Goal: Answer question/provide support: Share knowledge or assist other users

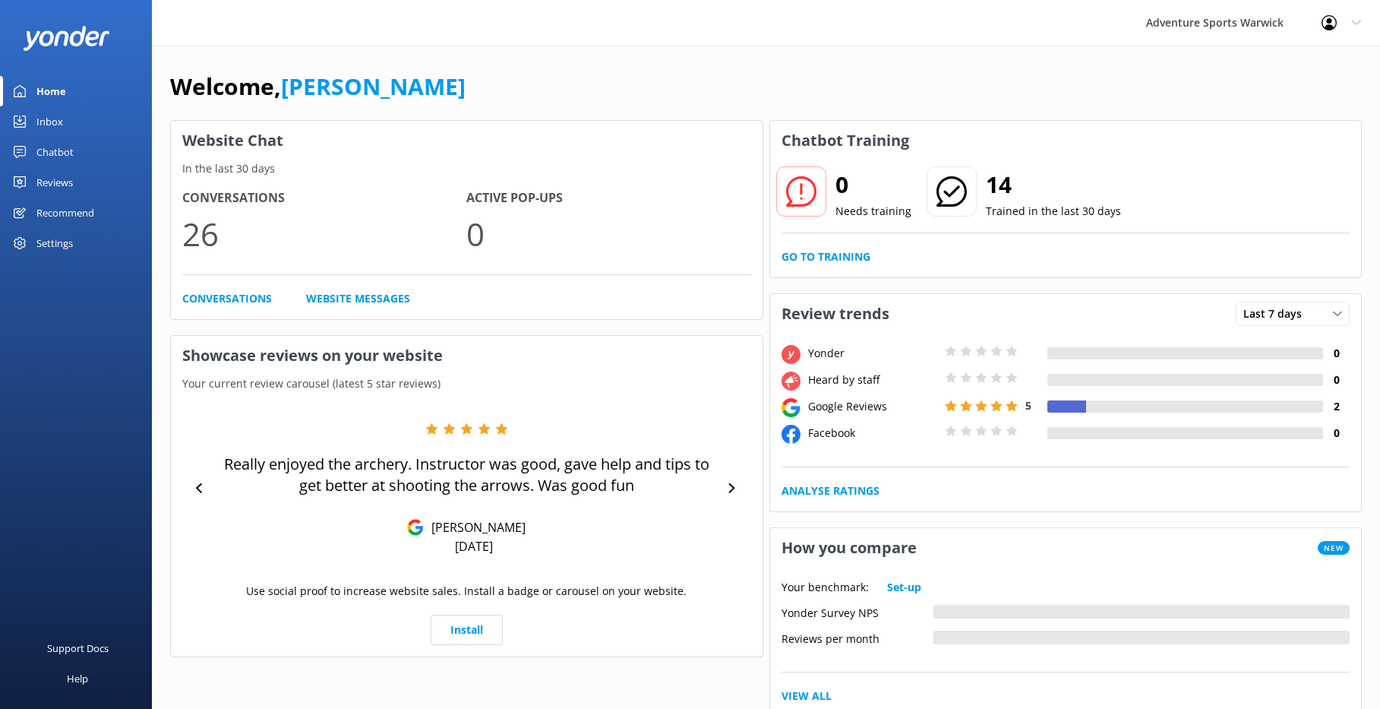
click at [60, 147] on div "Chatbot" at bounding box center [54, 152] width 37 height 30
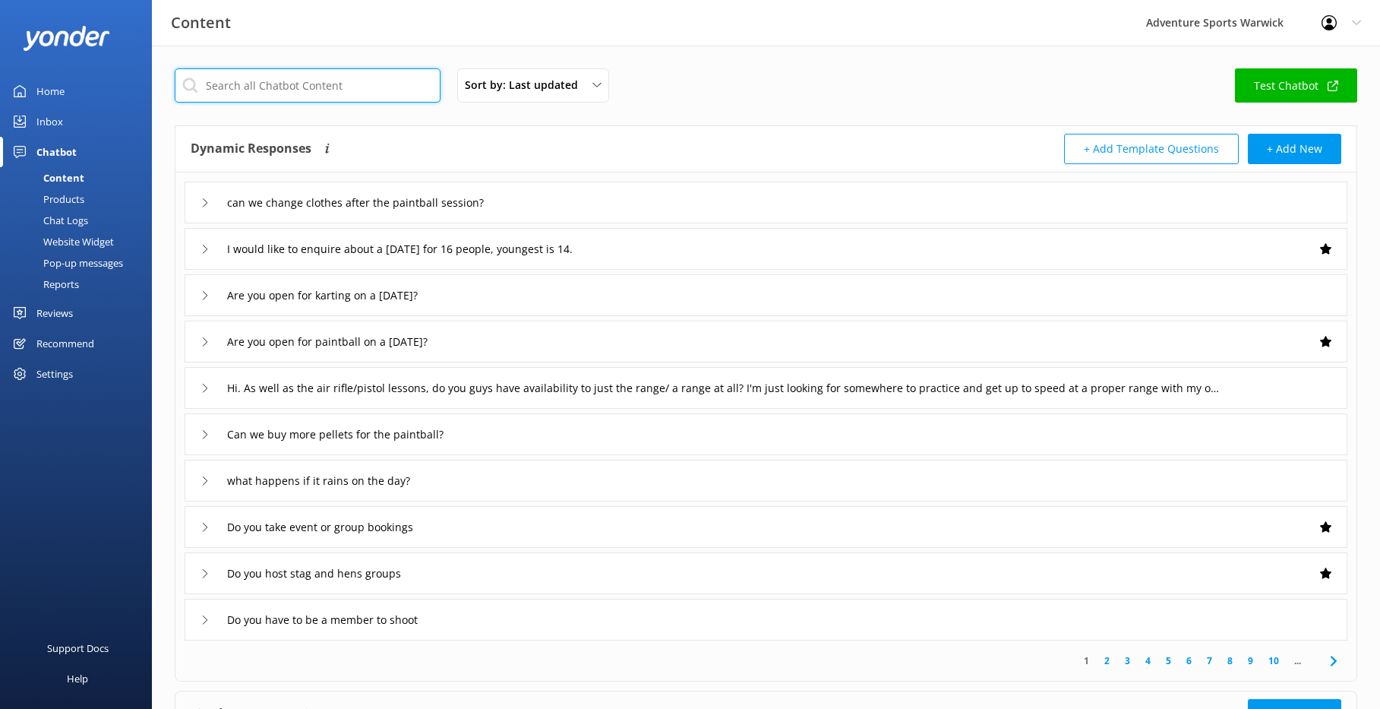
click at [383, 91] on input "text" at bounding box center [308, 85] width 266 height 34
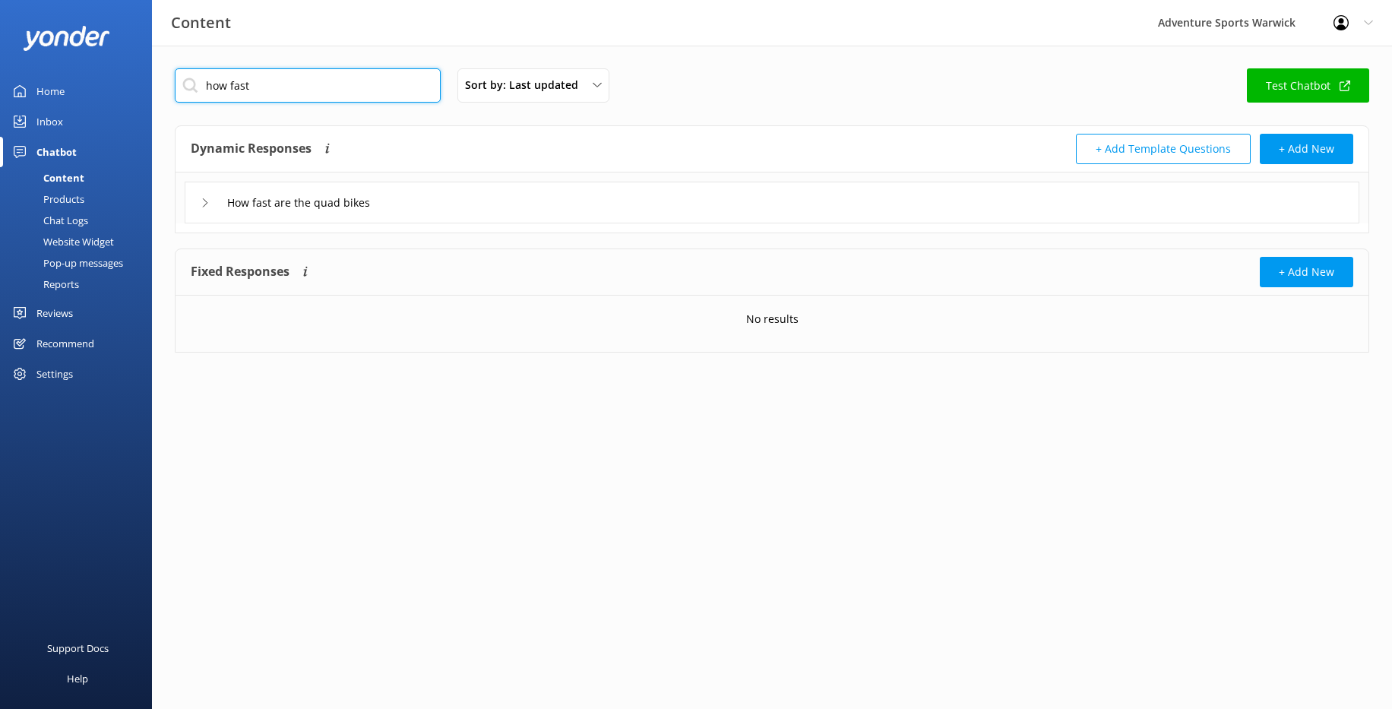
type input "how fast"
click at [203, 200] on icon at bounding box center [205, 202] width 9 height 9
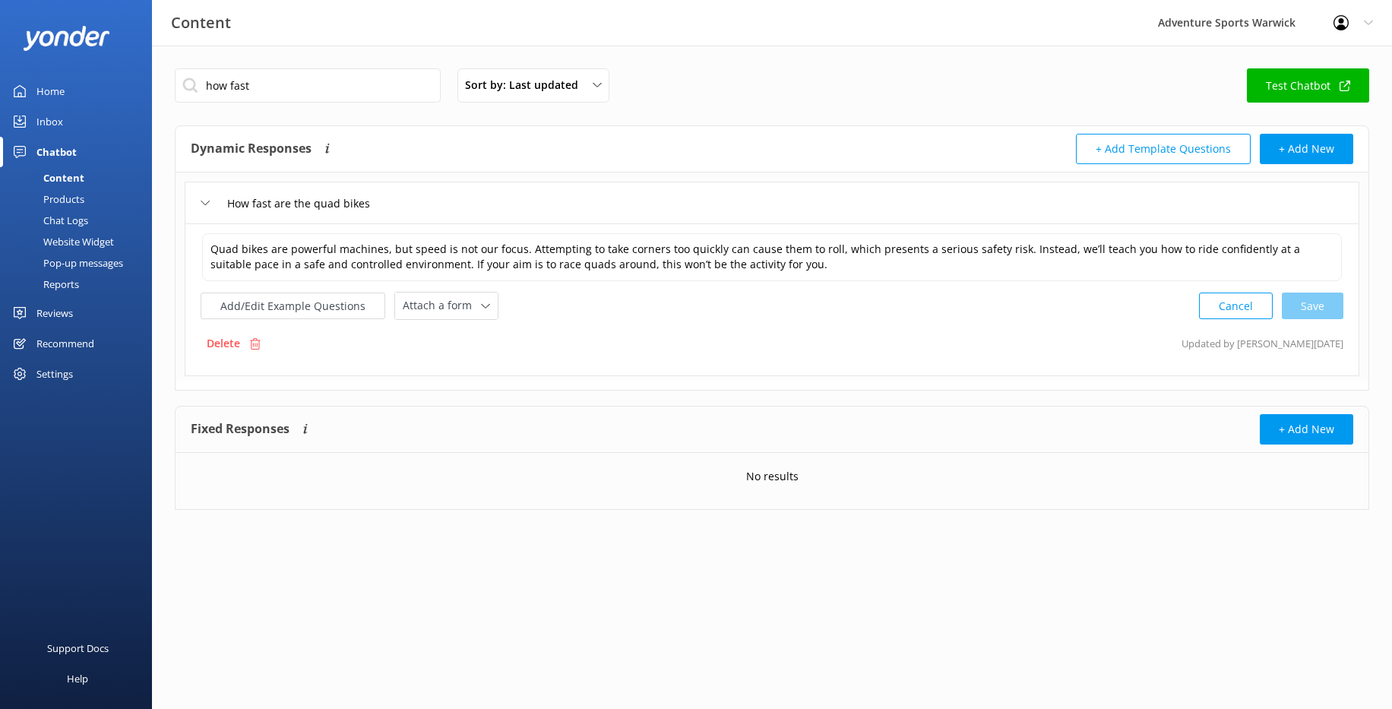
click at [52, 91] on div "Home" at bounding box center [50, 91] width 28 height 30
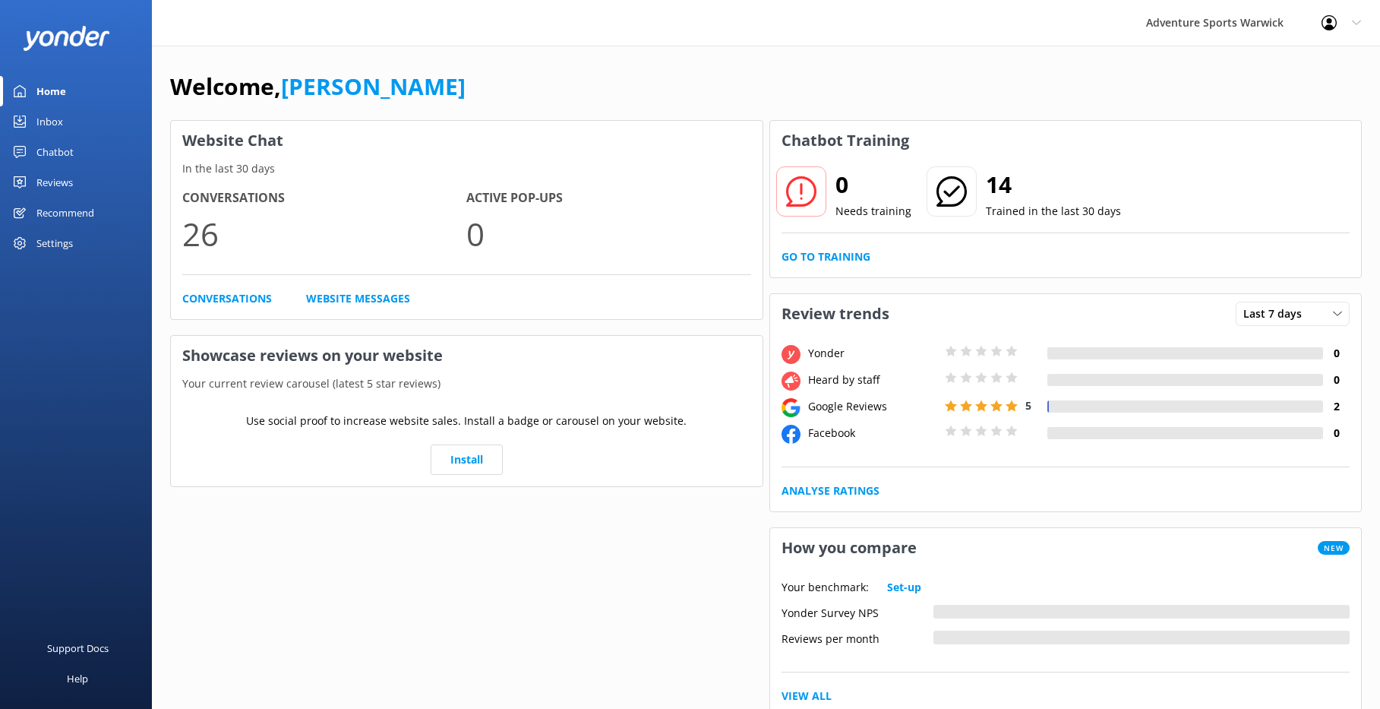
click at [52, 91] on div "Home" at bounding box center [51, 91] width 30 height 30
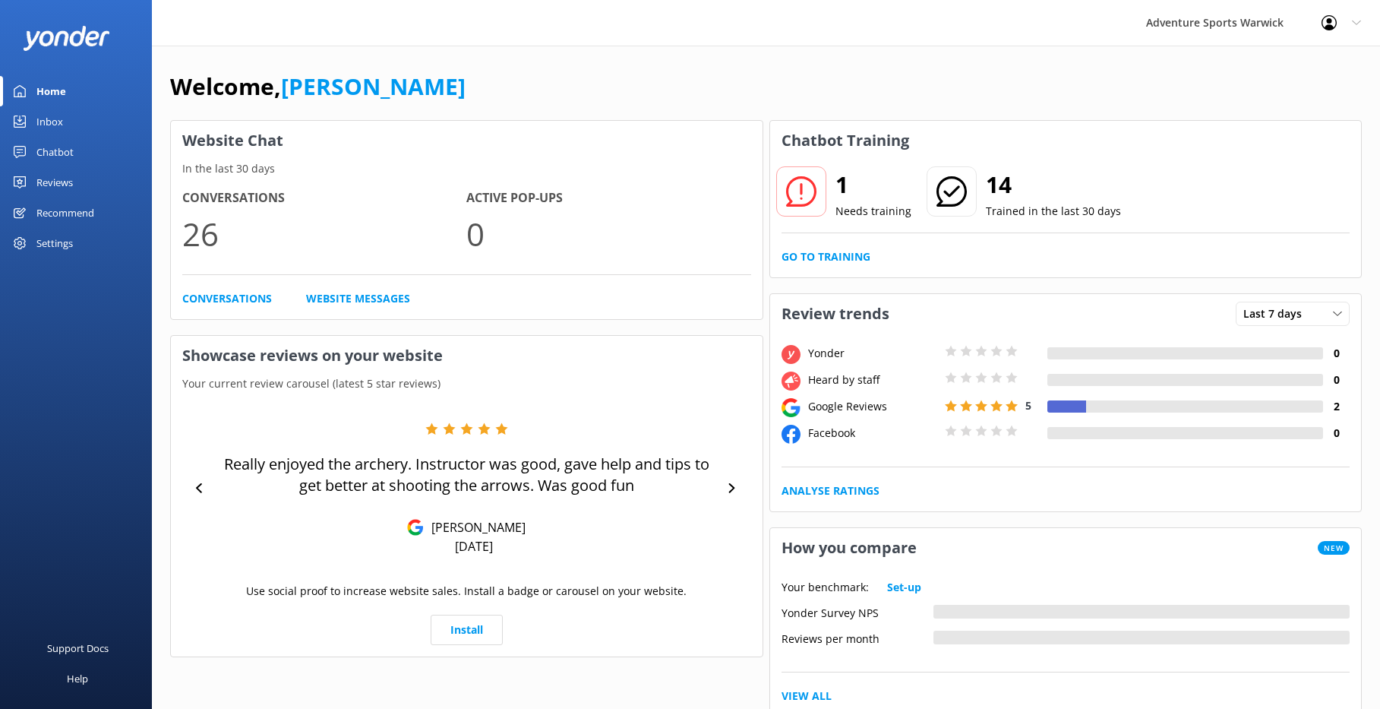
click at [52, 122] on div "Inbox" at bounding box center [49, 121] width 27 height 30
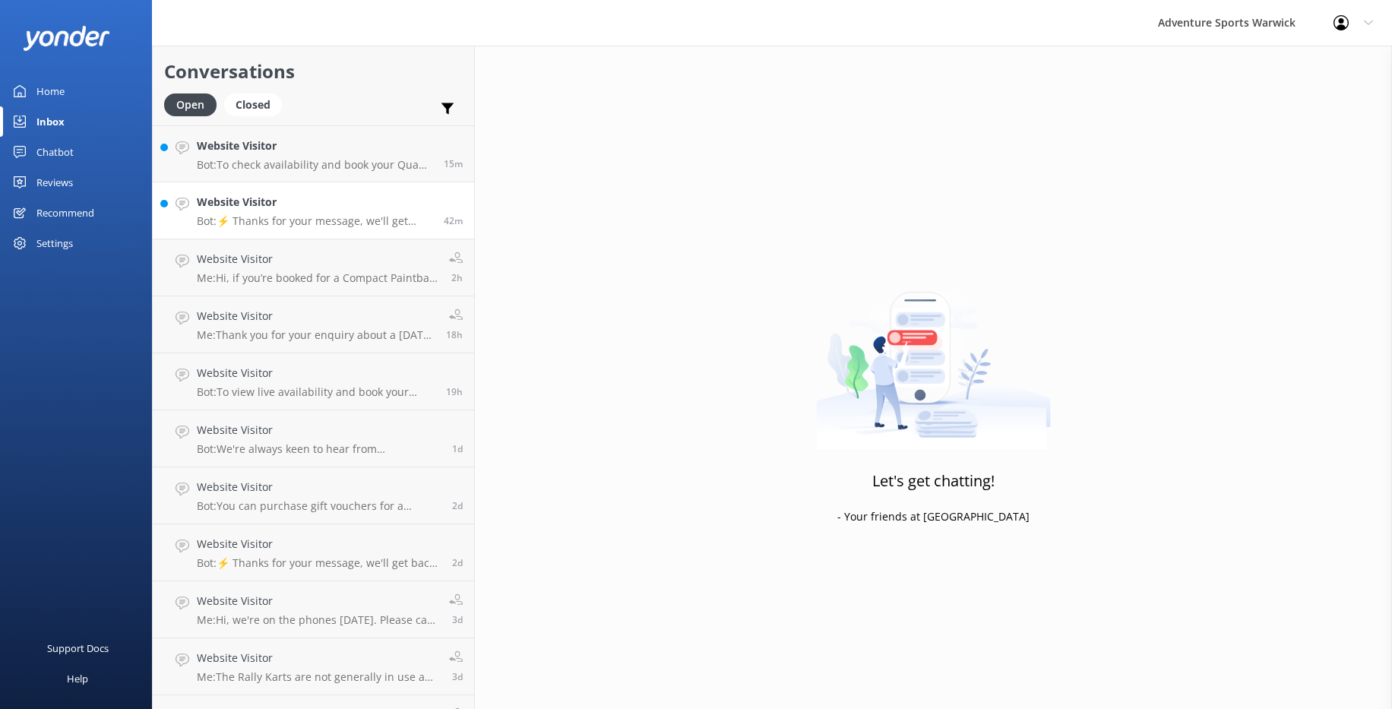
click at [270, 203] on h4 "Website Visitor" at bounding box center [314, 202] width 235 height 17
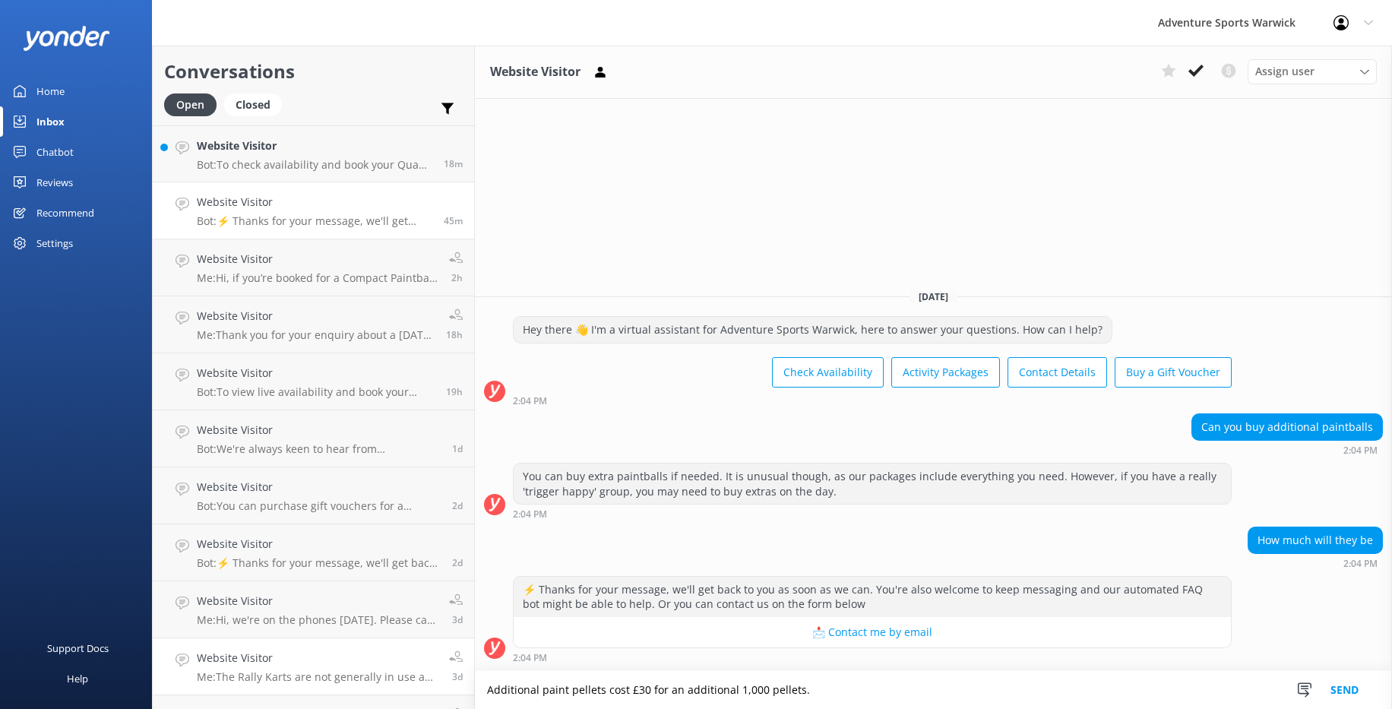
drag, startPoint x: 792, startPoint y: 688, endPoint x: 397, endPoint y: 687, distance: 395.0
click at [397, 536] on div "Conversations Open Closed Important Converted Assigned to me Unassigned Website…" at bounding box center [772, 377] width 1240 height 663
type textarea "Additional paint pellets cost £30 for an additional 1,000 pellets."
click at [1015, 536] on button "Send" at bounding box center [1344, 690] width 57 height 38
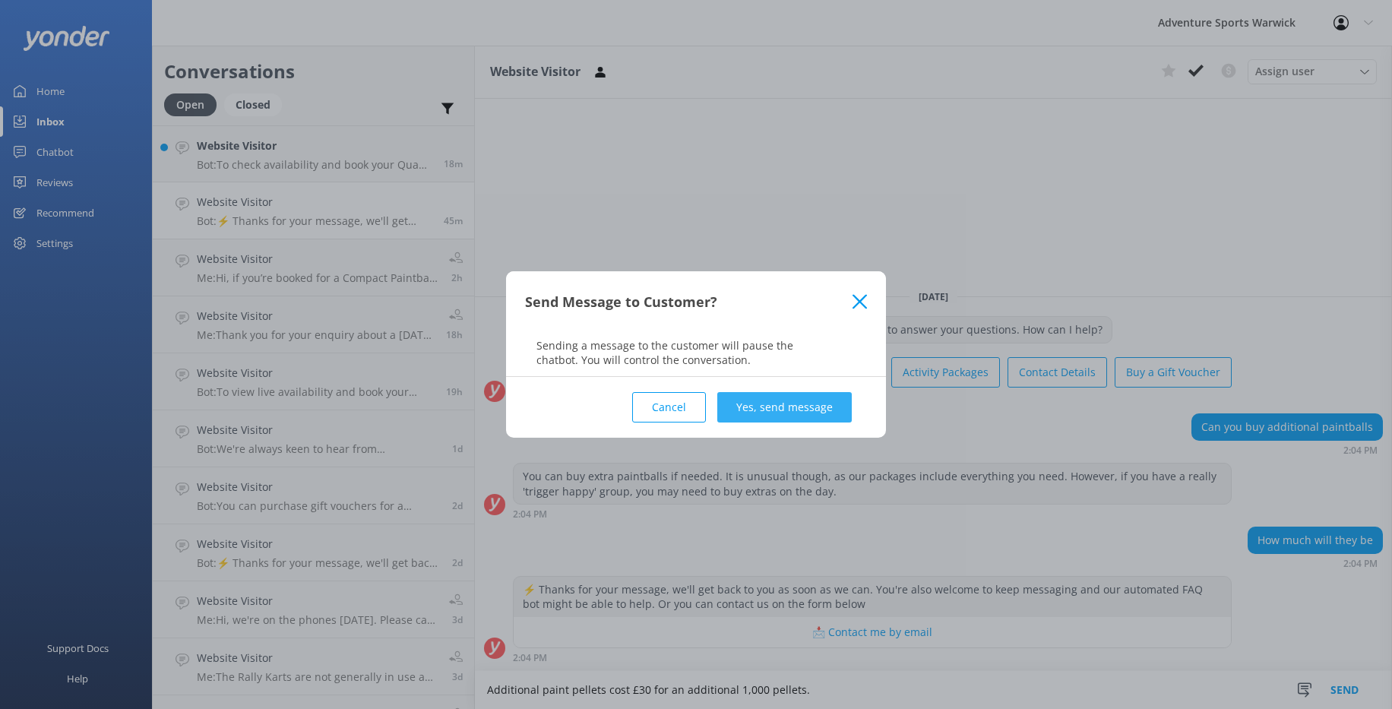
click at [803, 409] on button "Yes, send message" at bounding box center [784, 407] width 134 height 30
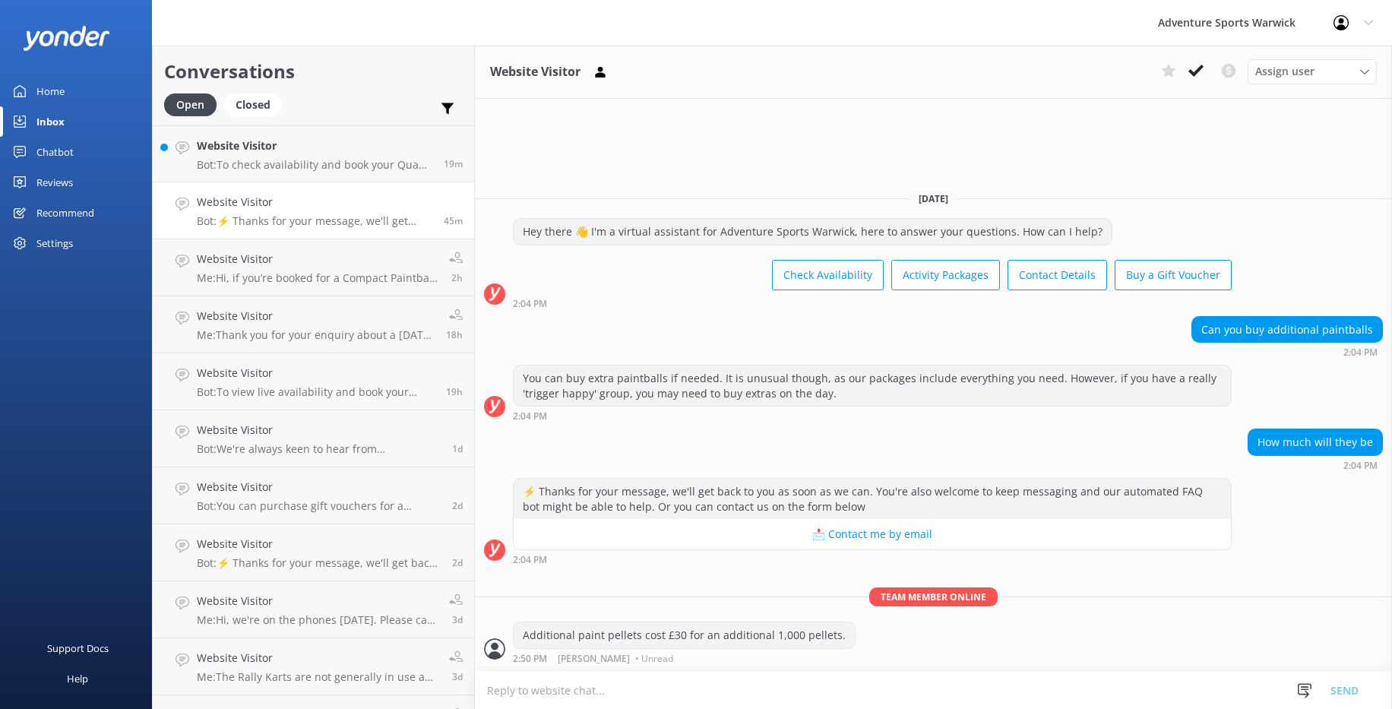
click at [54, 150] on div "Chatbot" at bounding box center [54, 152] width 37 height 30
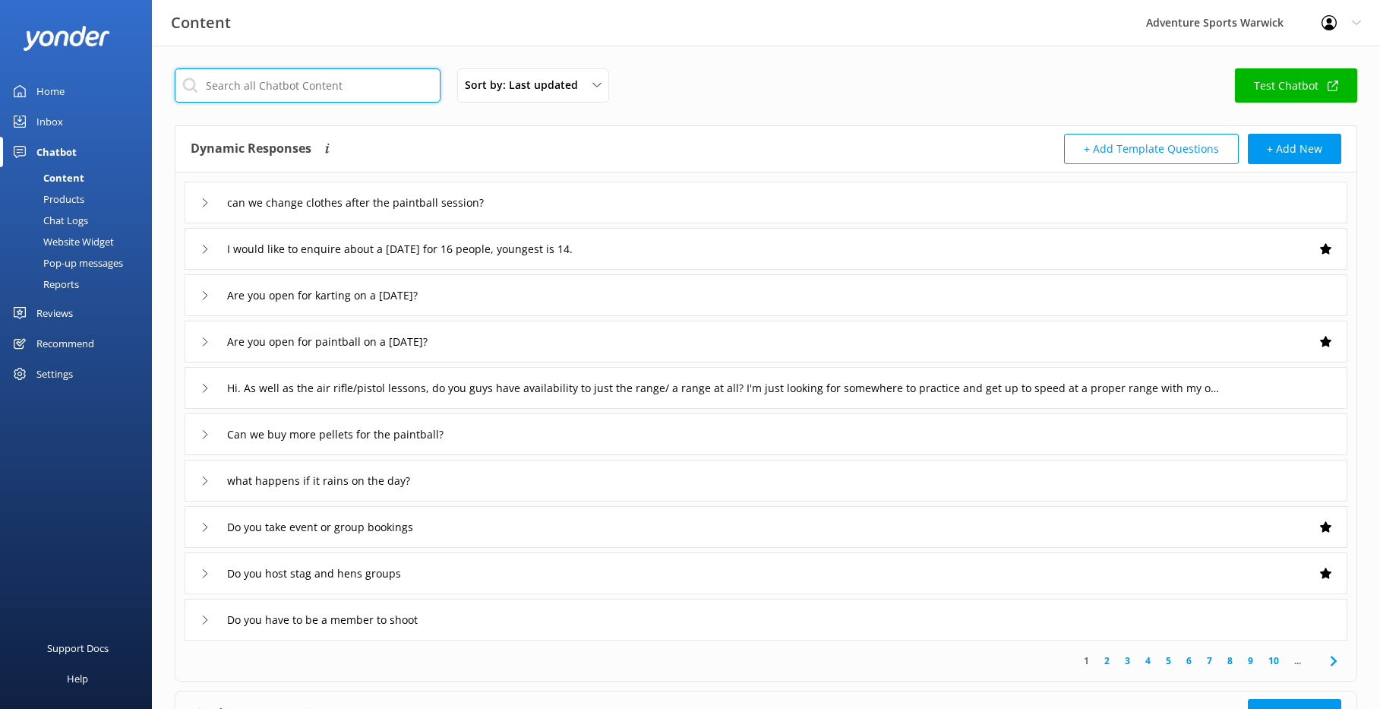
click at [268, 84] on input "text" at bounding box center [308, 85] width 266 height 34
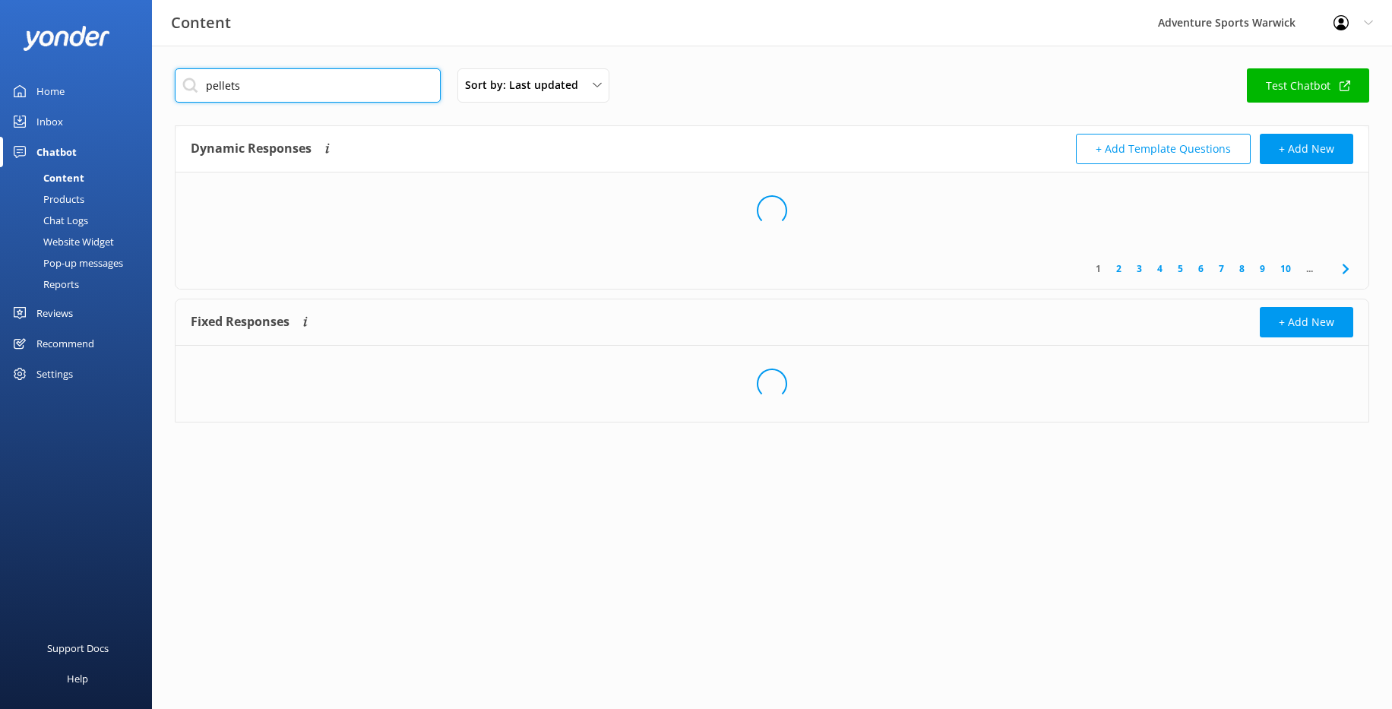
type input "pellets"
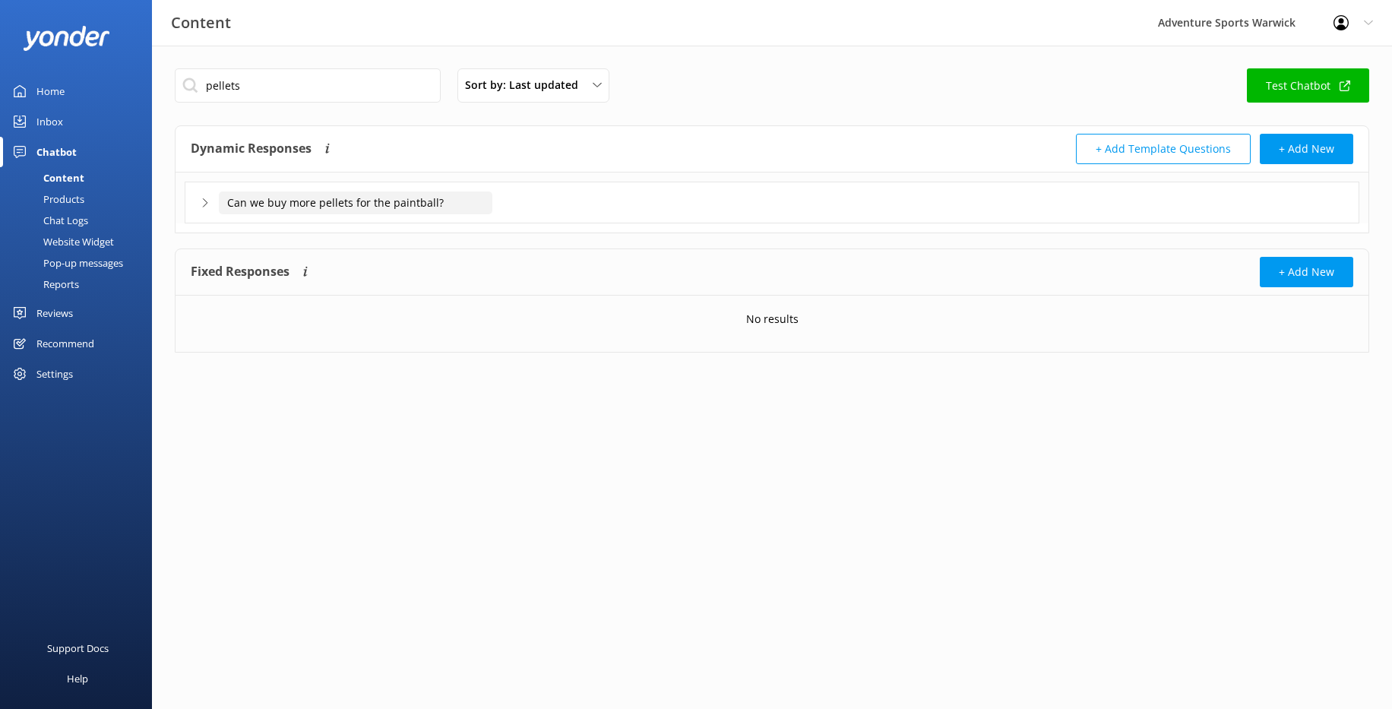
click at [391, 210] on input "Can we buy more pellets for the paintball?" at bounding box center [355, 202] width 273 height 23
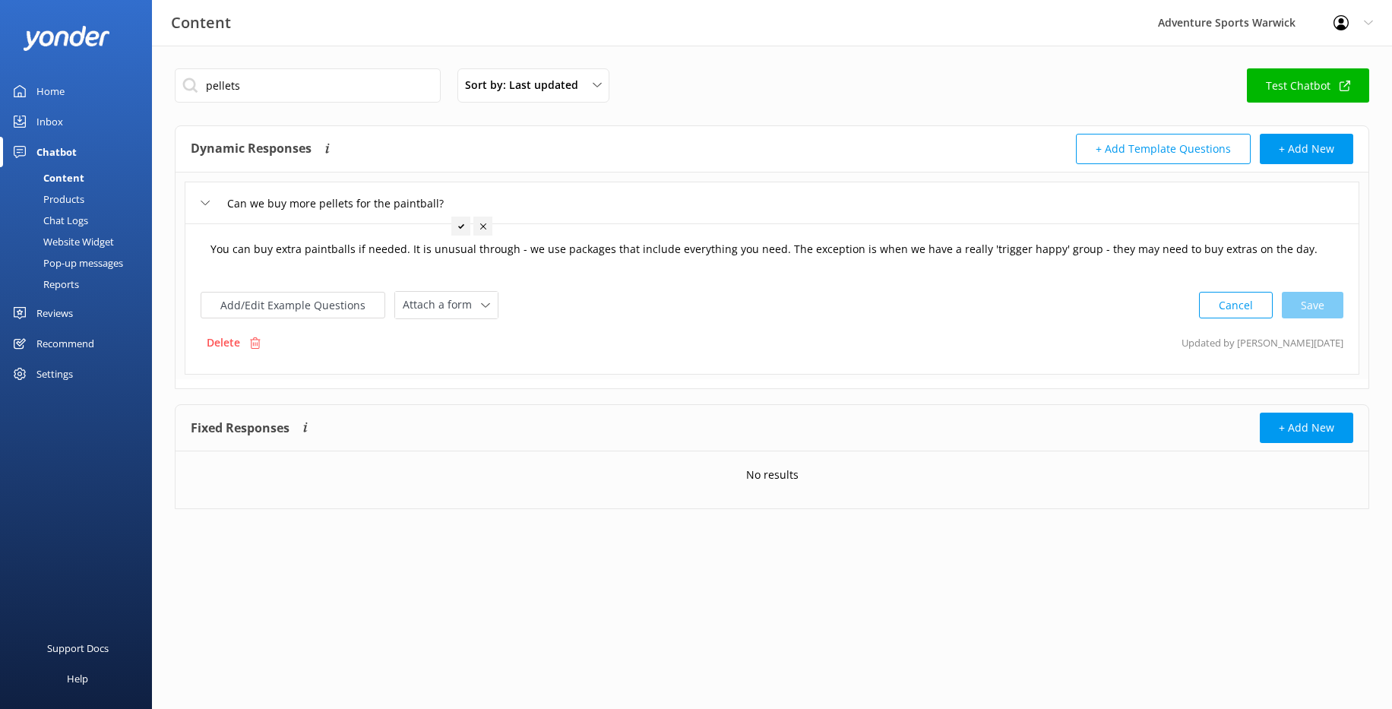
click at [1015, 251] on textarea "You can buy extra paintballs if needed. It is unusual through - we use packages…" at bounding box center [771, 256] width 1139 height 47
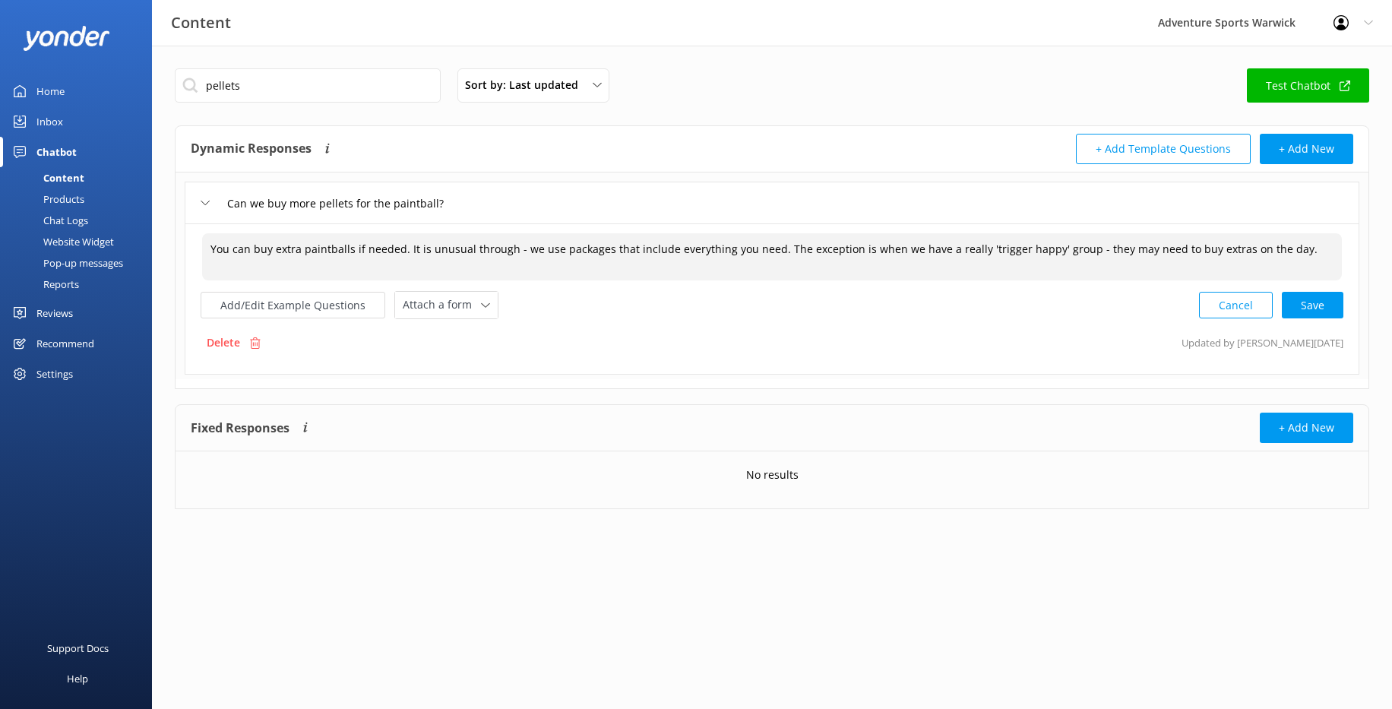
paste textarea "Additional paint pellets cost £30 for an additional 1,000 pellets."
click at [1015, 305] on div "Cancel Save" at bounding box center [1271, 306] width 144 height 28
click at [1015, 248] on textarea "You can buy extra paintballs if needed. It is unusual through - we use packages…" at bounding box center [771, 256] width 1141 height 48
drag, startPoint x: 517, startPoint y: 264, endPoint x: 347, endPoint y: 264, distance: 170.2
click at [347, 264] on textarea "You can buy extra paintballs if needed. It is unusual through - we use packages…" at bounding box center [771, 256] width 1141 height 48
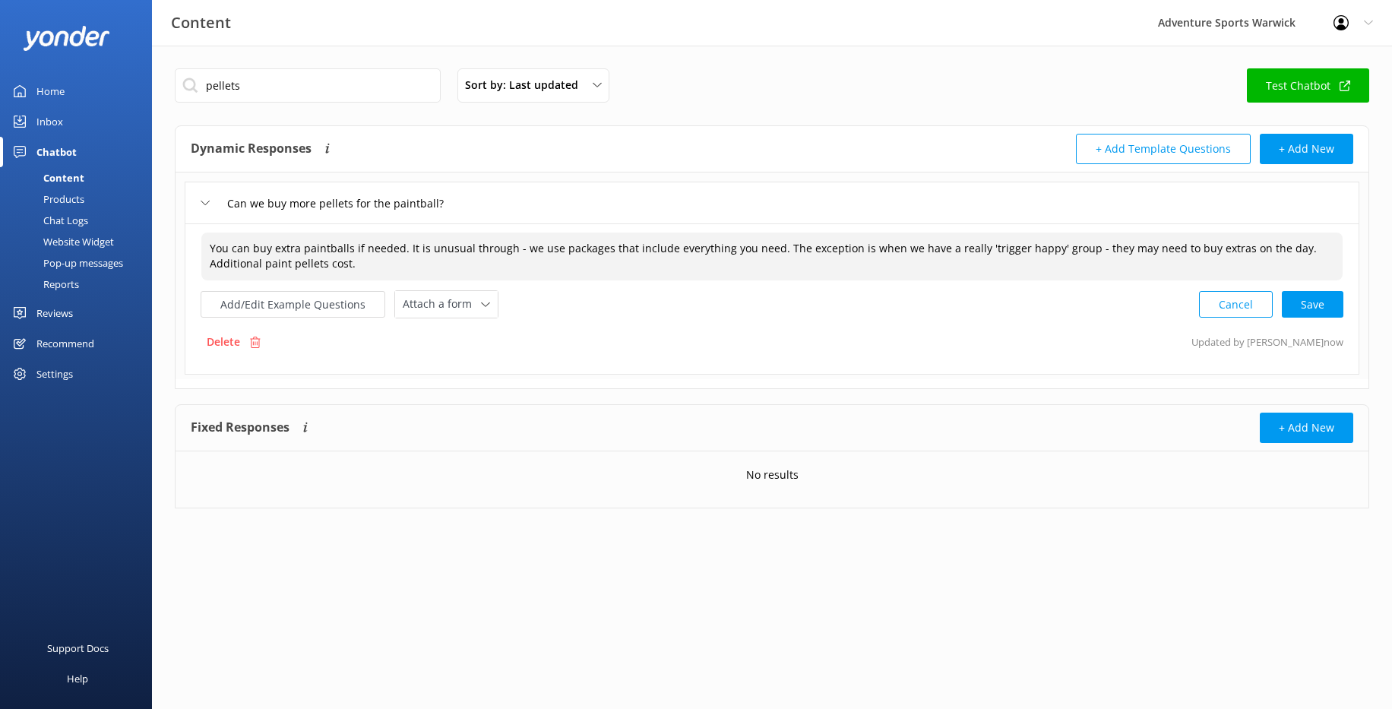
click at [398, 248] on textarea "You can buy extra paintballs if needed. It is unusual through - we use packages…" at bounding box center [771, 256] width 1141 height 48
paste textarea "£30 for an additional 1,000 pellets"
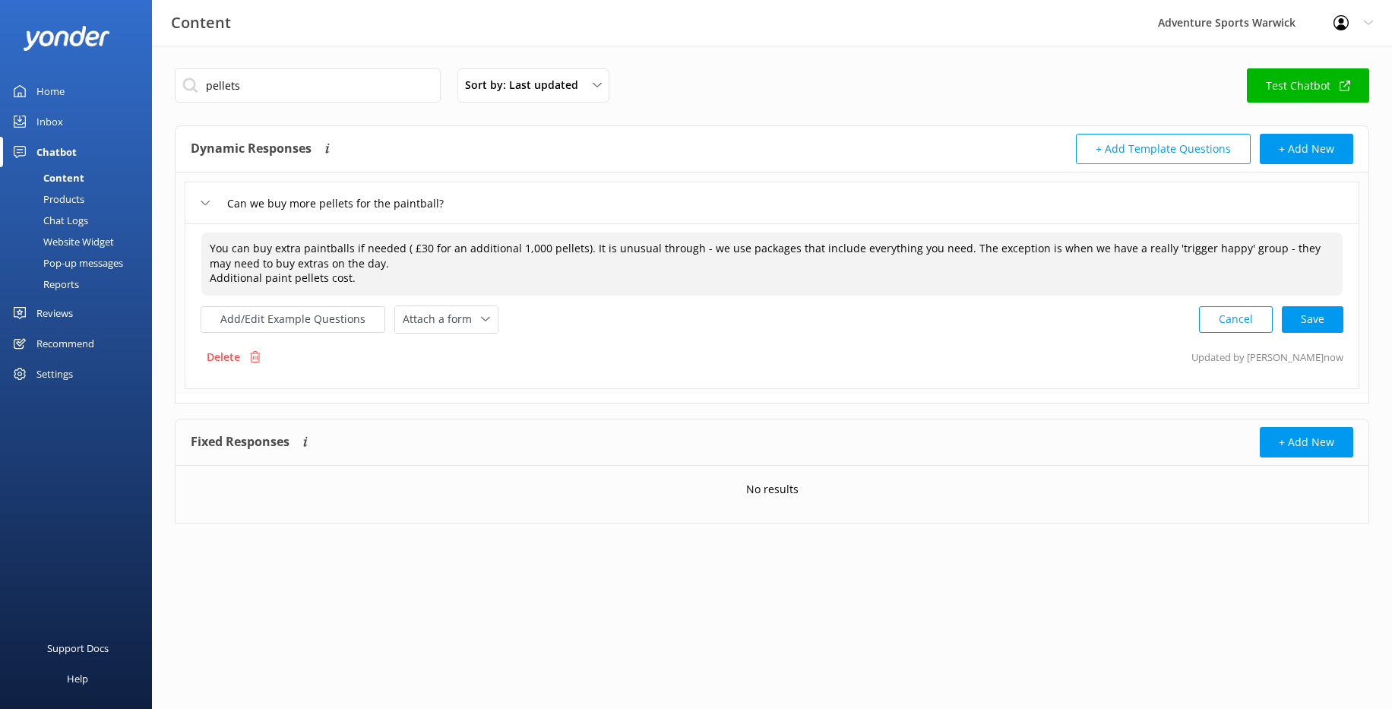
drag, startPoint x: 362, startPoint y: 280, endPoint x: 160, endPoint y: 283, distance: 202.1
click at [160, 283] on div "pellets Sort by: Last updated Title (A-Z) Last updated Test Chatbot Dynamic Res…" at bounding box center [772, 307] width 1240 height 523
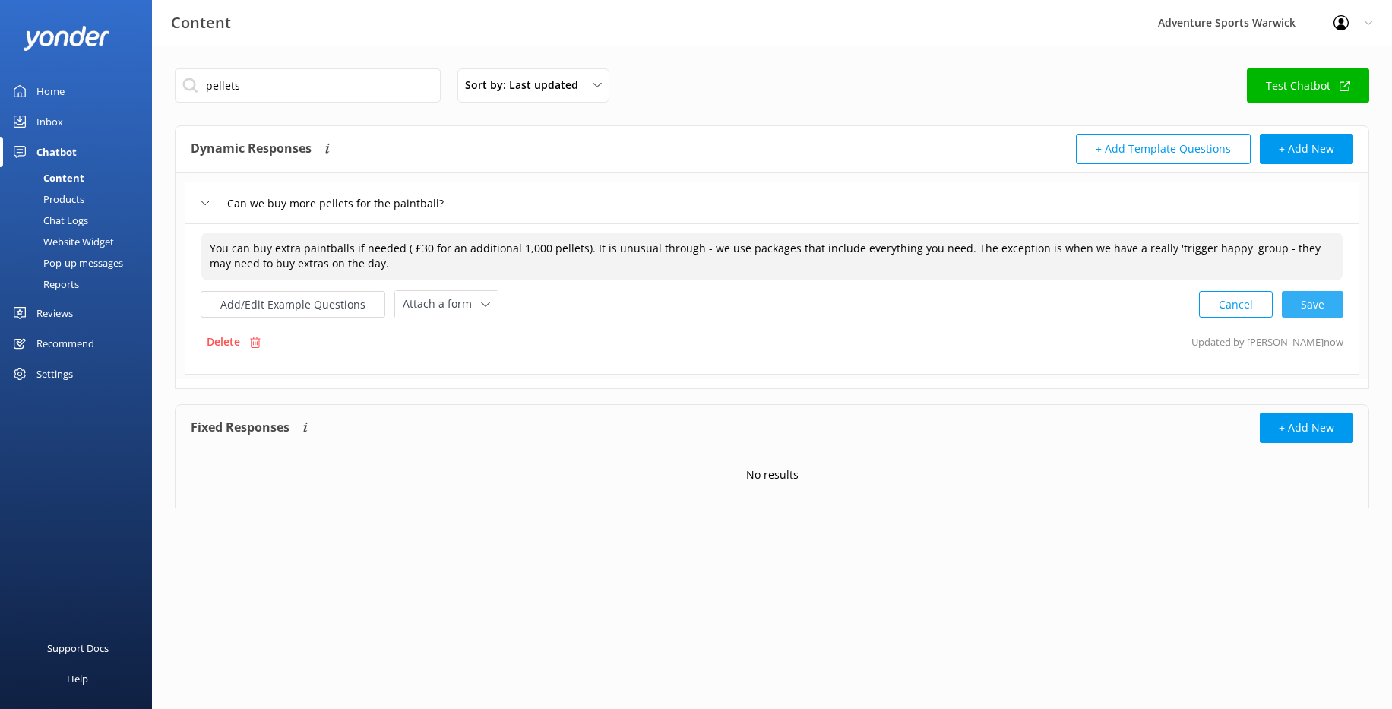
click at [1015, 306] on div "Cancel Save" at bounding box center [1271, 304] width 144 height 28
click at [286, 307] on button "Add/Edit Example Questions" at bounding box center [293, 304] width 185 height 27
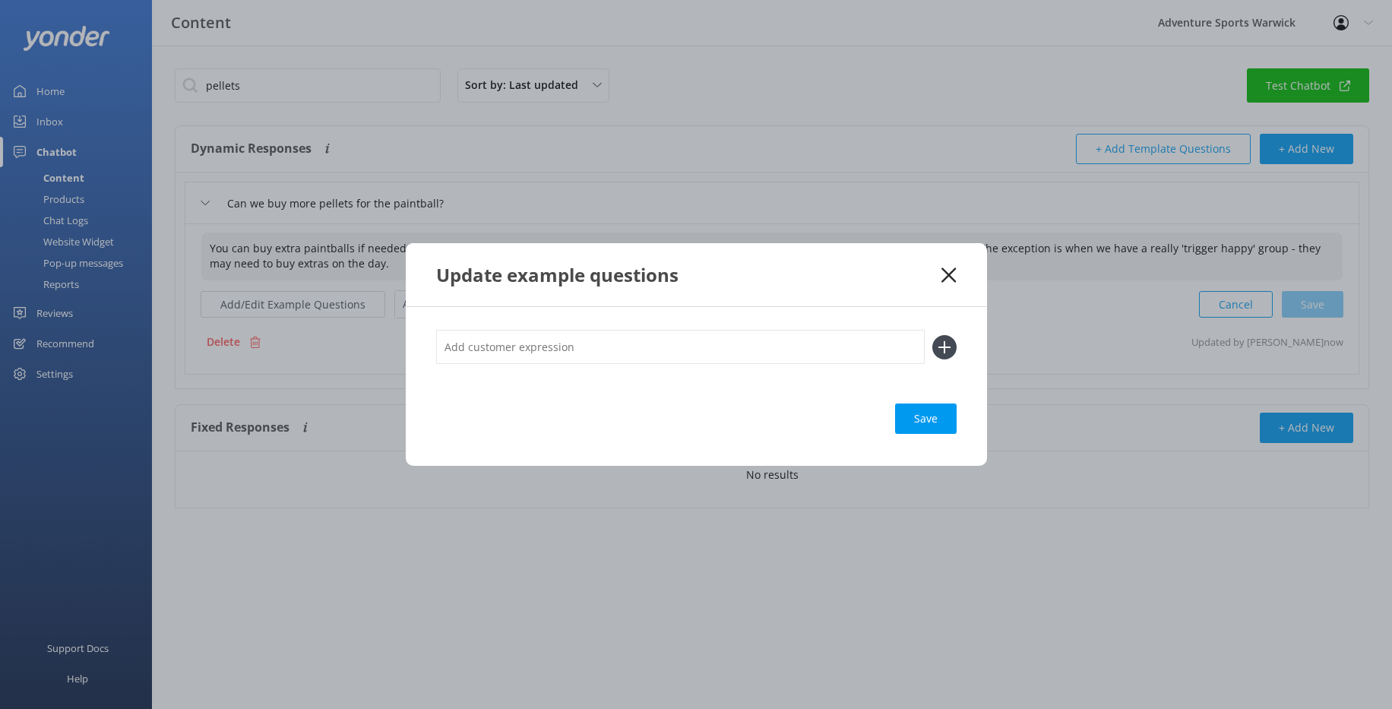
type textarea "You can buy extra paintballs if needed ( £30 for an additional 1,000 pellets). …"
click at [591, 349] on input "text" at bounding box center [680, 347] width 488 height 34
type input "How much do extra paint balls cost"
click at [921, 416] on div "Save" at bounding box center [926, 418] width 62 height 30
click at [952, 276] on icon at bounding box center [948, 274] width 14 height 15
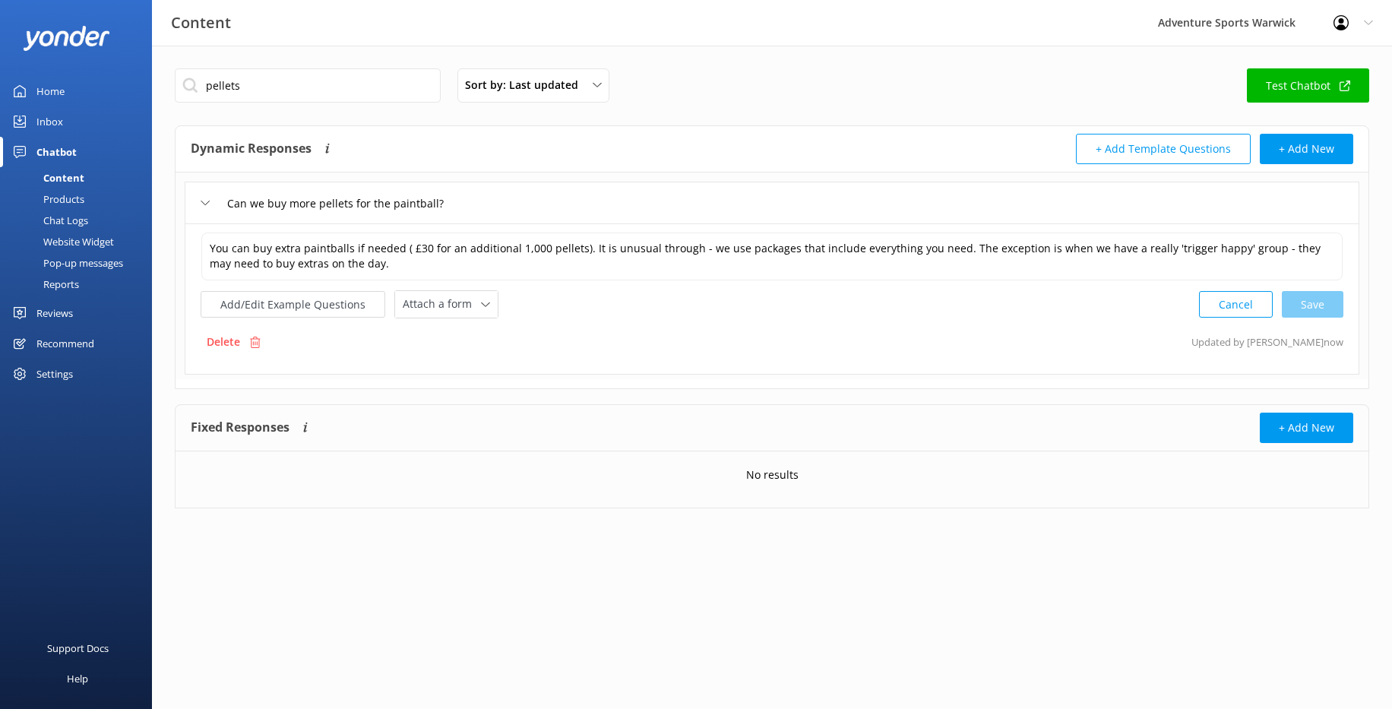
click at [52, 115] on div "Inbox" at bounding box center [49, 121] width 27 height 30
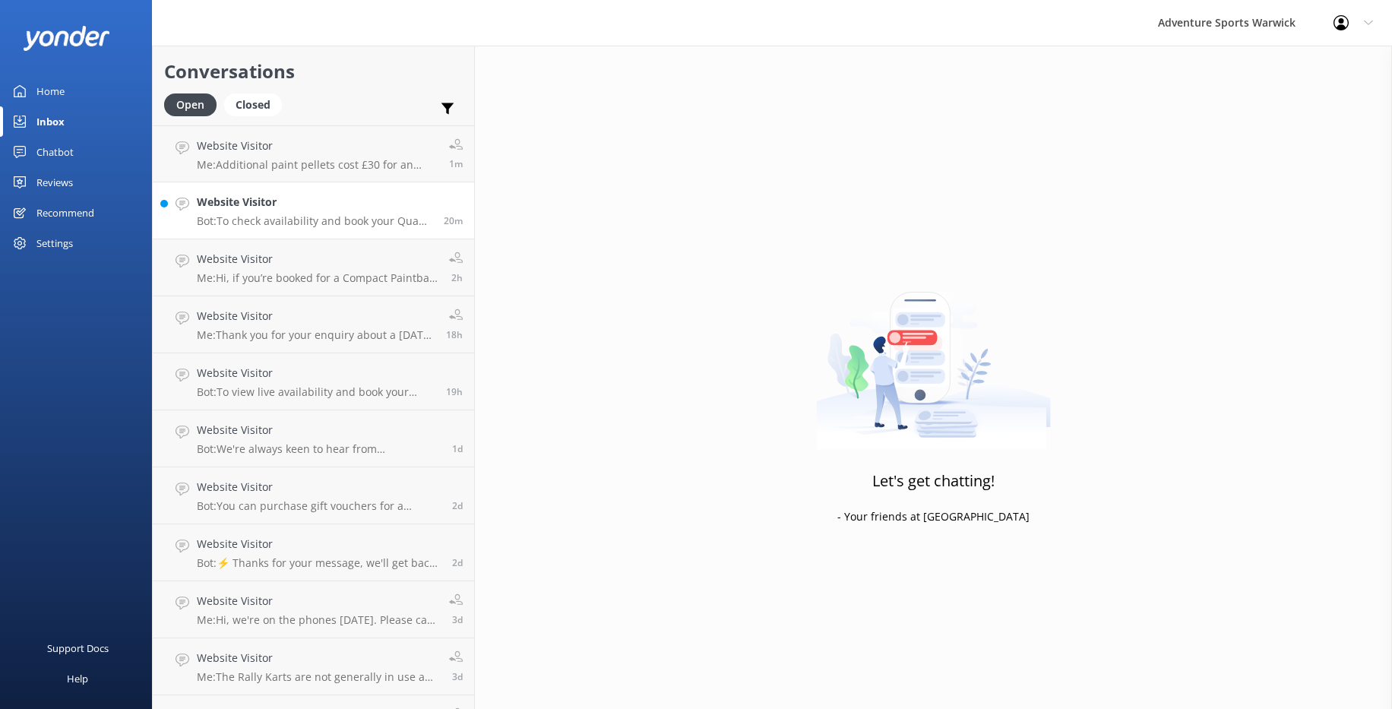
click at [267, 214] on p "Bot: To check availability and book your Quad Bike Trekking session, please vis…" at bounding box center [314, 221] width 235 height 14
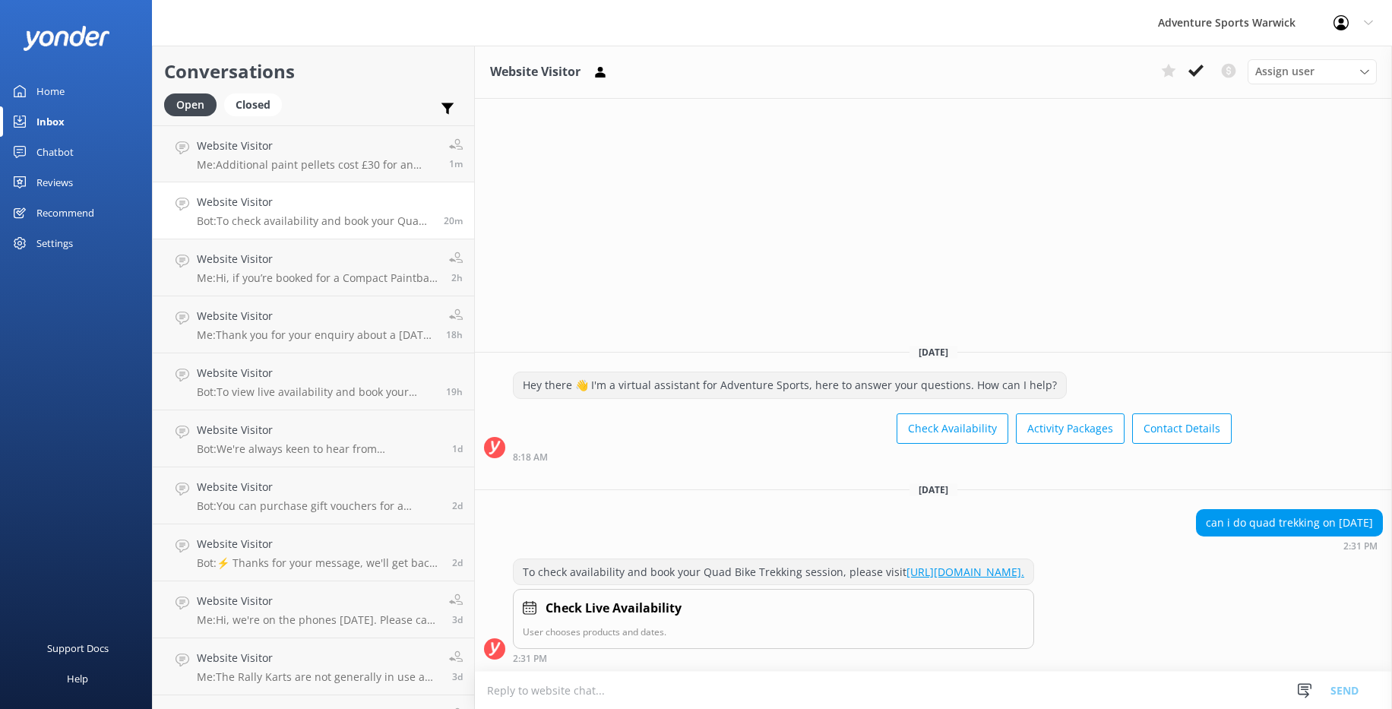
click at [49, 89] on div "Home" at bounding box center [50, 91] width 28 height 30
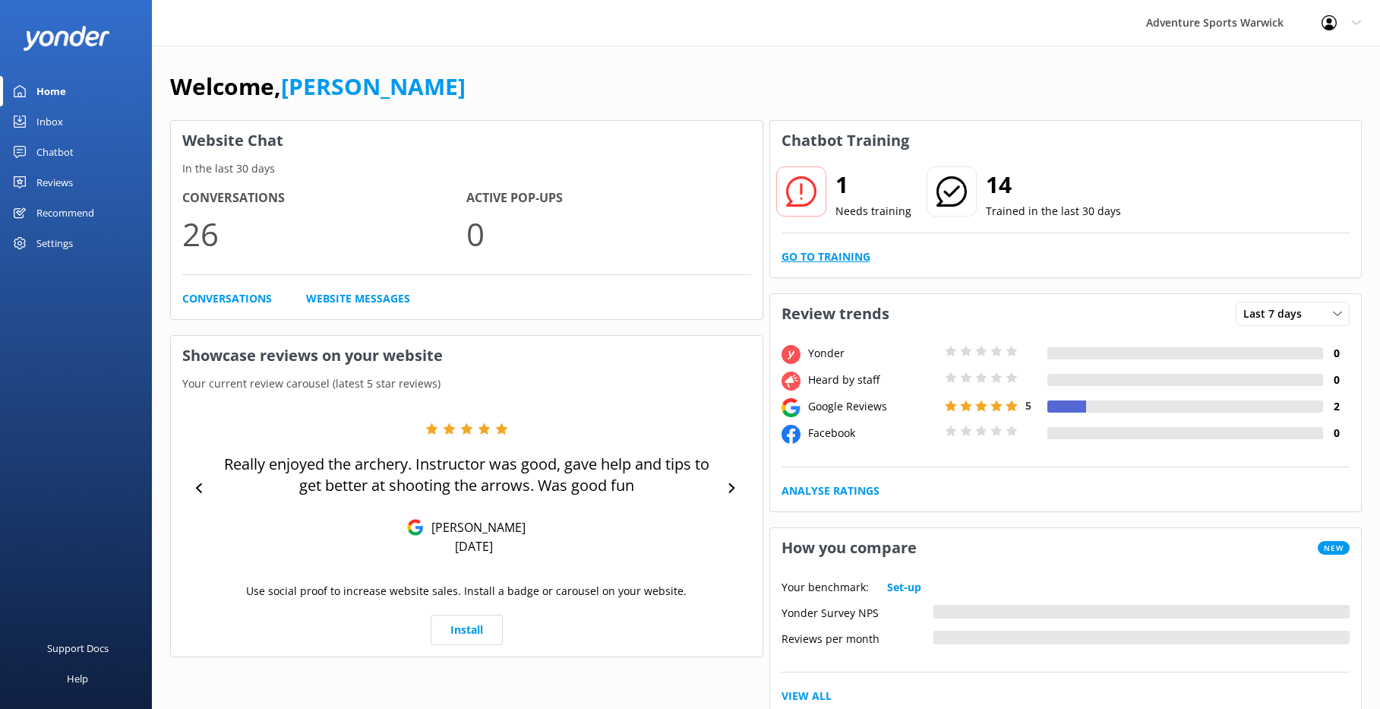
click at [829, 262] on link "Go to Training" at bounding box center [826, 256] width 89 height 17
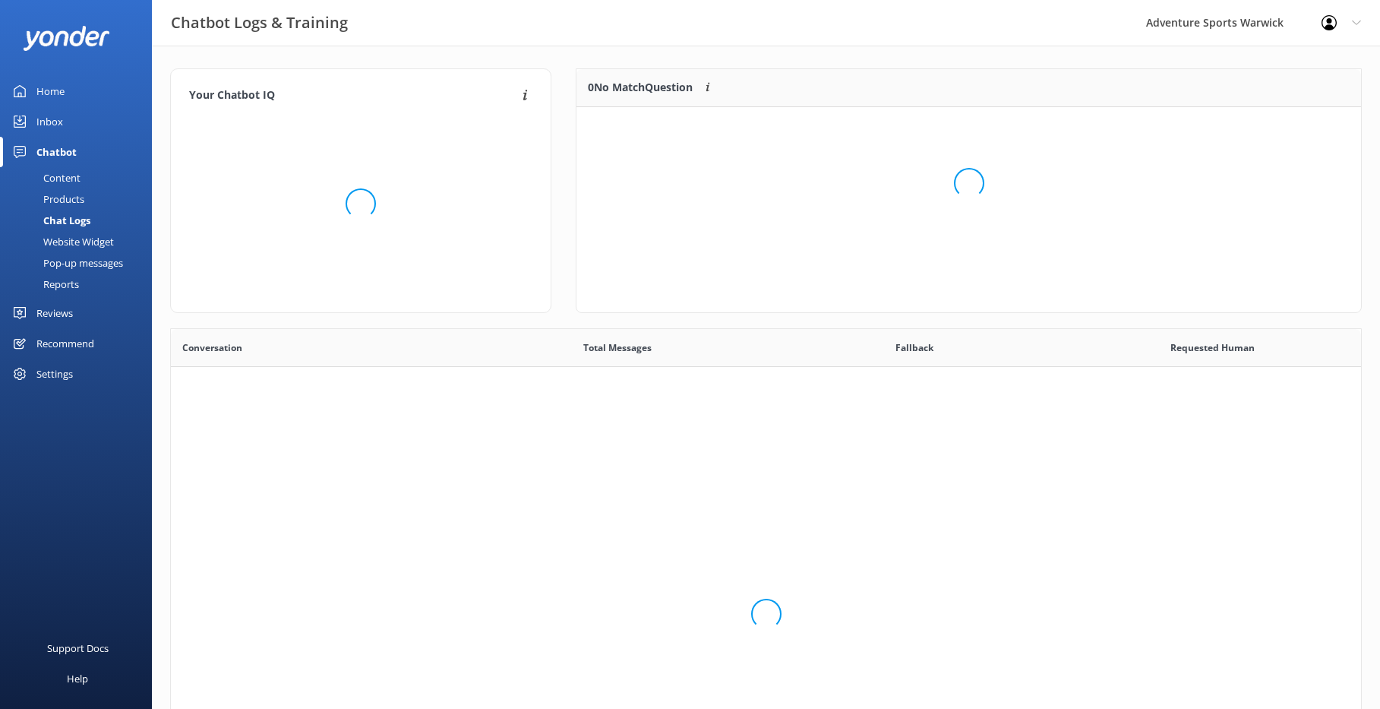
scroll to position [65, 773]
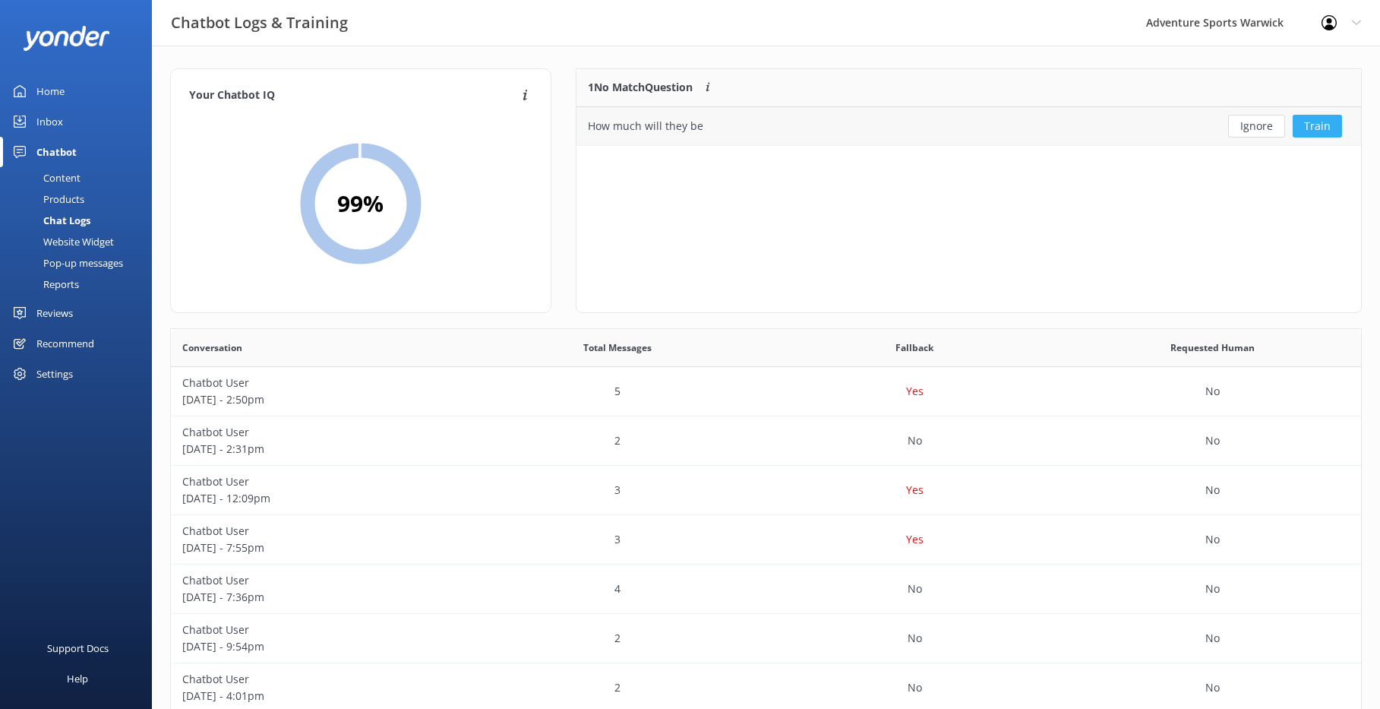
click at [1015, 125] on button "Train" at bounding box center [1317, 126] width 49 height 23
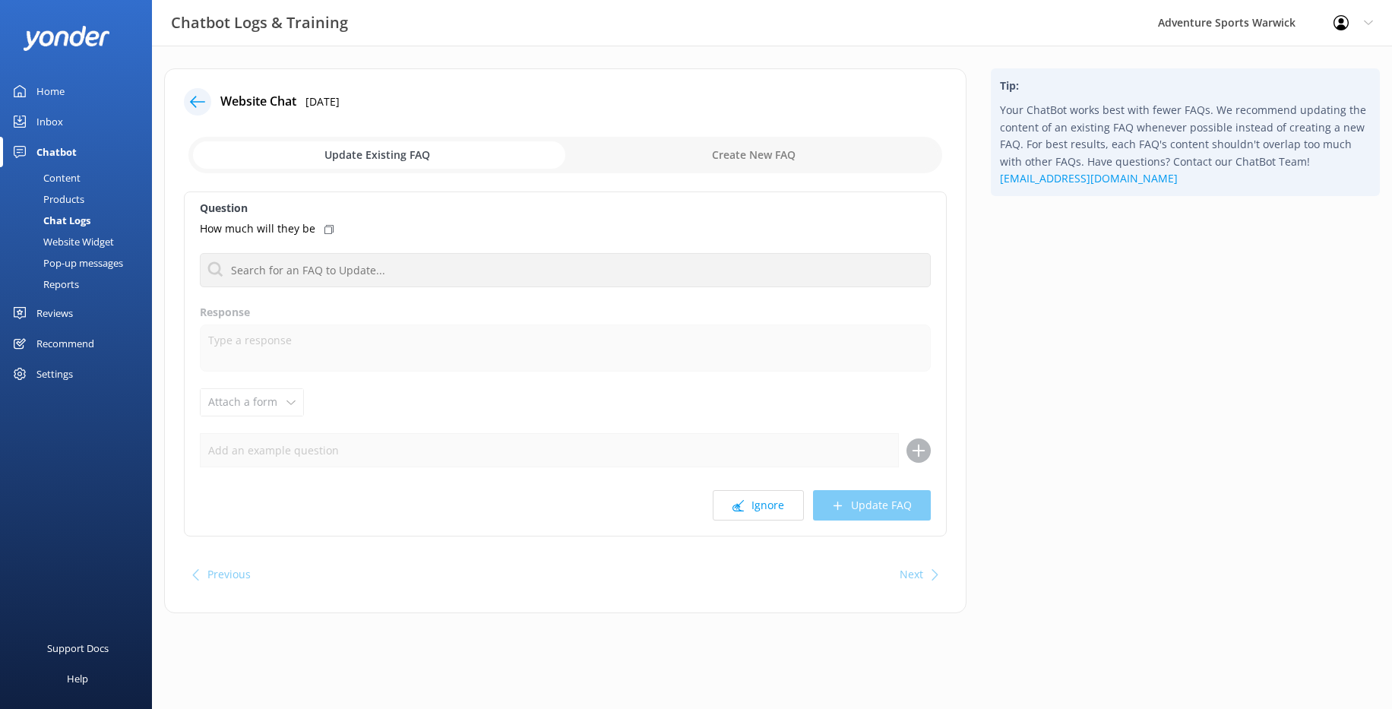
click at [347, 150] on input "checkbox" at bounding box center [565, 155] width 754 height 36
checkbox input "true"
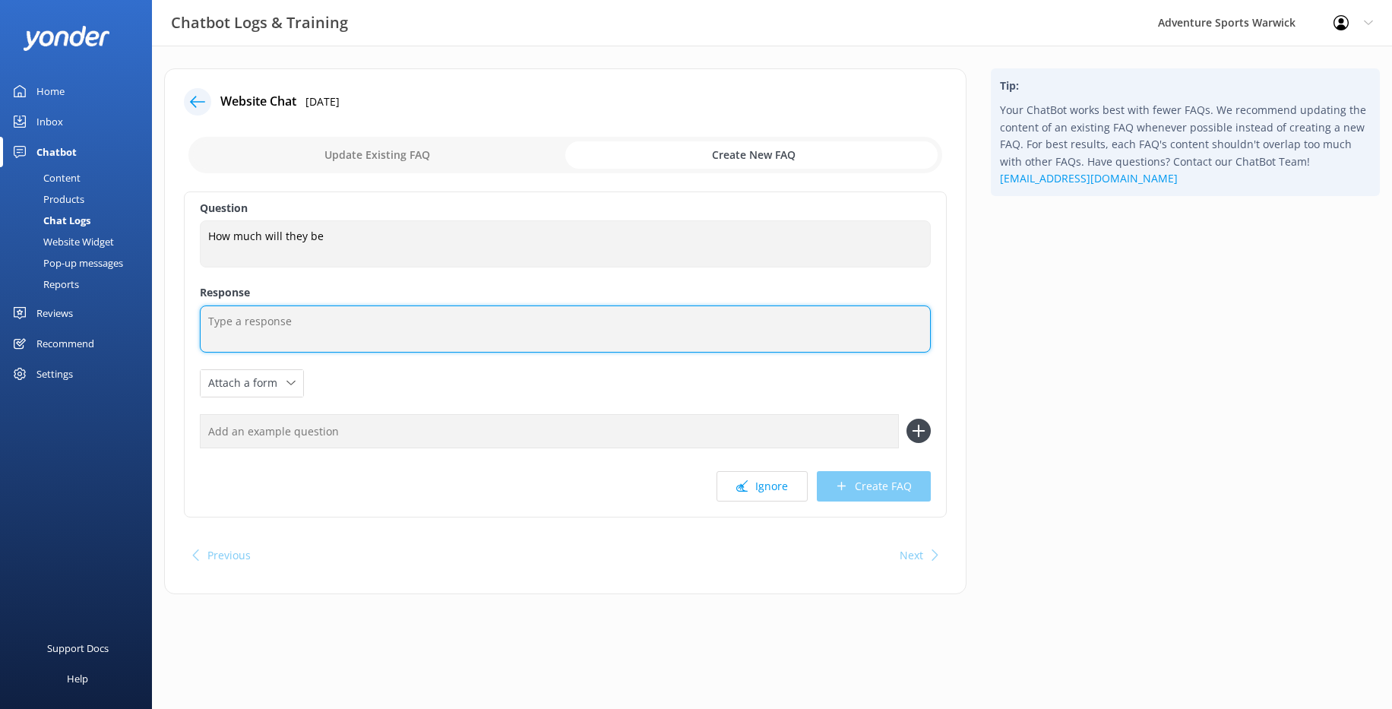
click at [289, 341] on textarea at bounding box center [565, 328] width 731 height 47
type textarea "e"
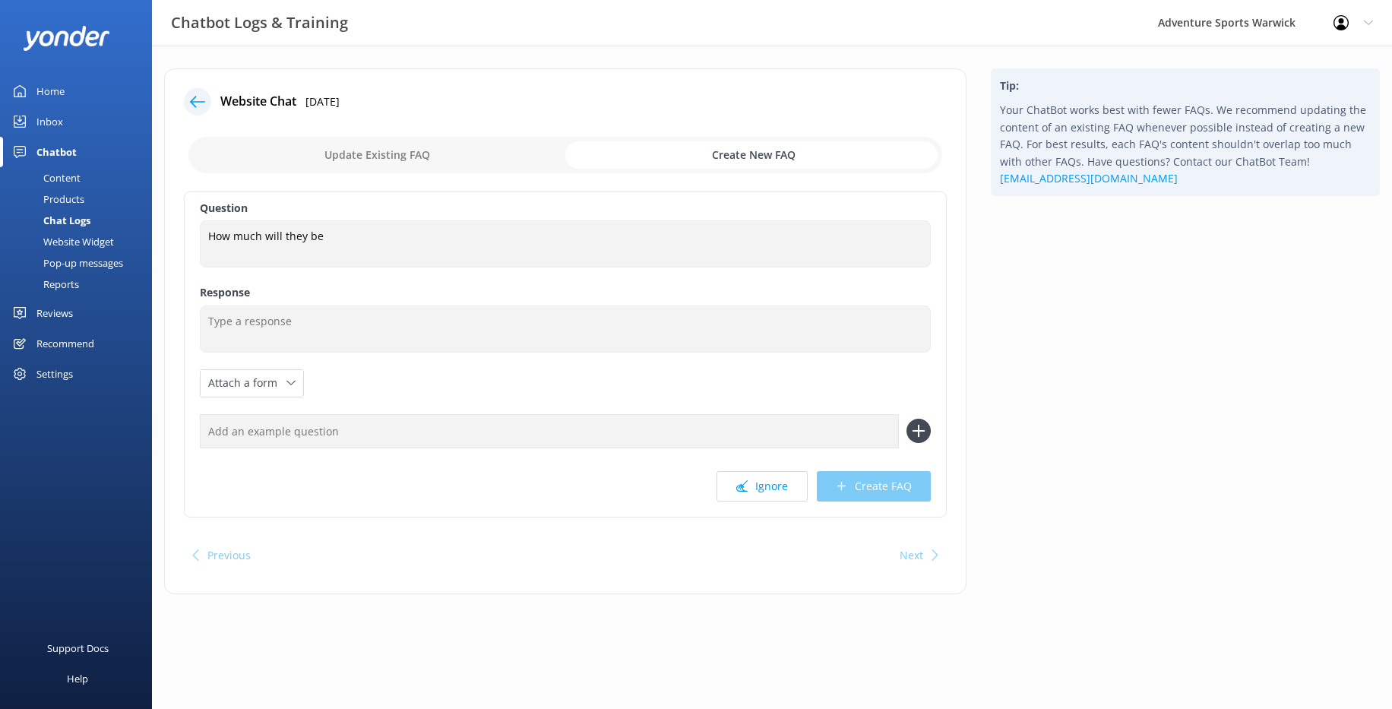
click at [364, 160] on input "checkbox" at bounding box center [565, 155] width 754 height 36
checkbox input "false"
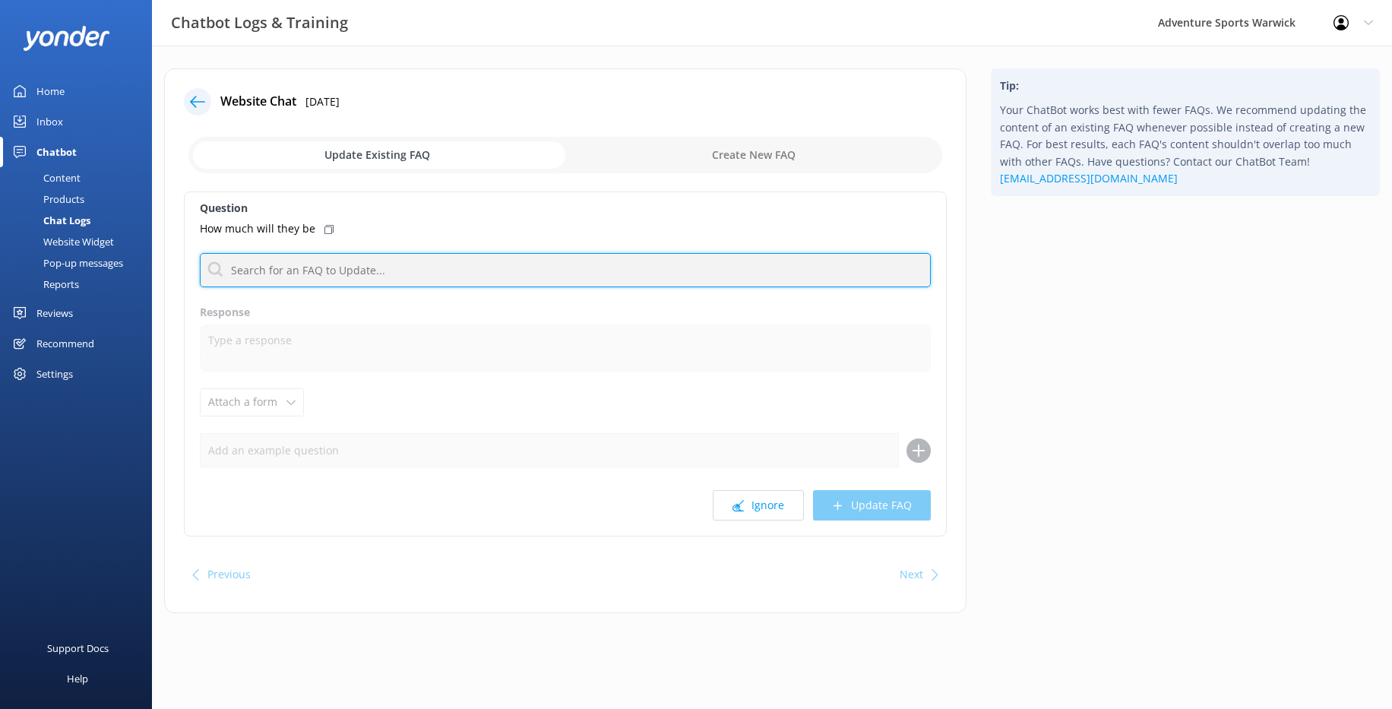
click at [278, 270] on input "text" at bounding box center [565, 270] width 731 height 34
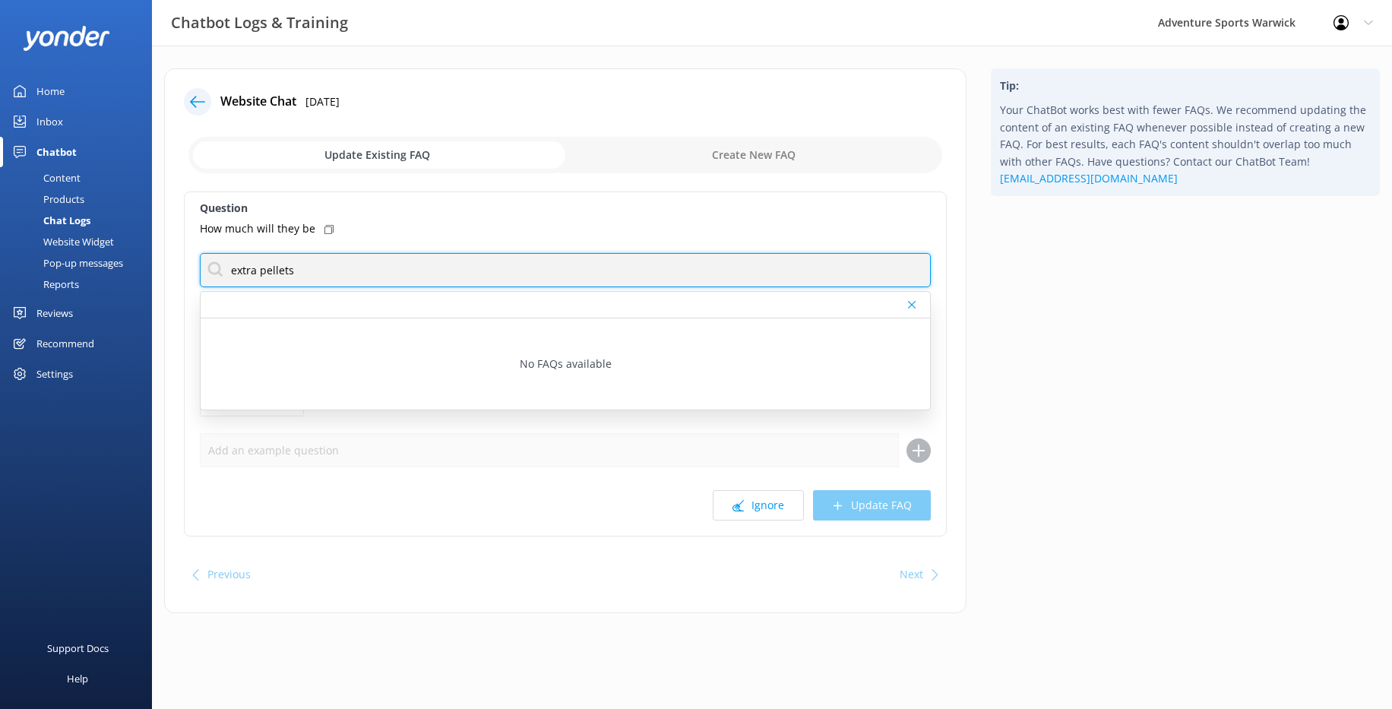
drag, startPoint x: 261, startPoint y: 273, endPoint x: 188, endPoint y: 268, distance: 73.8
click at [188, 268] on div "Question How much will they be extra pellets No FAQs available Response Attach …" at bounding box center [565, 363] width 763 height 345
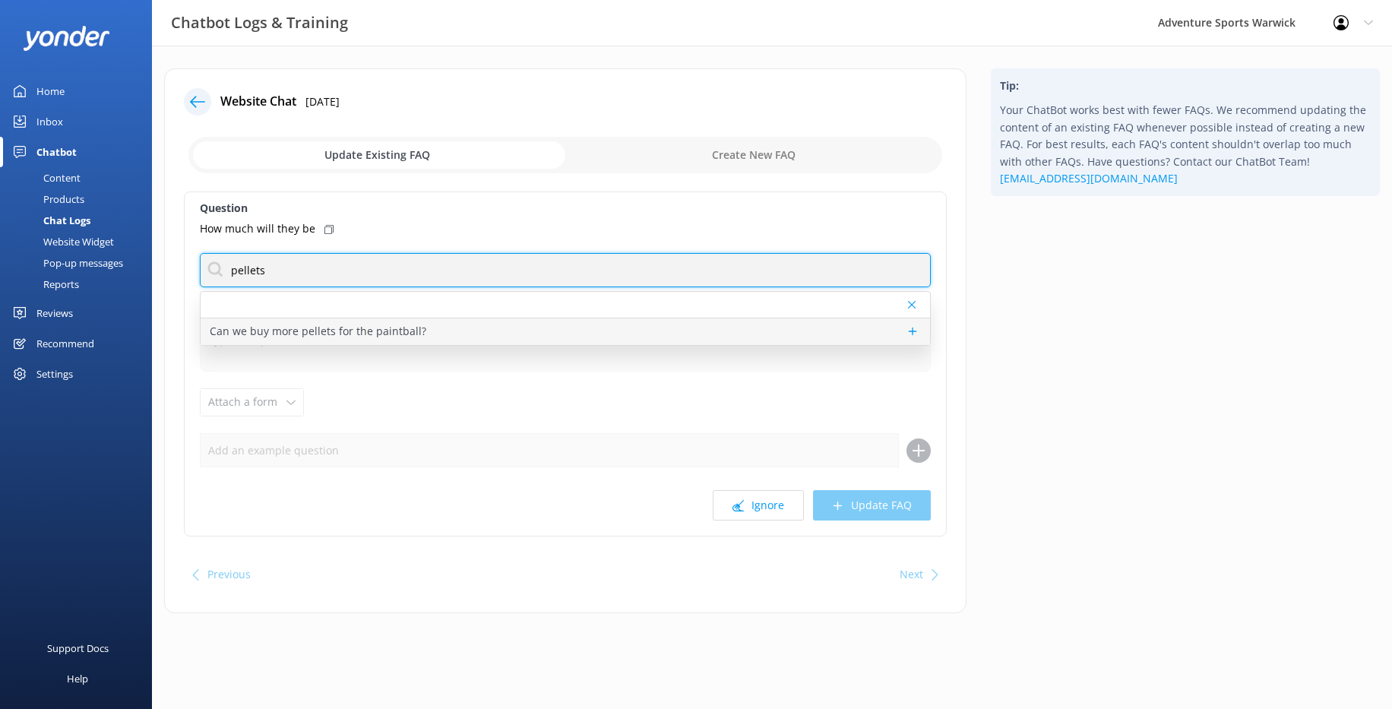
type input "pellets"
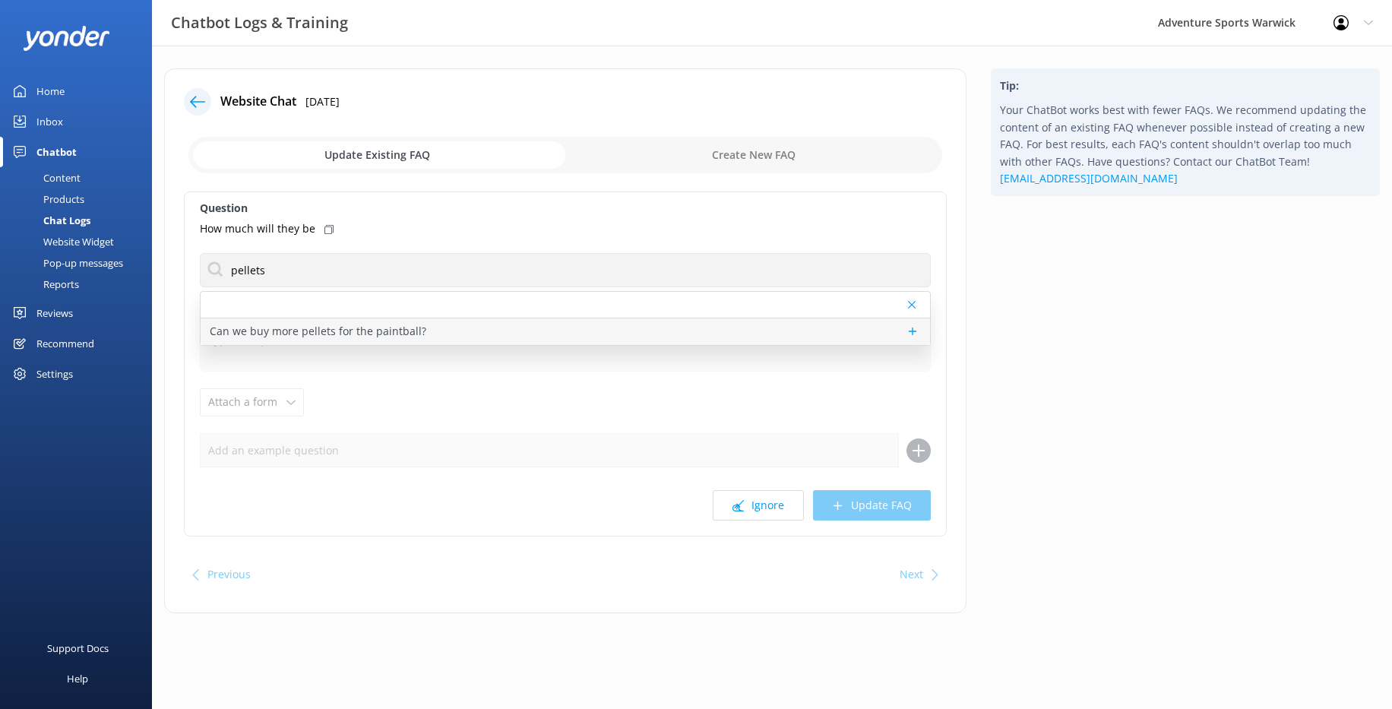
click at [278, 330] on p "Can we buy more pellets for the paintball?" at bounding box center [318, 331] width 216 height 17
type textarea "You can buy extra paintballs if needed ( £30 for an additional 1,000 pellets). …"
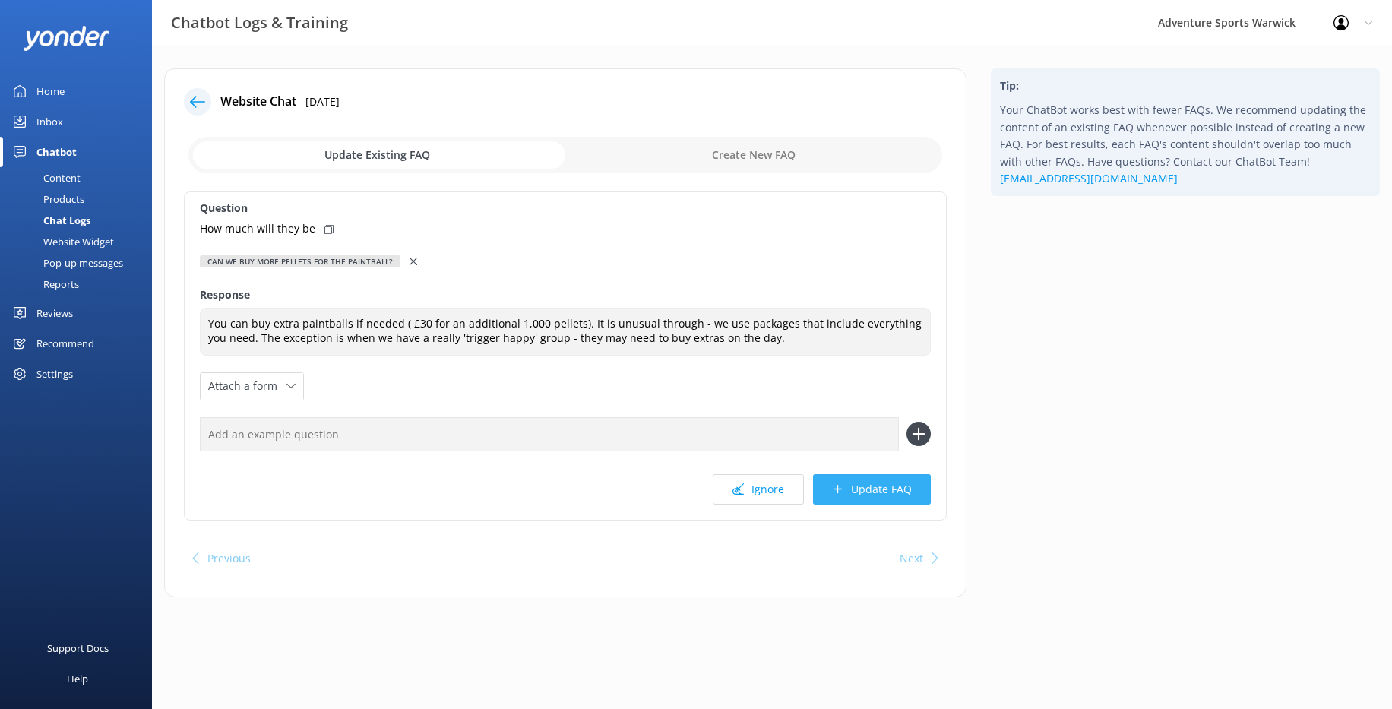
click at [871, 494] on button "Update FAQ" at bounding box center [872, 489] width 118 height 30
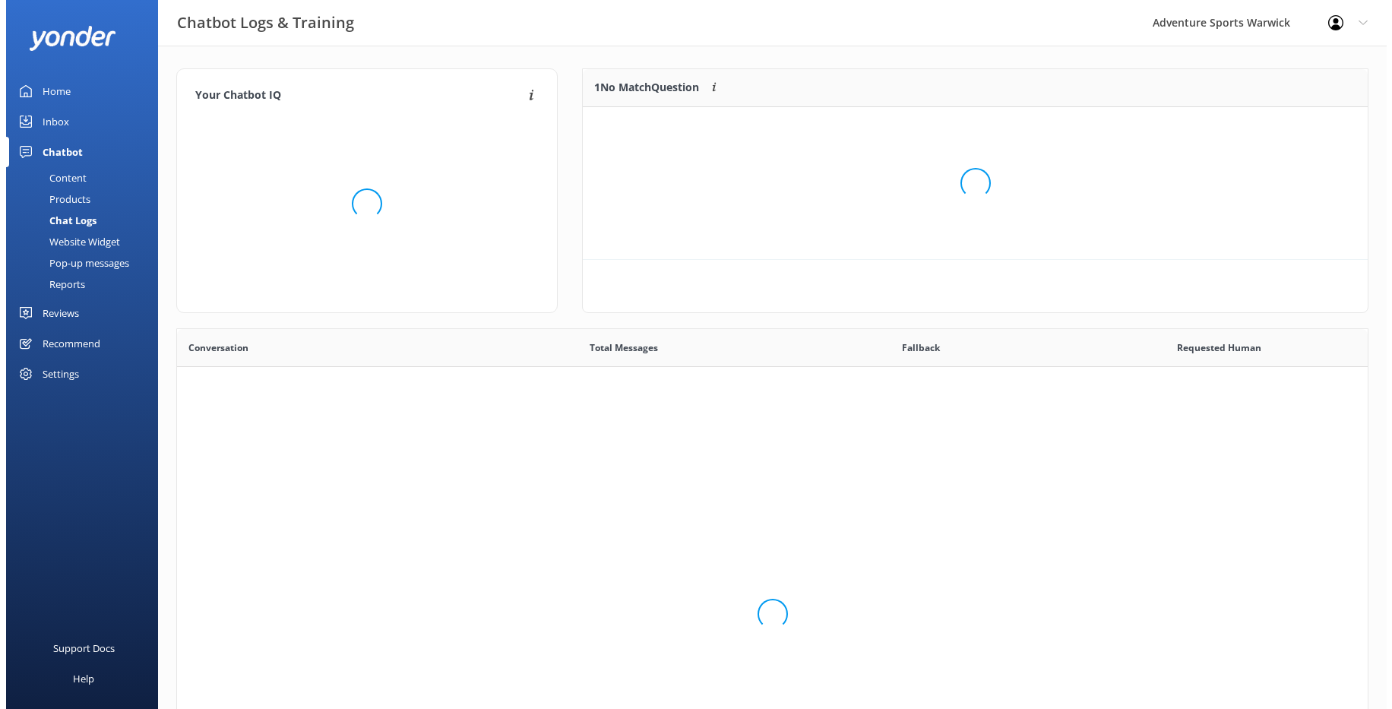
scroll to position [179, 773]
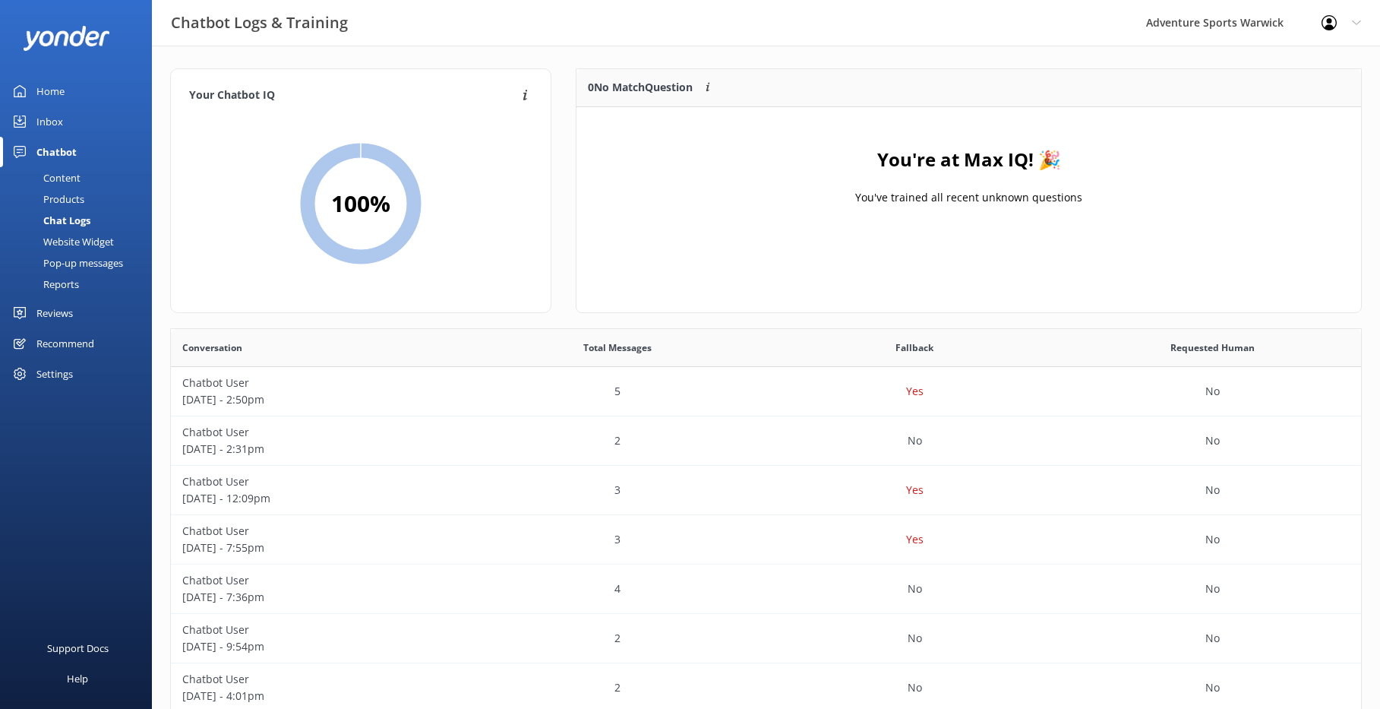
click at [50, 93] on div "Home" at bounding box center [50, 91] width 28 height 30
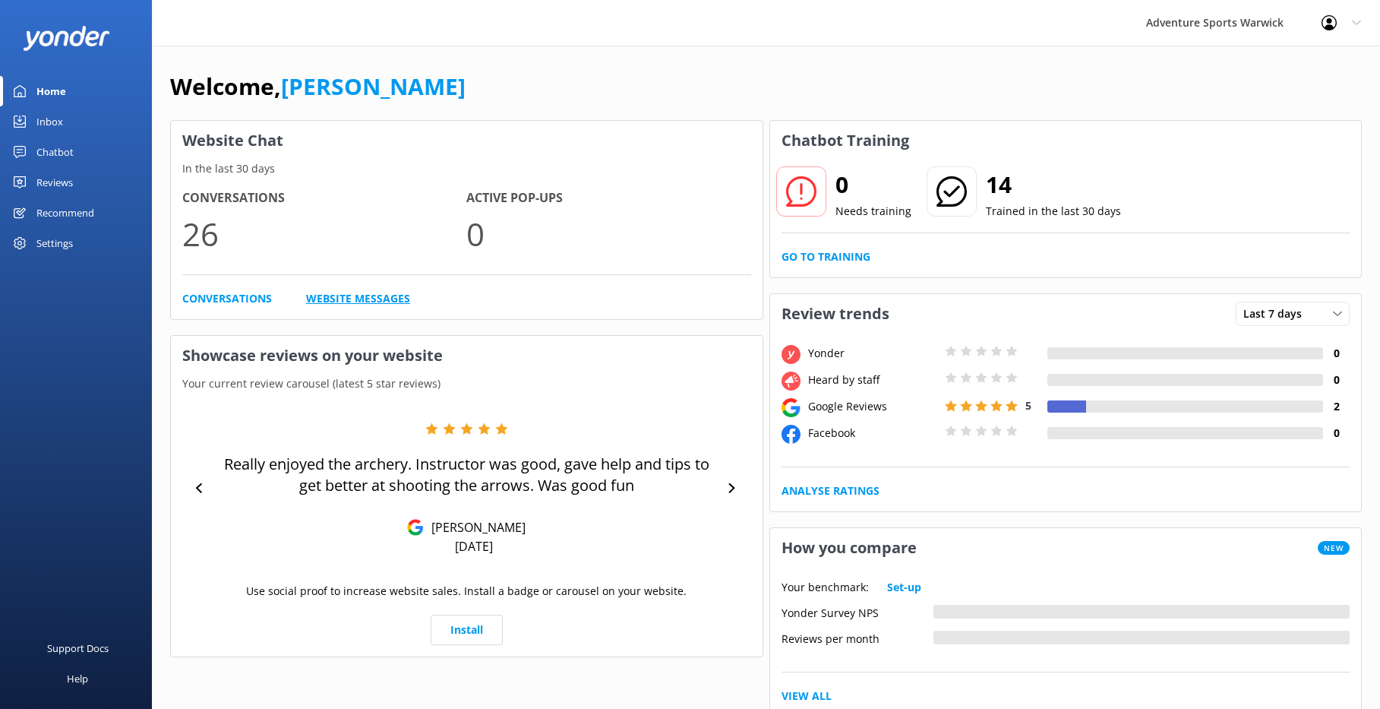
click at [315, 299] on link "Website Messages" at bounding box center [358, 298] width 104 height 17
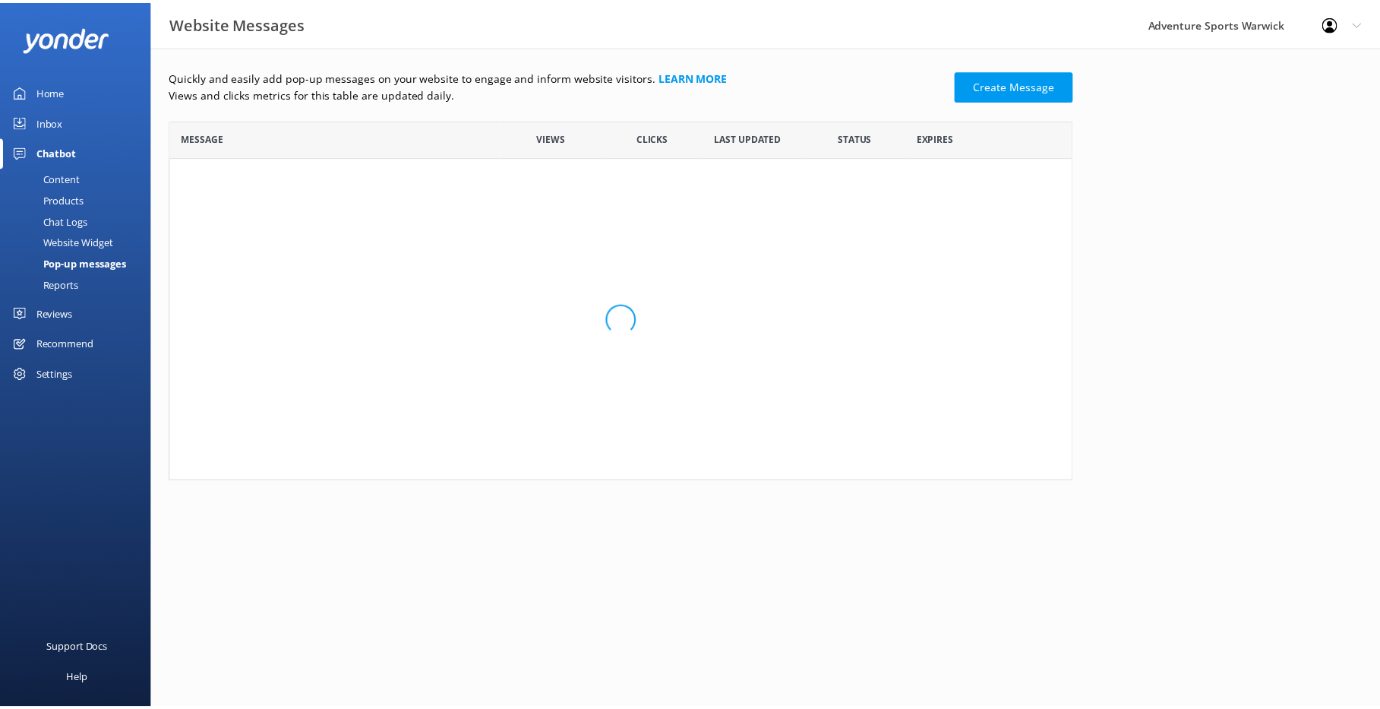
scroll to position [350, 900]
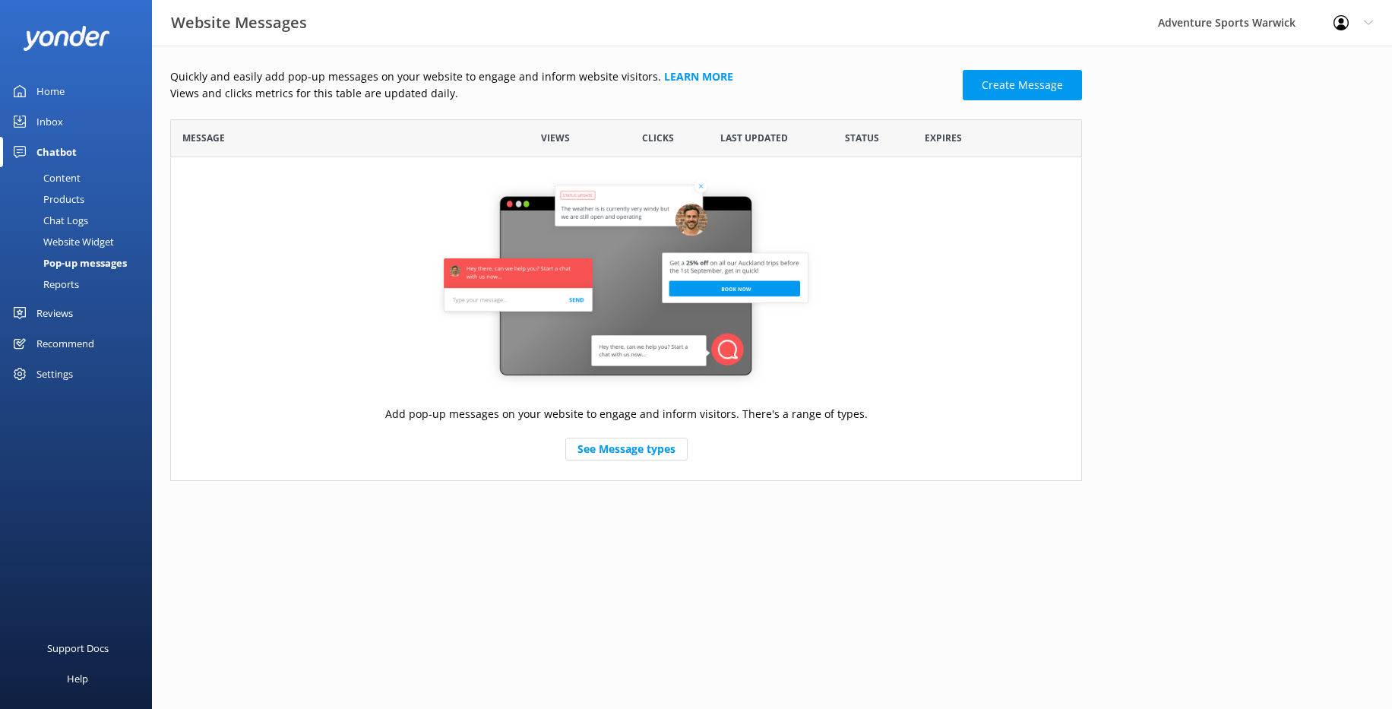
click at [46, 86] on div "Home" at bounding box center [50, 91] width 28 height 30
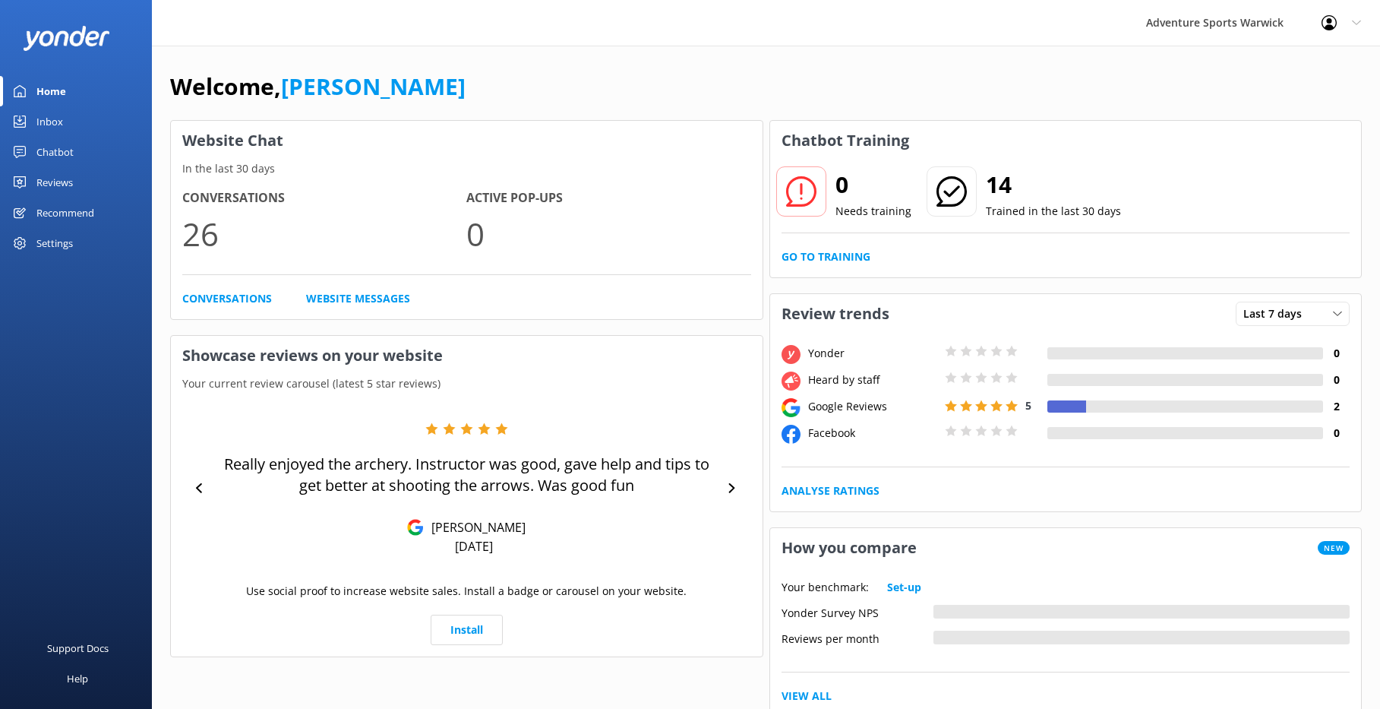
click at [29, 119] on link "Inbox" at bounding box center [76, 121] width 152 height 30
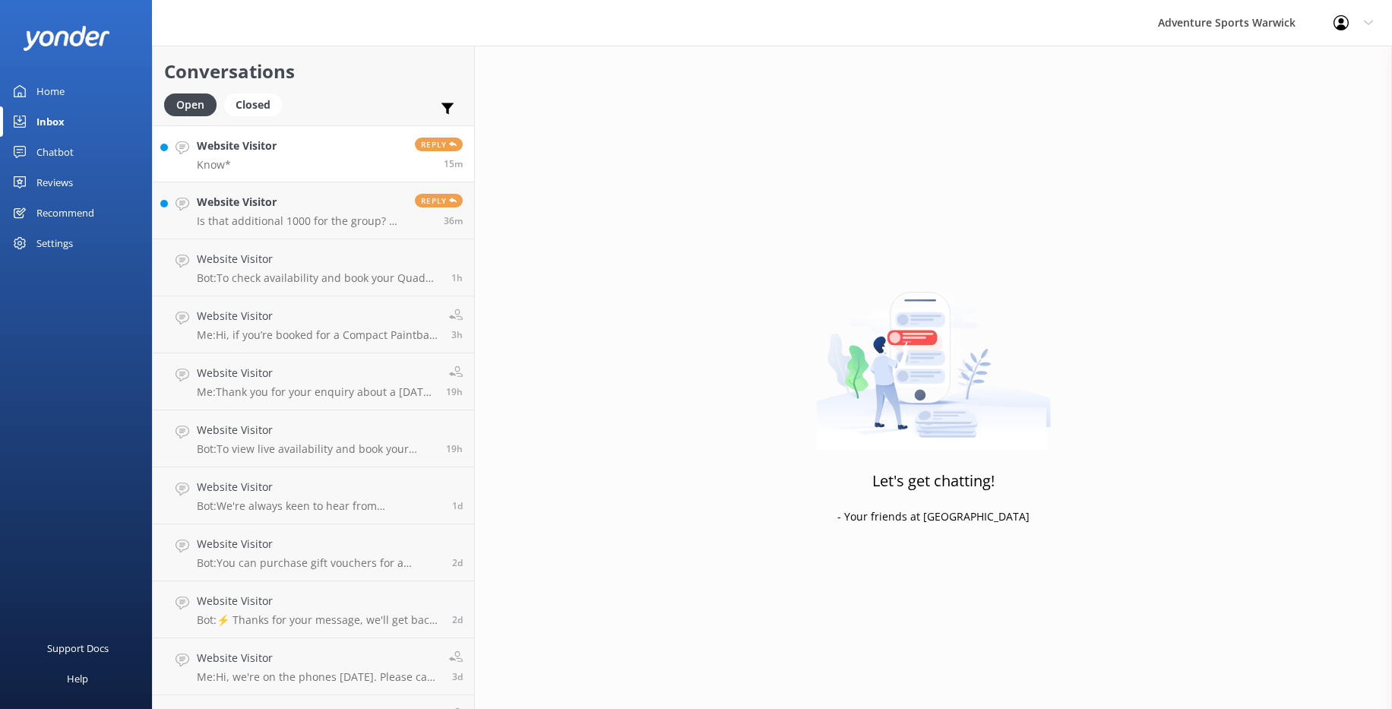
click at [256, 166] on p "Know*" at bounding box center [237, 165] width 80 height 14
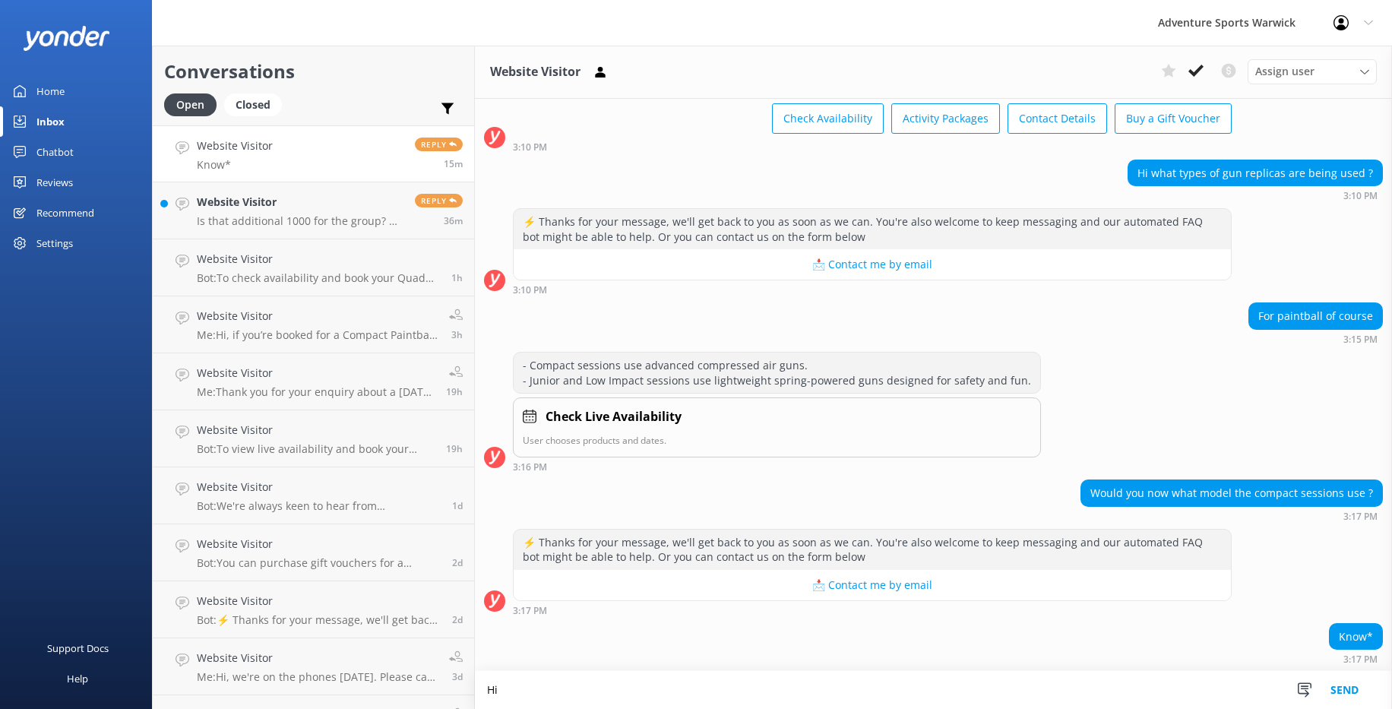
scroll to position [77, 0]
click at [656, 536] on textarea "Hi, we use Tippmann, .50 calibre semiautomatic" at bounding box center [933, 690] width 917 height 38
click at [738, 536] on textarea "Hi, we use Tippmann, .50 calibre semi-automatic" at bounding box center [933, 690] width 917 height 38
click at [626, 536] on textarea "Hi, we use Tippmann, .50 calibre semi-automatic" at bounding box center [933, 690] width 917 height 38
click at [735, 536] on textarea "Hi, we use Tippmann, .50 calibre, semi-automatic" at bounding box center [933, 690] width 917 height 38
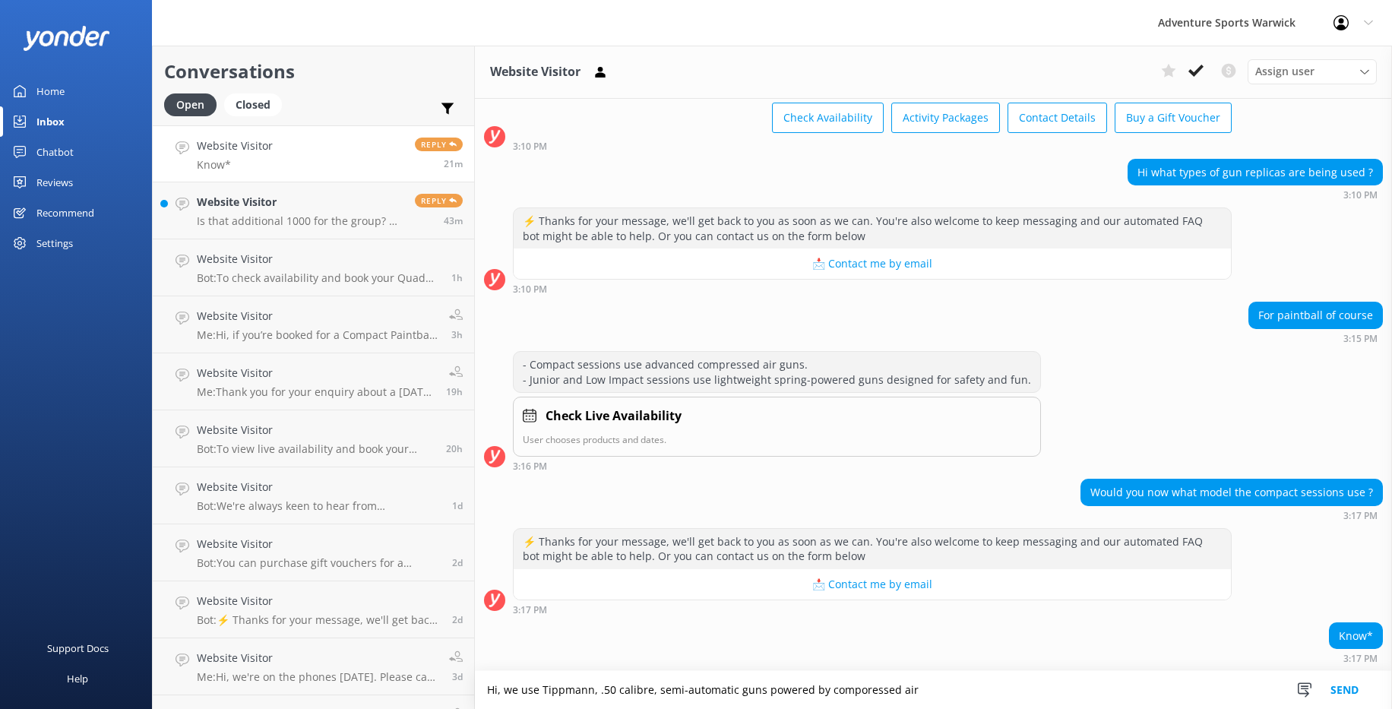
drag, startPoint x: 836, startPoint y: 691, endPoint x: 831, endPoint y: 684, distance: 8.7
click at [836, 536] on textarea "Hi, we use Tippmann, .50 calibre, semi-automatic guns powered by comporessed air" at bounding box center [933, 690] width 917 height 38
click at [920, 536] on textarea "Hi, we use Tippmann, .50 calibre, semi-automatic guns powered by compressed air" at bounding box center [933, 690] width 917 height 38
click at [571, 536] on textarea "Hi, we use Tippmann, .50 calibre, semi-automatic guns powered by compressed air…" at bounding box center [933, 690] width 917 height 38
click at [637, 536] on textarea "Hi, we use Tippmann FT-50 Lite Retal Markers, .50 calibre, semi-automatic guns …" at bounding box center [933, 690] width 917 height 38
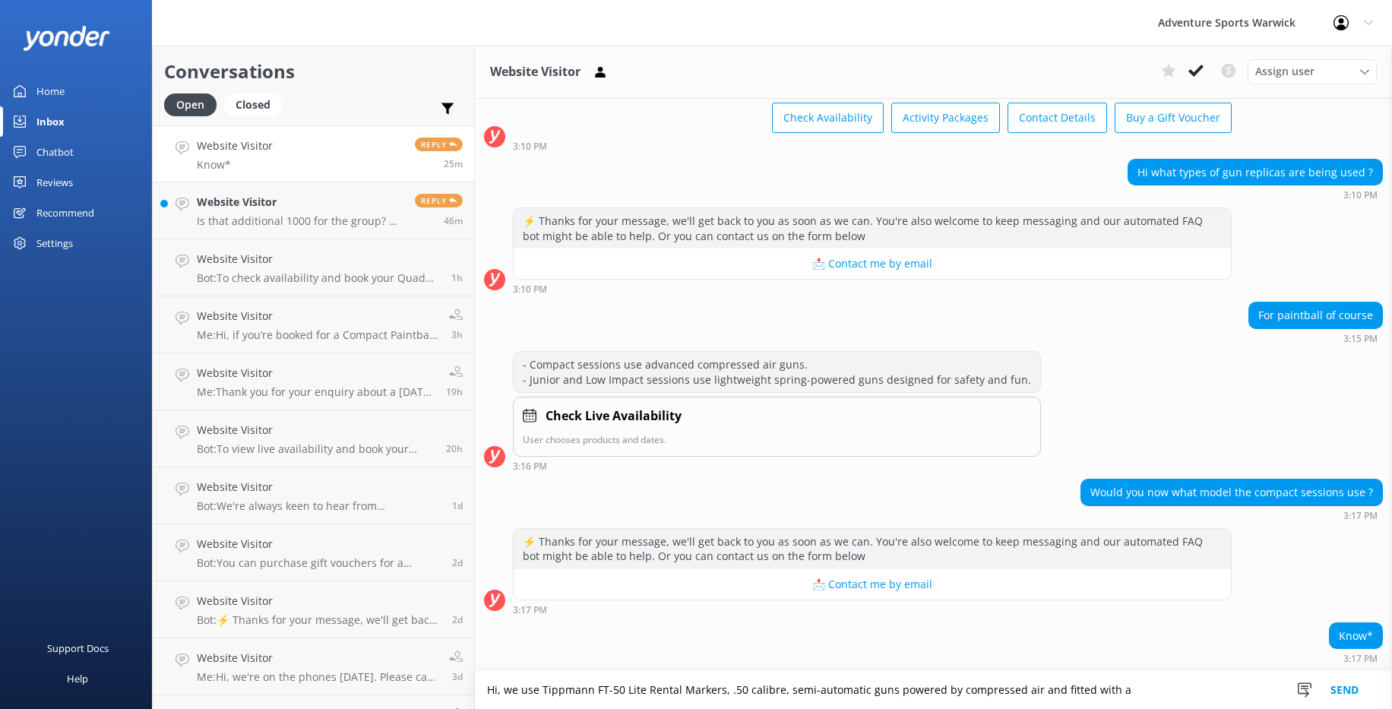
click at [703, 536] on textarea "Hi, we use Tippmann FT-50 Lite Rental Markers, .50 calibre, semi-automatic guns…" at bounding box center [933, 690] width 917 height 38
click at [769, 536] on textarea "Hi, we use Tippmann FT-50 Lite Rental Markers in .50 calibre, semi-automatic gu…" at bounding box center [933, 690] width 917 height 38
click at [1015, 536] on textarea "Hi, we use Tippmann FT-50 Lite Rental Markers in .50 calibre. These are semi-au…" at bounding box center [933, 690] width 917 height 38
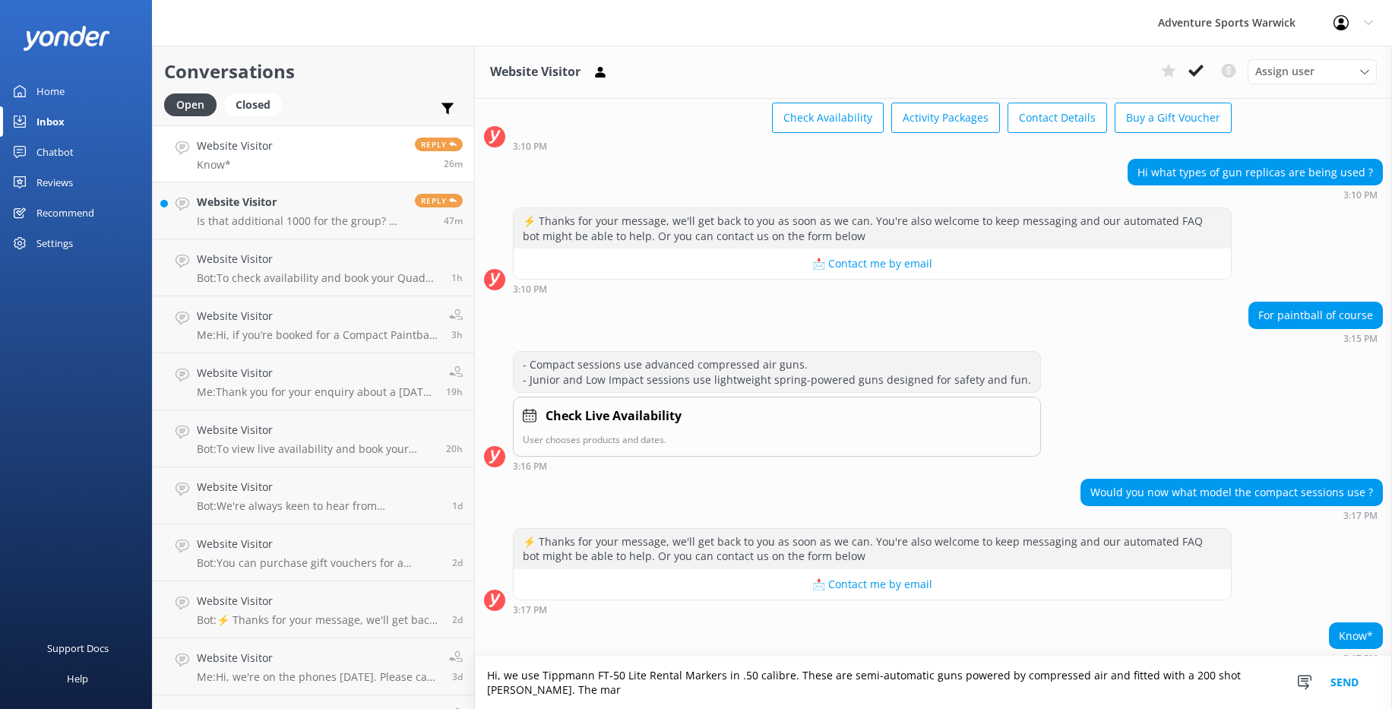
scroll to position [92, 0]
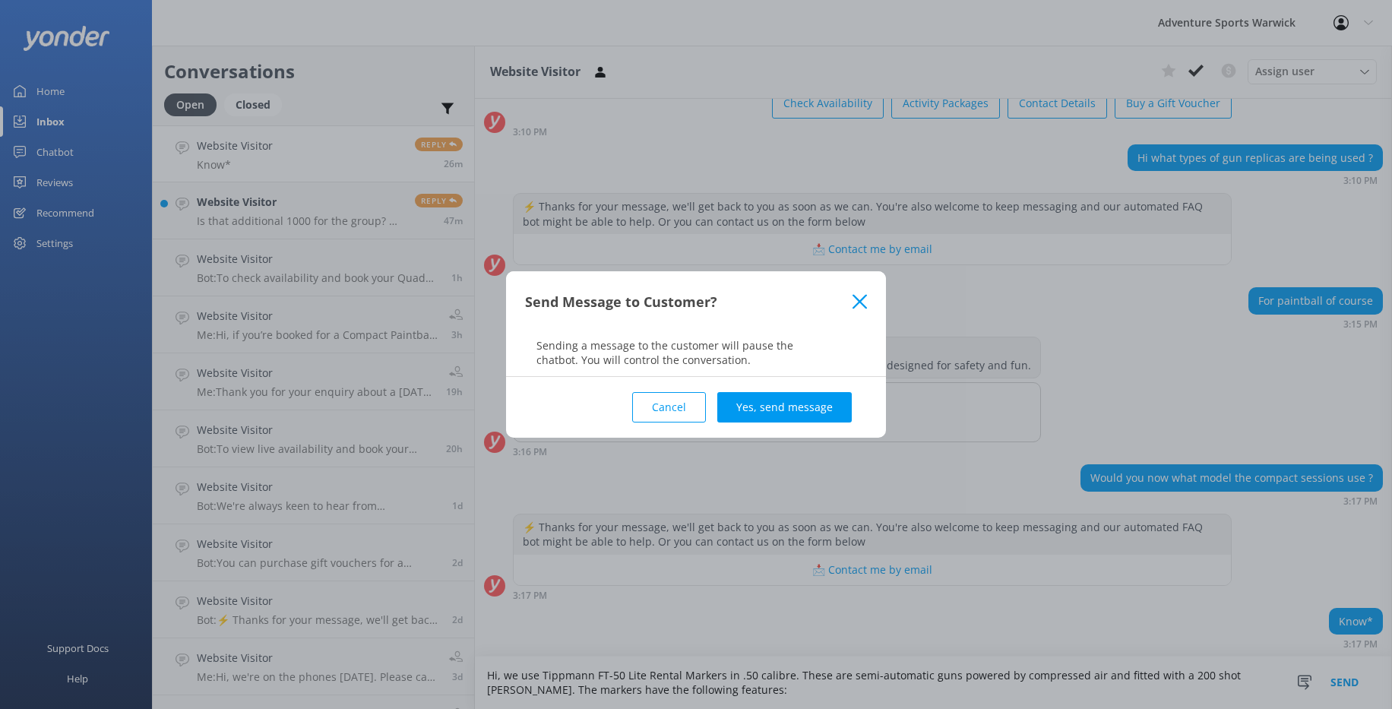
click at [670, 410] on button "Cancel" at bounding box center [669, 407] width 74 height 30
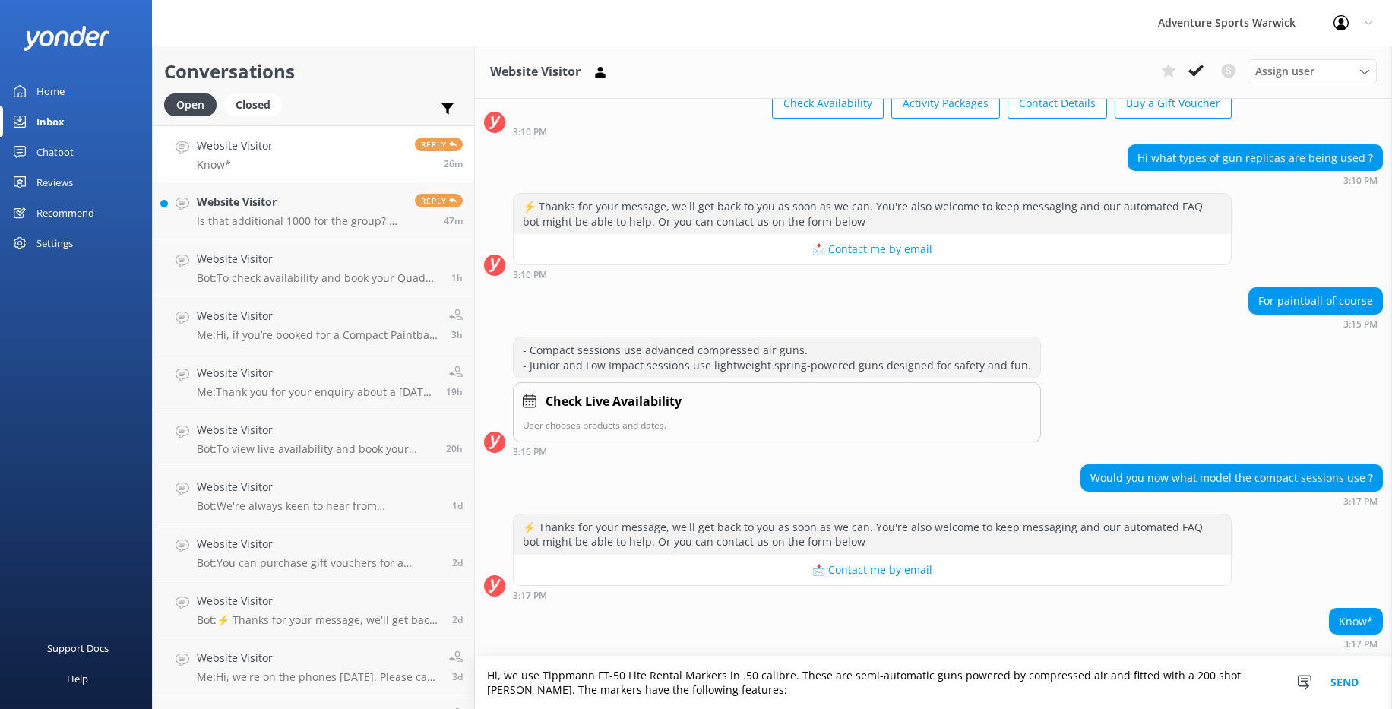
click at [662, 536] on textarea "Hi, we use Tippmann FT-50 Lite Rental Markers in .50 calibre. These are semi-au…" at bounding box center [933, 682] width 917 height 52
paste textarea "Aluminum Die Cast Receiver & Matte Finish Resist Impact and Wear; Internal Gasl…"
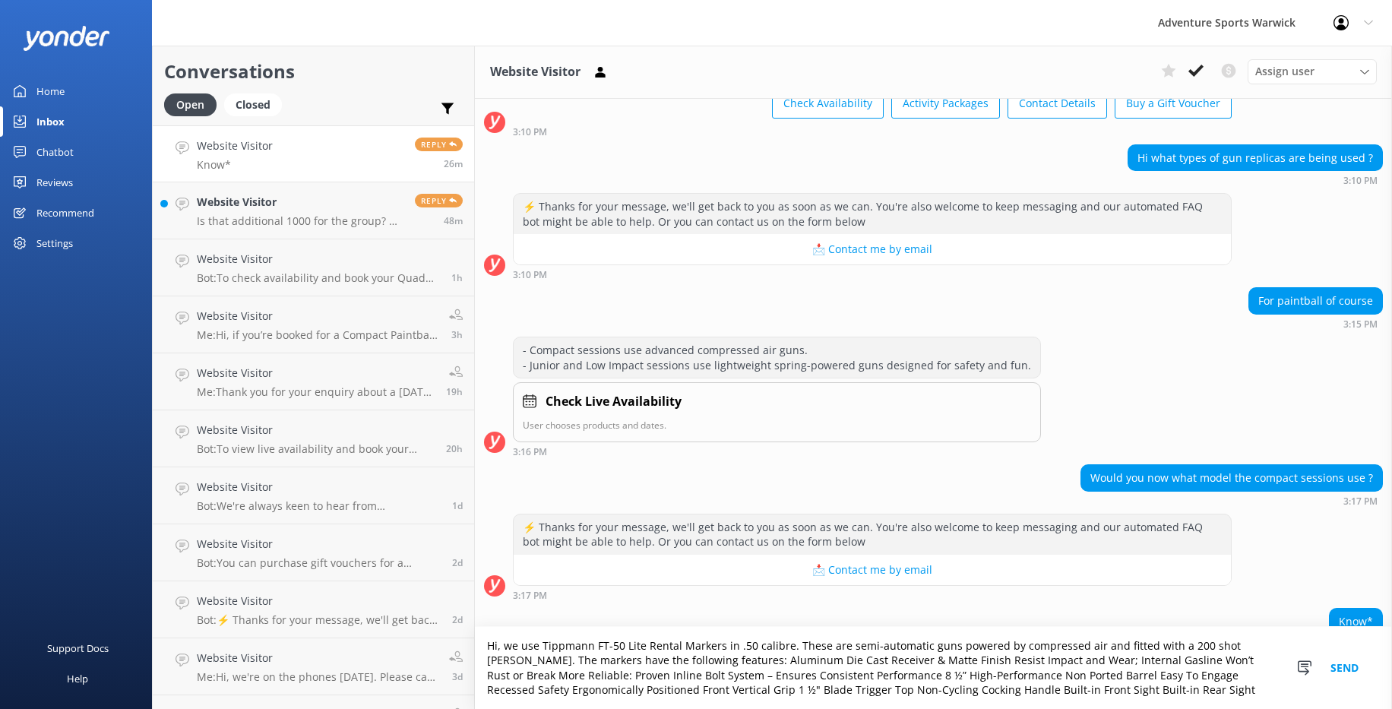
drag, startPoint x: 1244, startPoint y: 662, endPoint x: 993, endPoint y: 663, distance: 251.4
click at [993, 536] on textarea "Hi, we use Tippmann FT-50 Lite Rental Markers in .50 calibre. These are semi-au…" at bounding box center [933, 668] width 917 height 82
click at [1015, 536] on textarea "Hi, we use Tippmann FT-50 Lite Rental Markers in .50 calibre. These are semi-au…" at bounding box center [933, 668] width 917 height 82
drag, startPoint x: 1072, startPoint y: 661, endPoint x: 1237, endPoint y: 654, distance: 165.7
click at [1015, 536] on textarea "Hi, we use Tippmann FT-50 Lite Rental Markers in .50 calibre. These are semi-au…" at bounding box center [933, 668] width 917 height 82
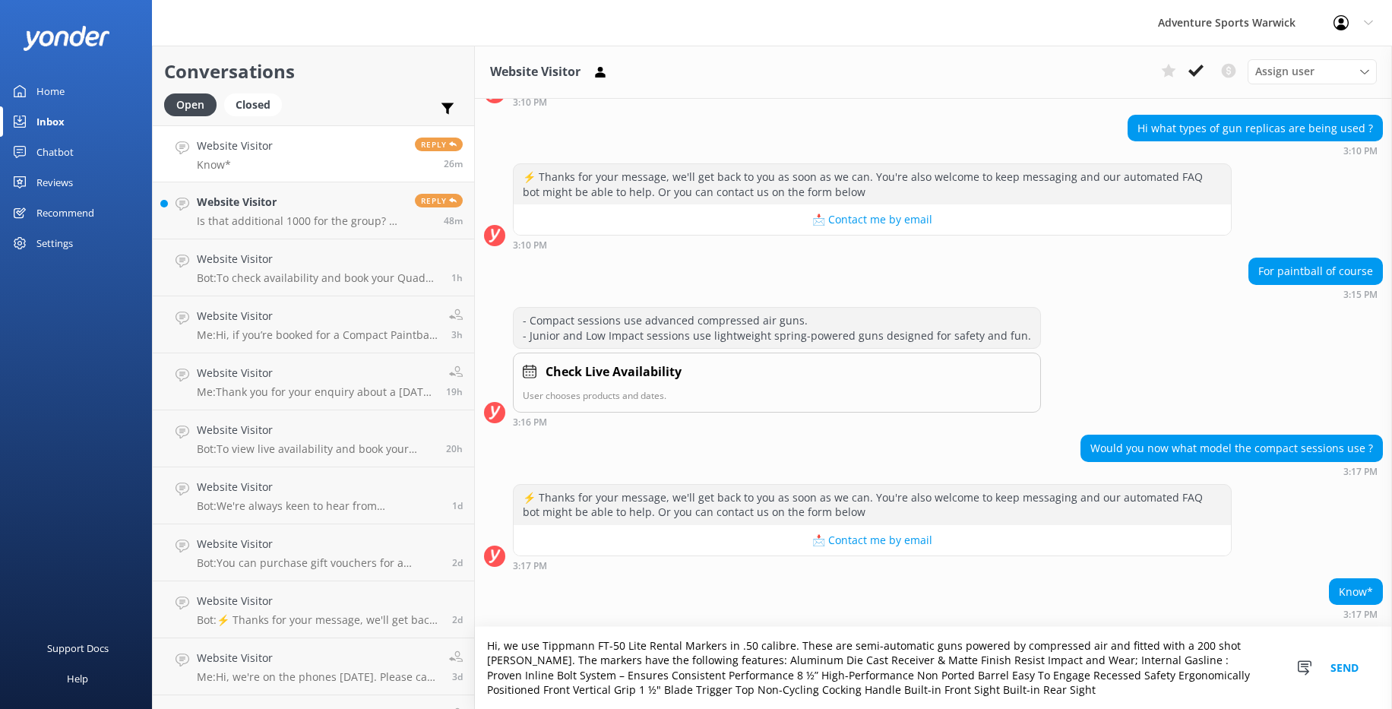
scroll to position [122, 0]
click at [587, 536] on textarea "Hi, we use Tippmann FT-50 Lite Rental Markers in .50 calibre. These are semi-au…" at bounding box center [933, 668] width 917 height 82
click at [803, 536] on textarea "Hi, we use Tippmann FT-50 Lite Rental Markers in .50 calibre. These are semi-au…" at bounding box center [933, 668] width 917 height 82
click at [965, 536] on textarea "Hi, we use Tippmann FT-50 Lite Rental Markers in .50 calibre. These are semi-au…" at bounding box center [933, 668] width 917 height 82
click at [1015, 536] on textarea "Hi, we use Tippmann FT-50 Lite Rental Markers in .50 calibre. These are semi-au…" at bounding box center [933, 668] width 917 height 82
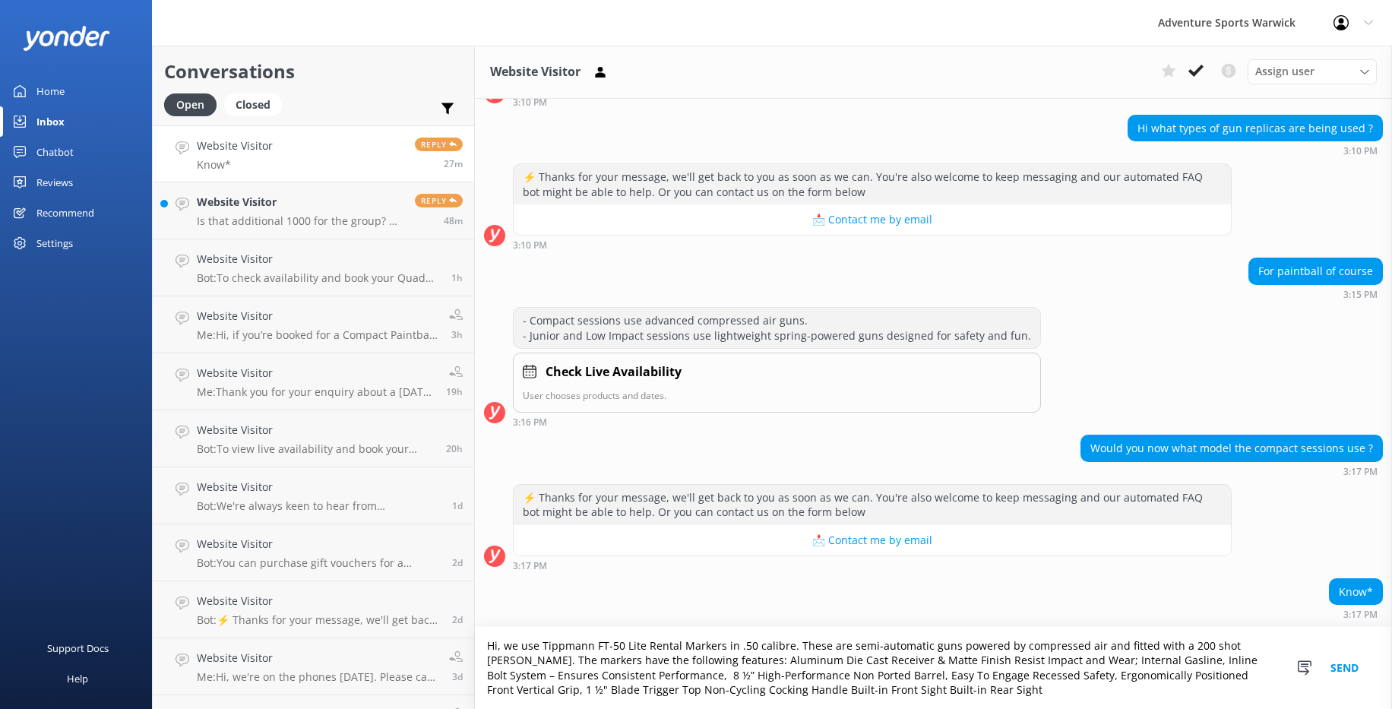
click at [503, 536] on textarea "Hi, we use Tippmann FT-50 Lite Rental Markers in .50 calibre. These are semi-au…" at bounding box center [933, 668] width 917 height 82
click at [668, 536] on textarea "Hi, we use Tippmann FT-50 Lite Rental Markers in .50 calibre. These are semi-au…" at bounding box center [933, 668] width 917 height 82
click at [890, 536] on textarea "Hi, we use Tippmann FT-50 Lite Rental Markers in .50 calibre. These are semi-au…" at bounding box center [933, 668] width 917 height 82
drag, startPoint x: 872, startPoint y: 693, endPoint x: 367, endPoint y: 640, distance: 507.9
click at [367, 536] on div "Conversations Open Closed Important Converted Assigned to me Unassigned Website…" at bounding box center [772, 377] width 1240 height 663
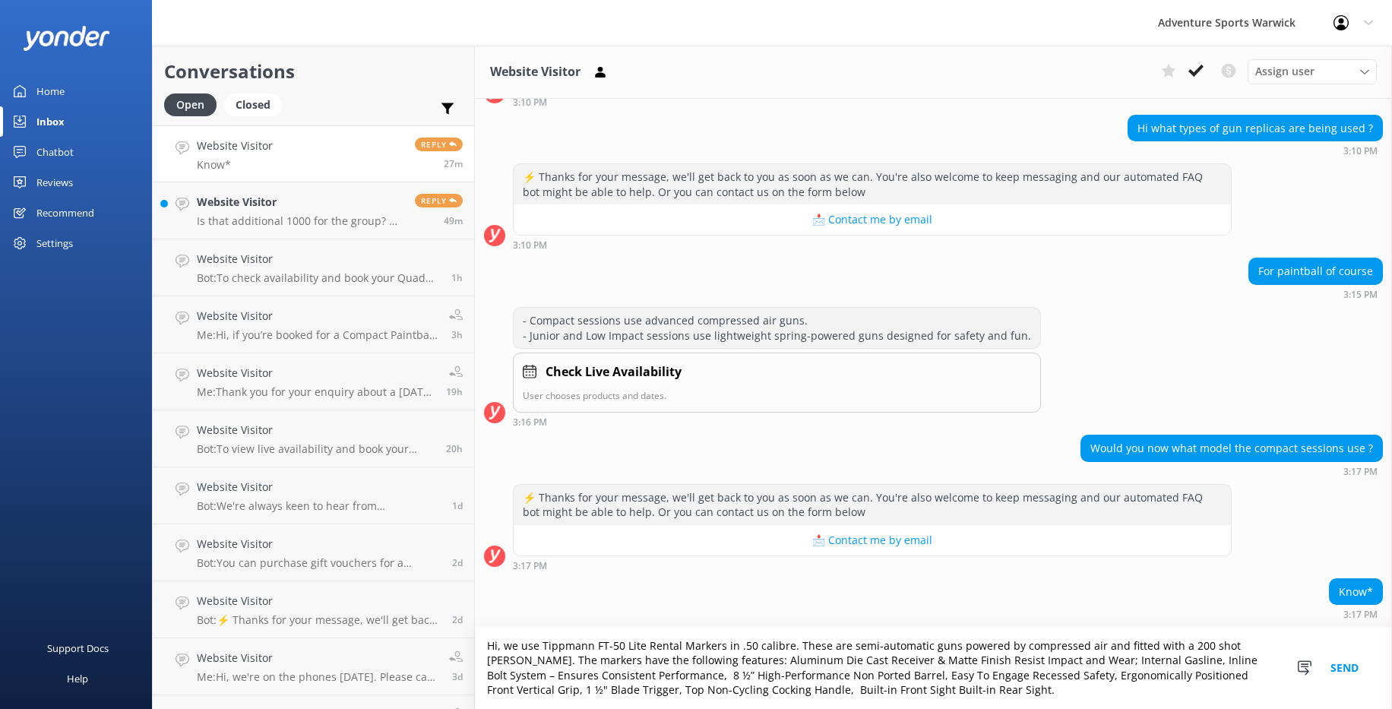
type textarea "Hi, we use Tippmann FT-50 Lite Rental Markers in .50 calibre. These are semi-au…"
drag, startPoint x: 655, startPoint y: 649, endPoint x: 593, endPoint y: 678, distance: 68.0
click at [593, 536] on textarea "Hi, we use Tippmann FT-50 Lite Rental Markers in .50 calibre. These are semi-au…" at bounding box center [933, 668] width 917 height 82
drag, startPoint x: 878, startPoint y: 689, endPoint x: 405, endPoint y: 634, distance: 476.4
click at [405, 536] on div "Conversations Open Closed Important Converted Assigned to me Unassigned Website…" at bounding box center [772, 377] width 1240 height 663
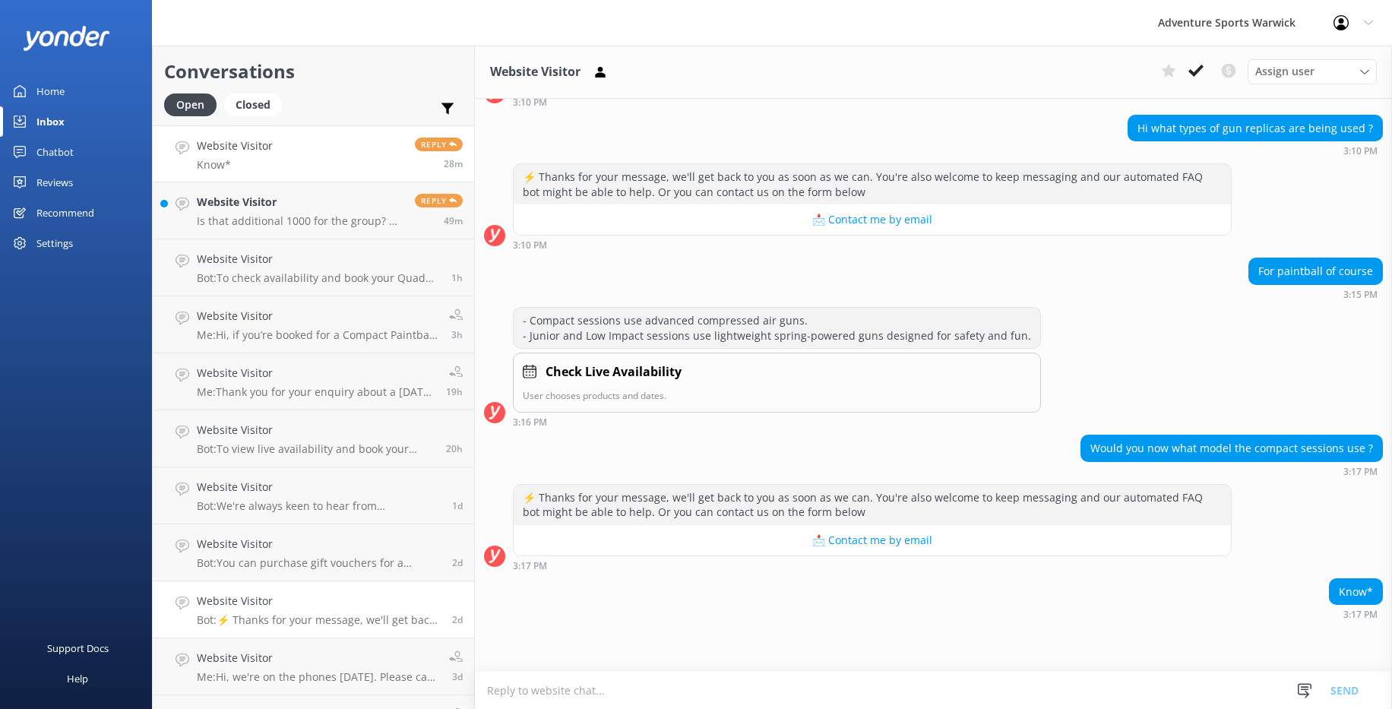
scroll to position [77, 0]
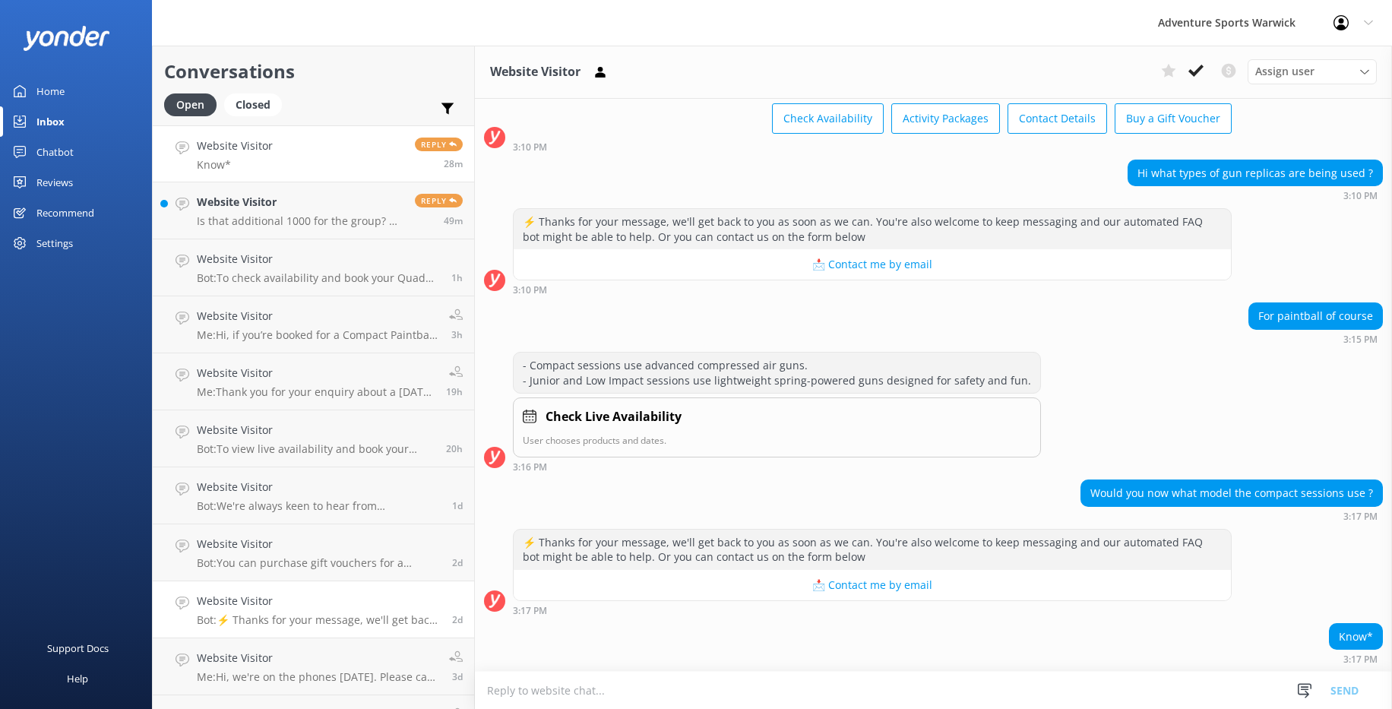
paste textarea "Hi — we use Tippmann FT-50 Lite rental markers in .50 calibre. These semi-autom…"
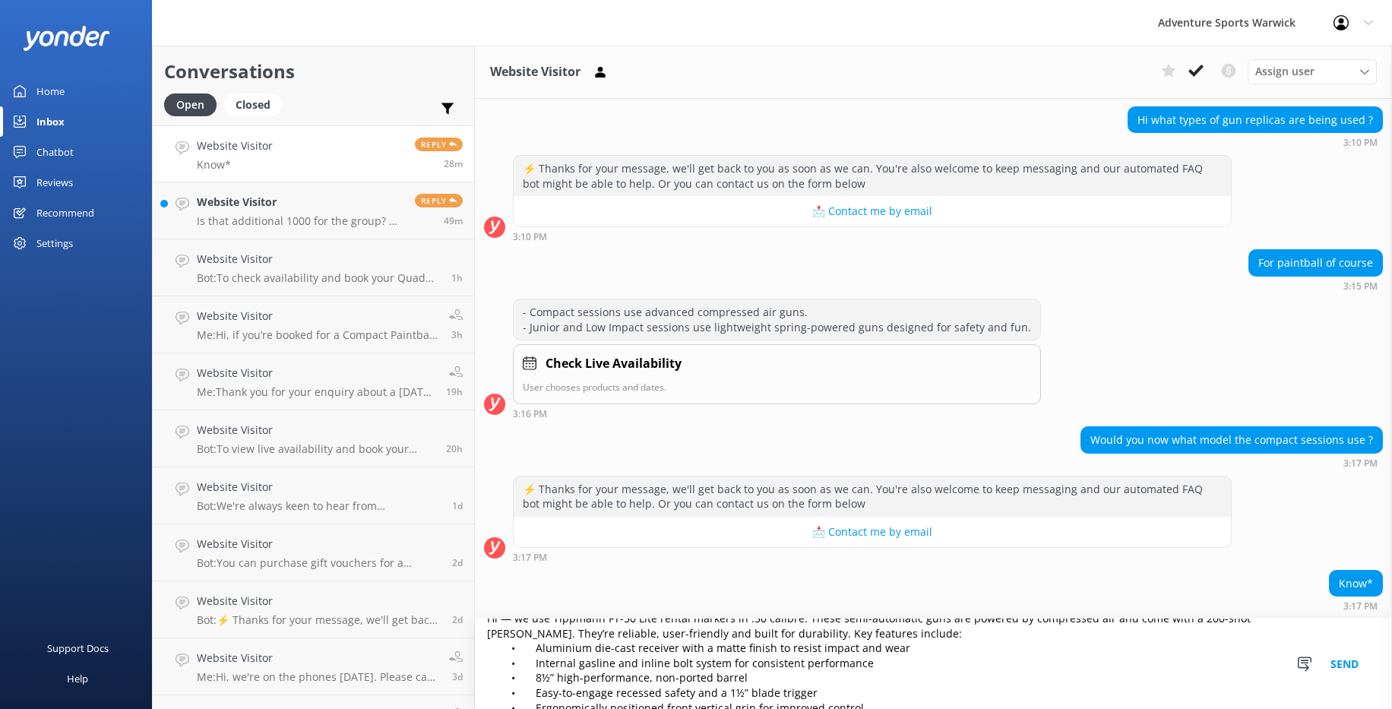
scroll to position [0, 0]
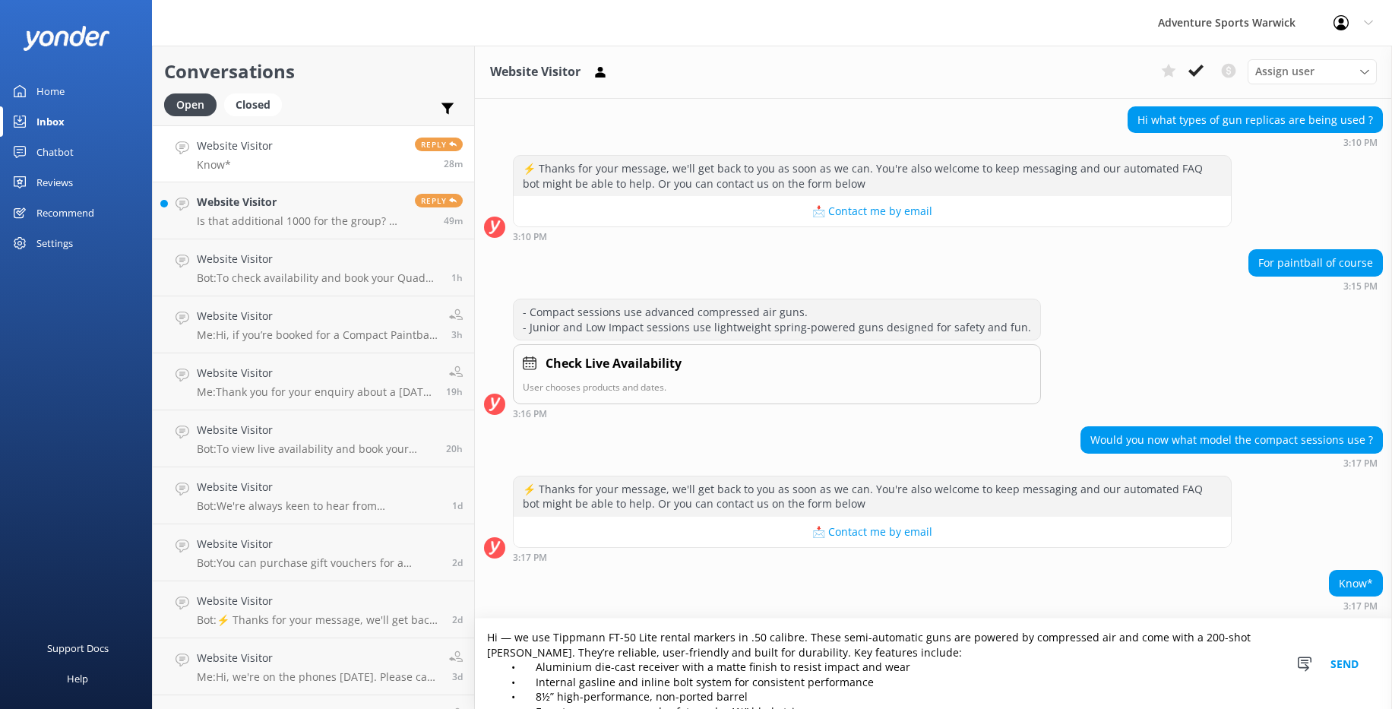
type textarea "Hi — we use Tippmann FT-50 Lite rental markers in .50 calibre. These semi-autom…"
click at [1015, 536] on button "Send" at bounding box center [1344, 663] width 57 height 90
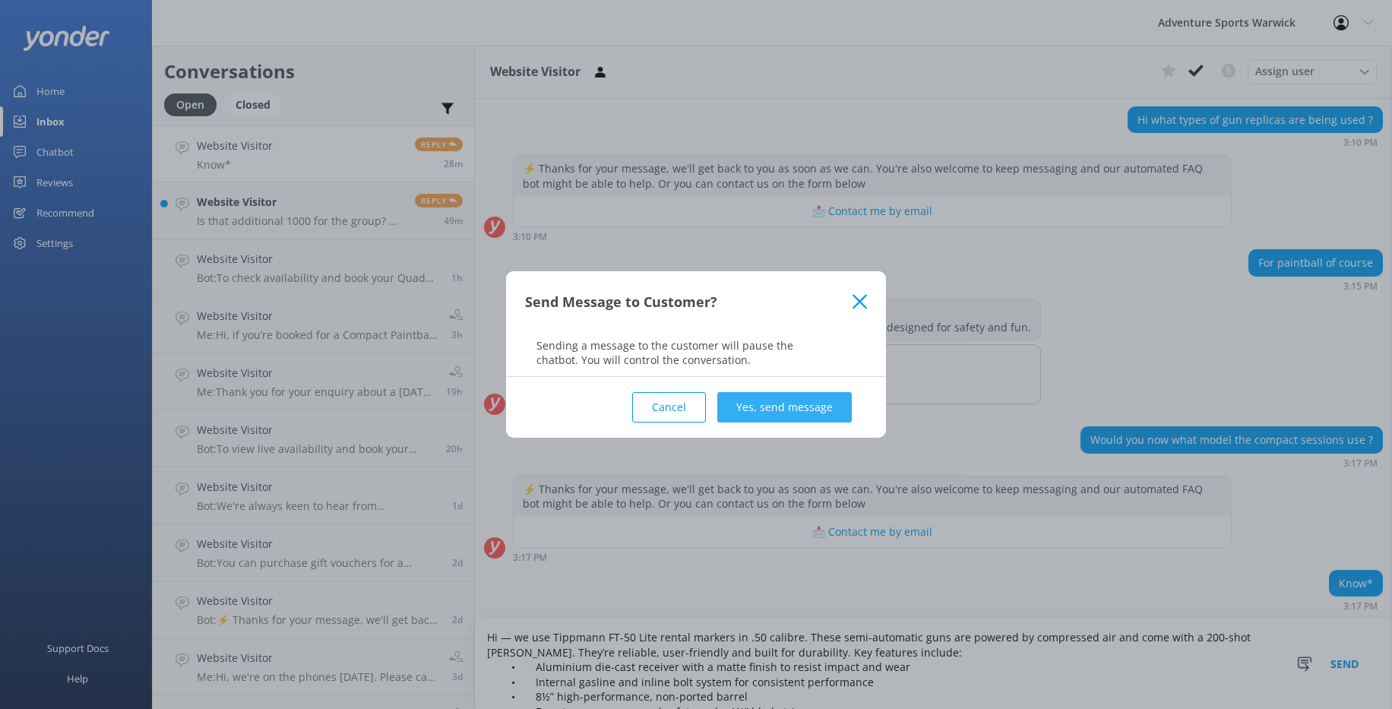
click at [776, 405] on button "Yes, send message" at bounding box center [784, 407] width 134 height 30
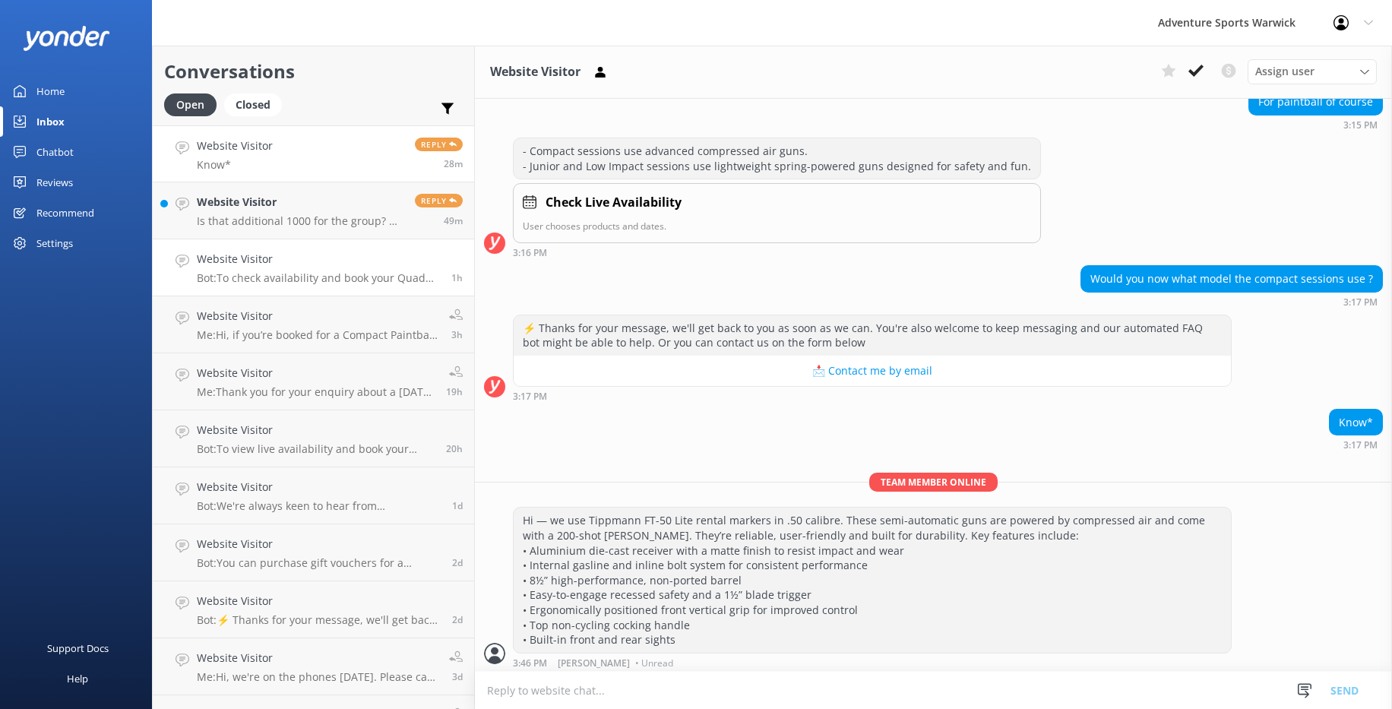
scroll to position [295, 0]
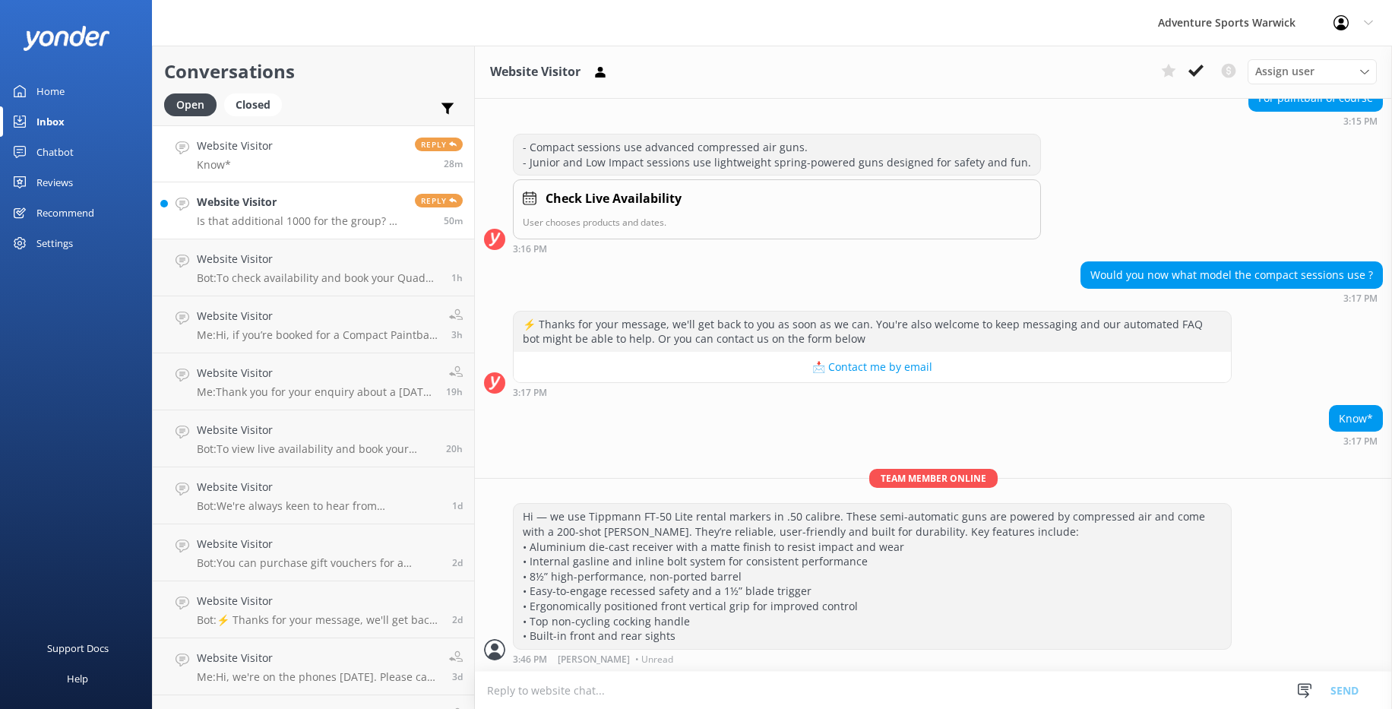
click at [286, 218] on p "Is that additional 1000 for the group? Or an individual can pay £30 for 1000 pe…" at bounding box center [300, 221] width 207 height 14
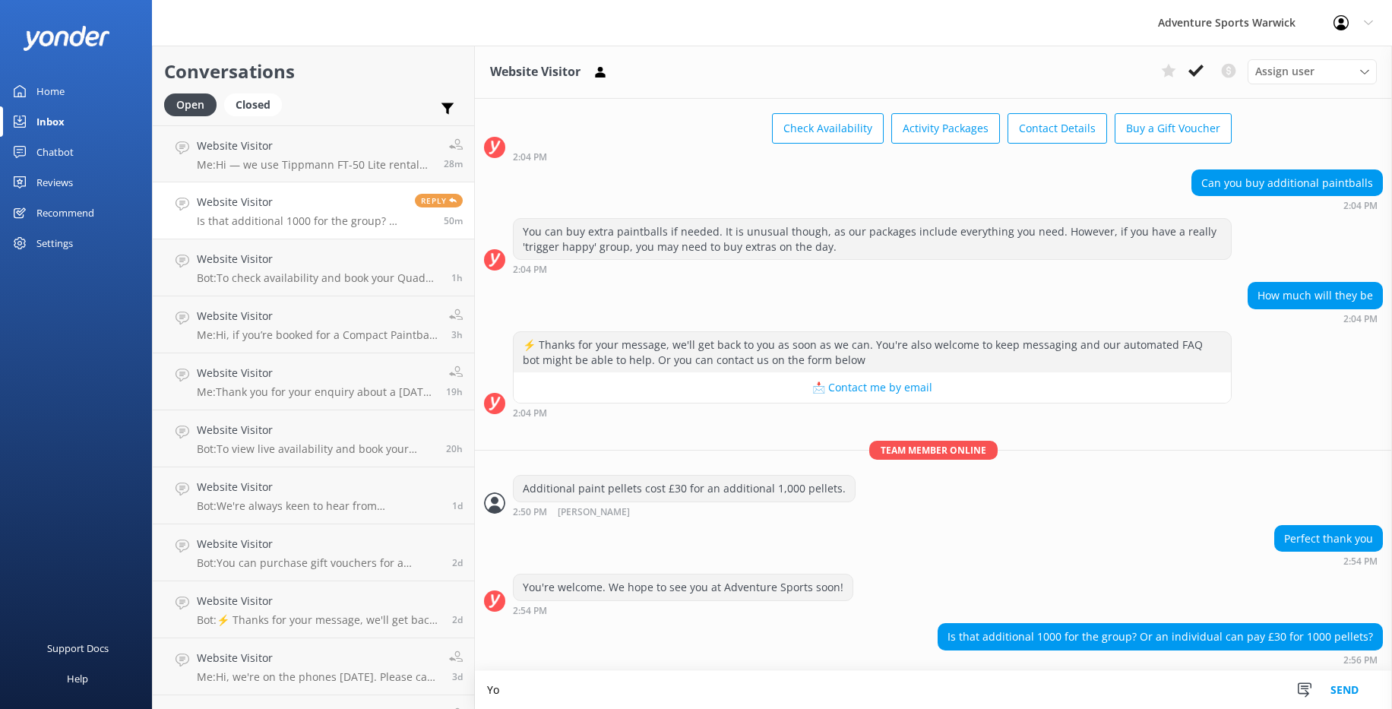
scroll to position [68, 0]
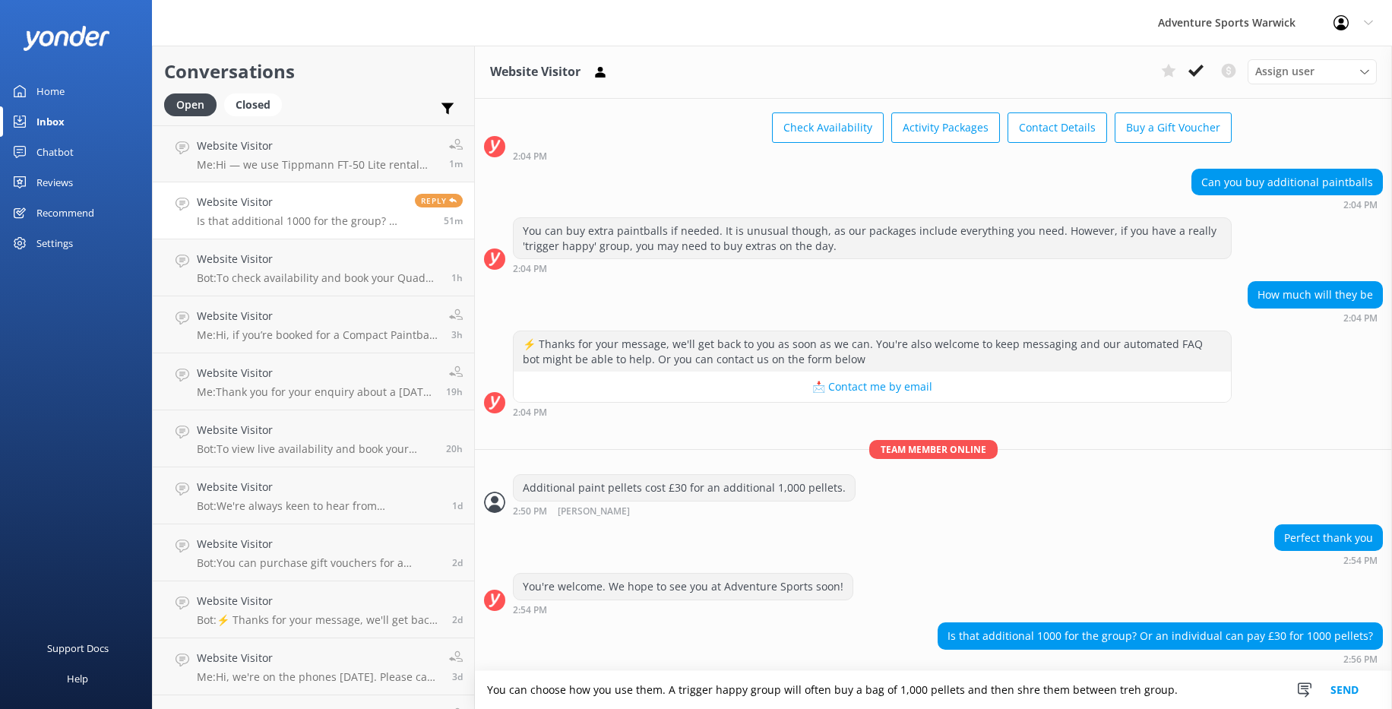
click at [1015, 536] on textarea "You can choose how you use them. A trigger happy group will often buy a bag of …" at bounding box center [933, 690] width 917 height 38
click at [990, 536] on textarea "You can choose how you use them. A trigger happy group will often buy a bag of …" at bounding box center [933, 690] width 917 height 38
click at [656, 536] on textarea "You can choose how you use them. A trigger happy group will often buy a bag of …" at bounding box center [933, 690] width 917 height 38
click at [724, 536] on textarea "You can choose how you use them. A 'trigger happy group will often buy a bag of…" at bounding box center [933, 690] width 917 height 38
click at [1015, 536] on textarea "You can choose how you use them. A 'trigger happy' group will often buy a bag o…" at bounding box center [933, 690] width 917 height 38
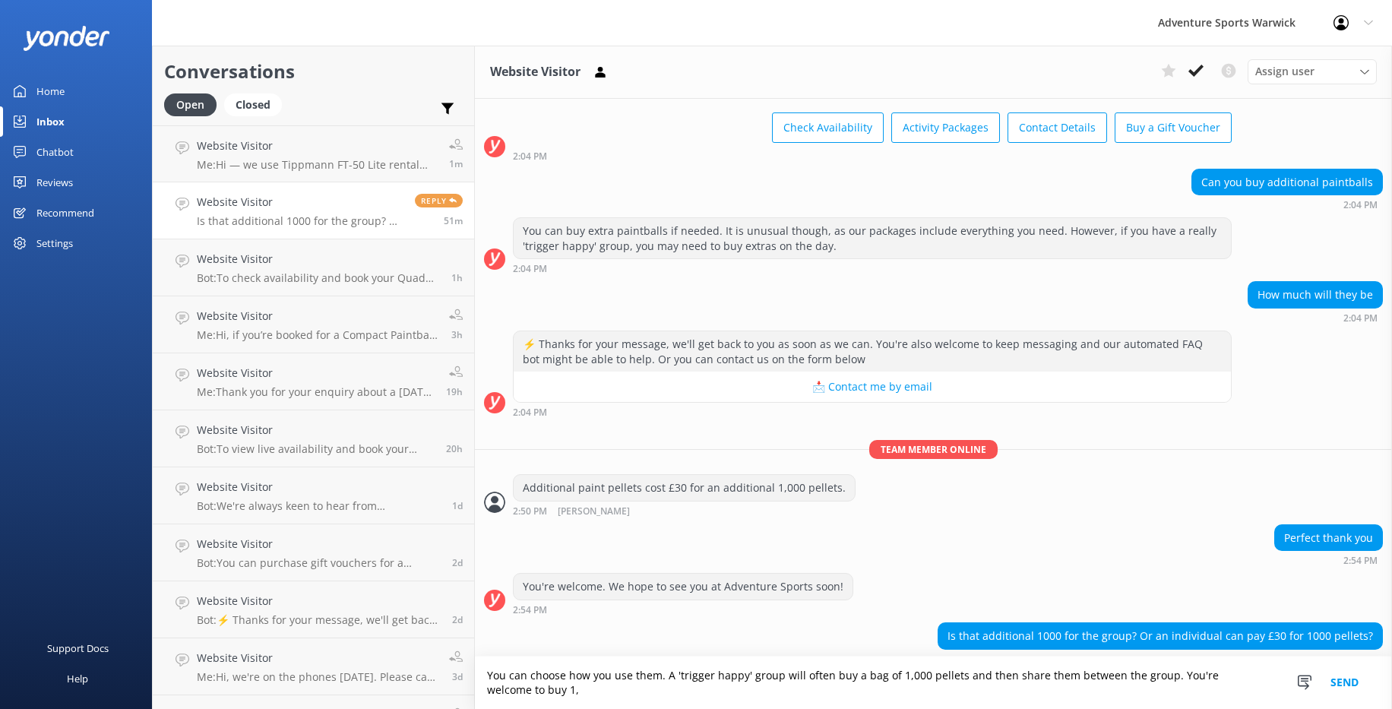
scroll to position [82, 0]
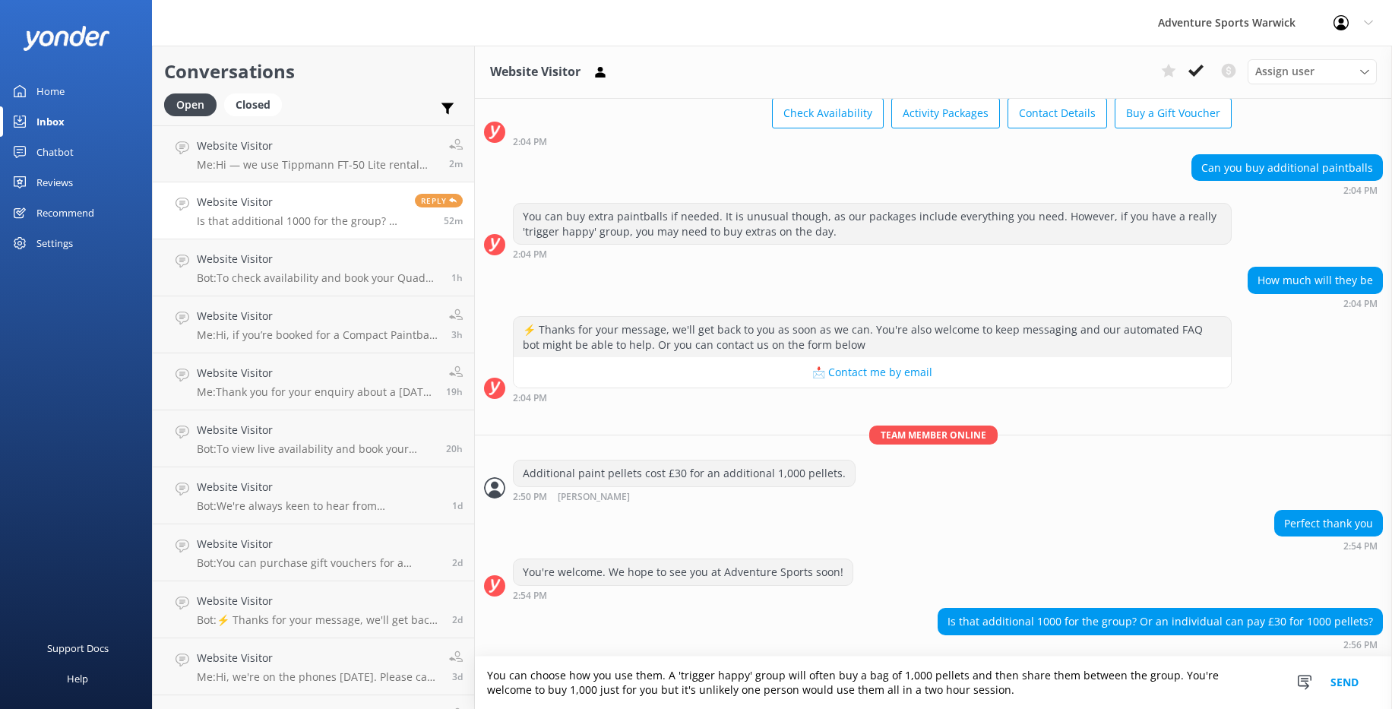
click at [965, 536] on textarea "You can choose how you use them. A 'trigger happy' group will often buy a bag o…" at bounding box center [933, 682] width 917 height 52
type textarea "You can choose how you use them. A 'trigger happy' group will often buy a bag o…"
click at [1015, 536] on button "Send" at bounding box center [1344, 682] width 57 height 52
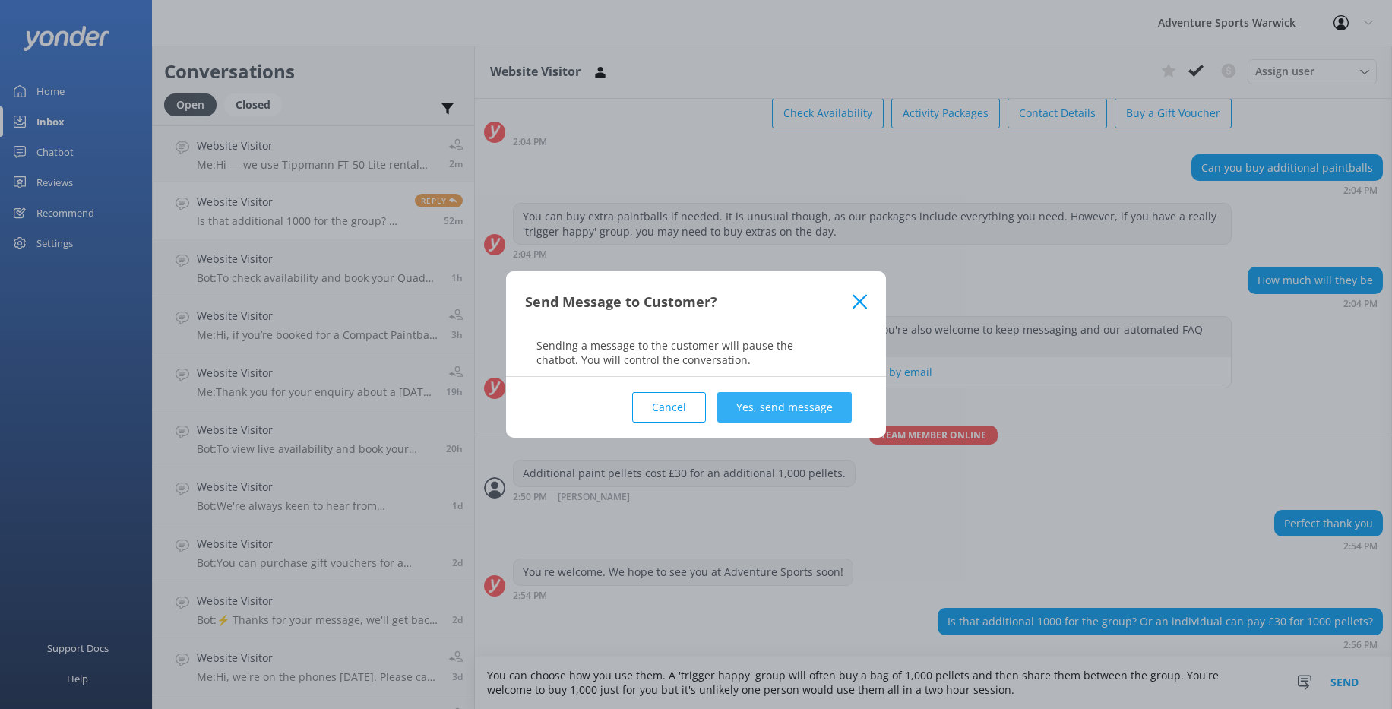
click at [804, 412] on button "Yes, send message" at bounding box center [784, 407] width 134 height 30
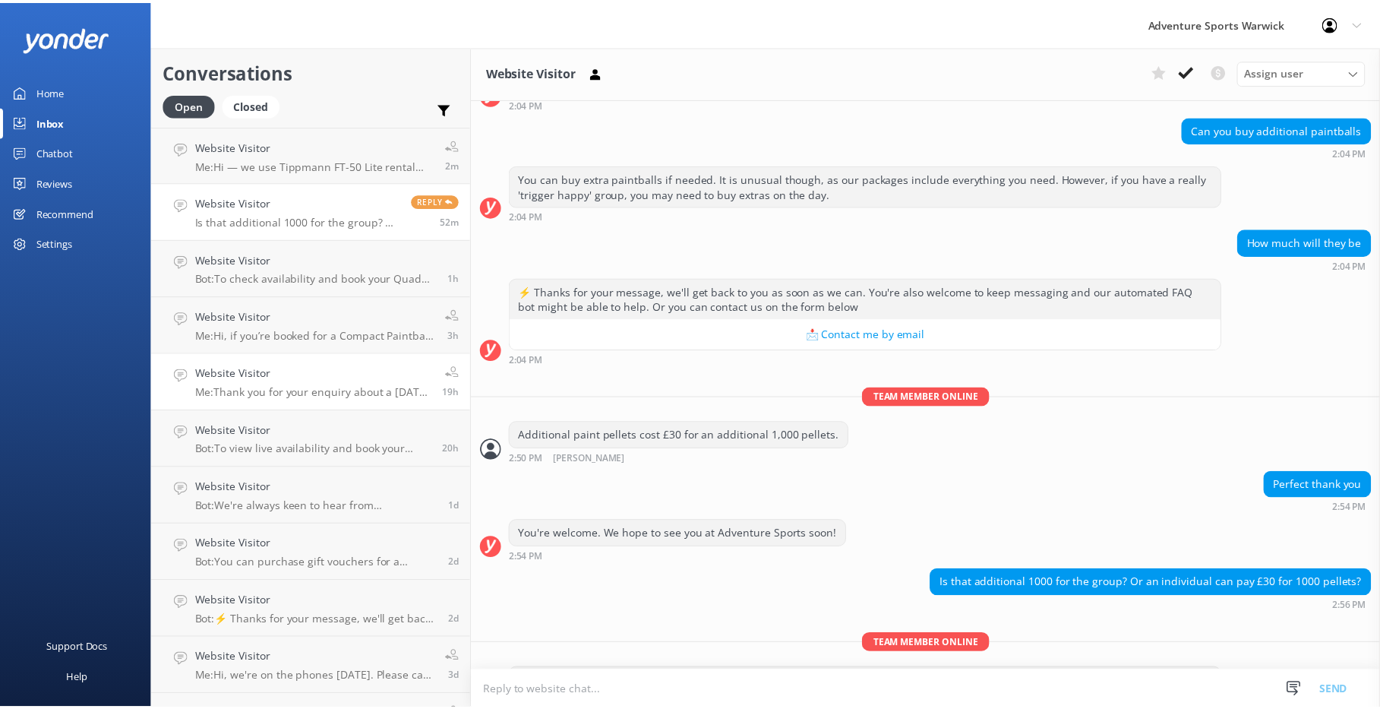
scroll to position [181, 0]
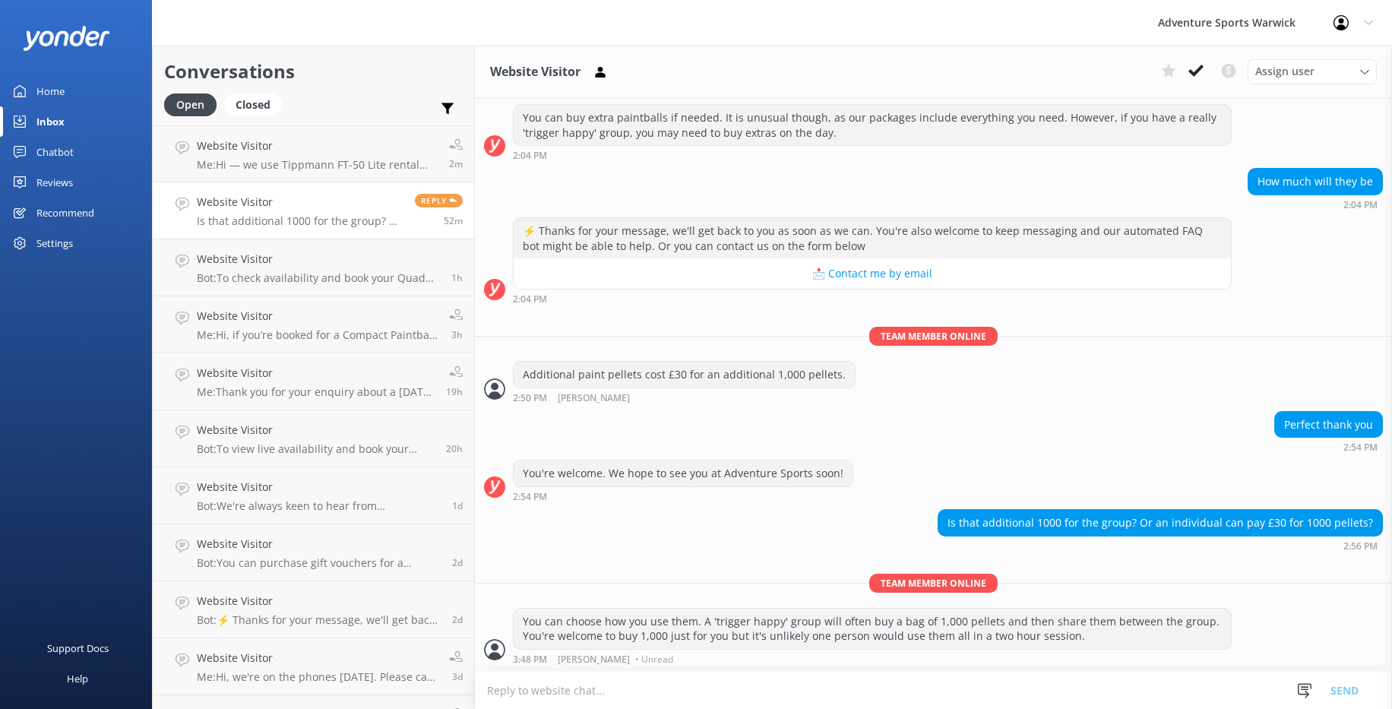
click at [319, 218] on p "Is that additional 1000 for the group? Or an individual can pay £30 for 1000 pe…" at bounding box center [300, 221] width 207 height 14
click at [257, 215] on p "Is that additional 1000 for the group? Or an individual can pay £30 for 1000 pe…" at bounding box center [300, 221] width 207 height 14
click at [415, 200] on span "Reply" at bounding box center [439, 201] width 48 height 14
click at [49, 91] on div "Home" at bounding box center [50, 91] width 28 height 30
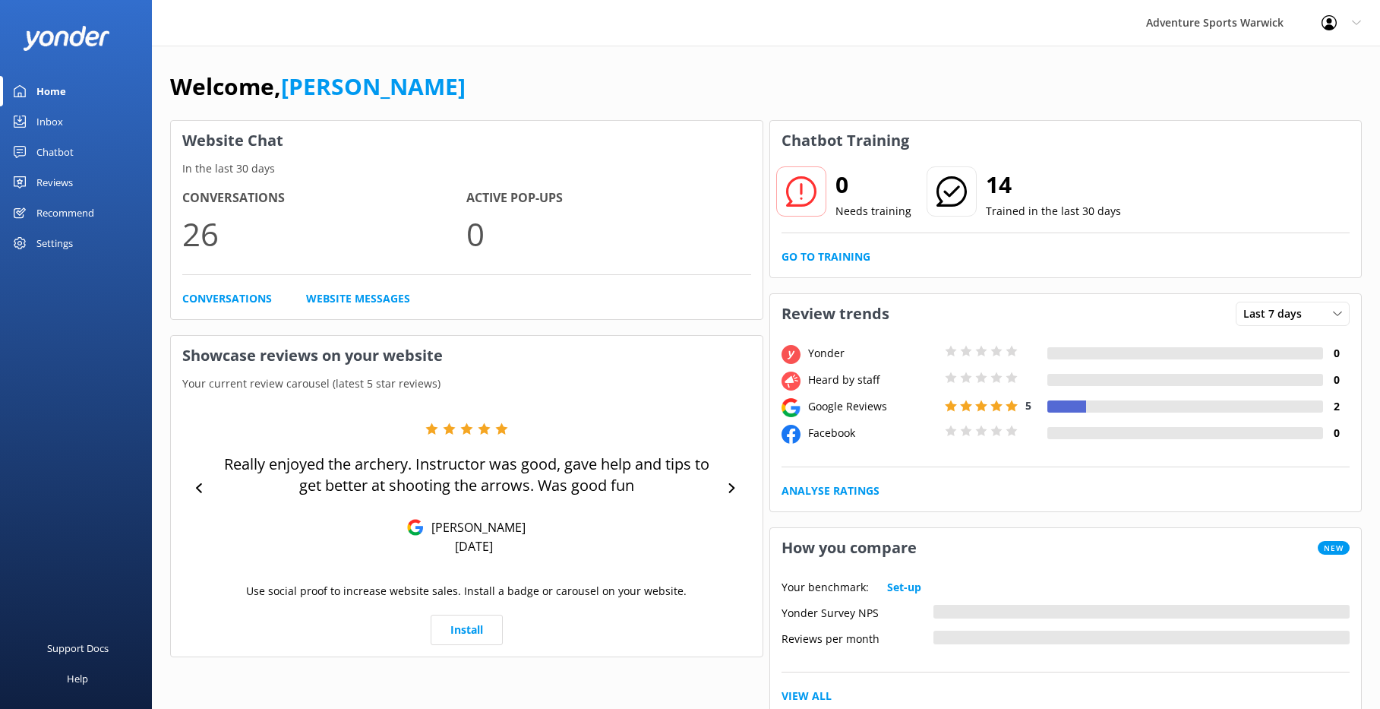
click at [49, 154] on div "Chatbot" at bounding box center [54, 152] width 37 height 30
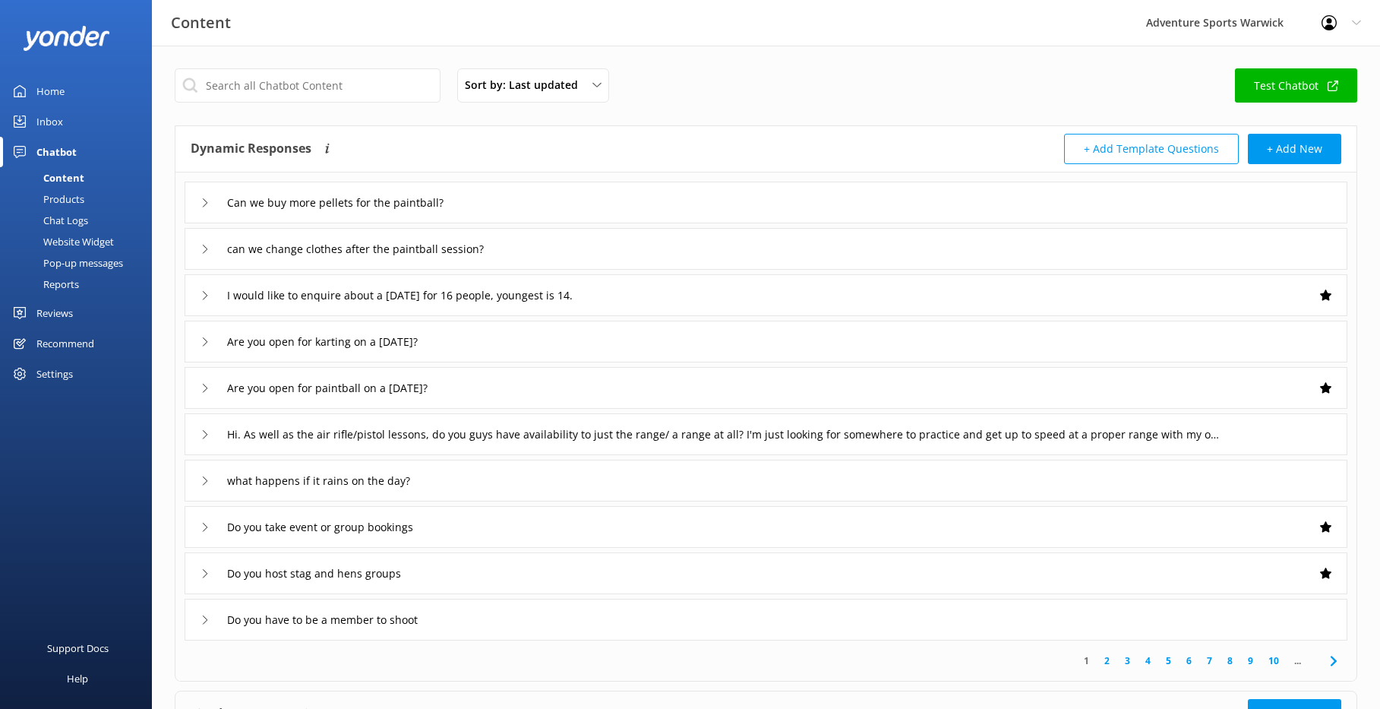
click at [61, 223] on div "Chat Logs" at bounding box center [48, 220] width 79 height 21
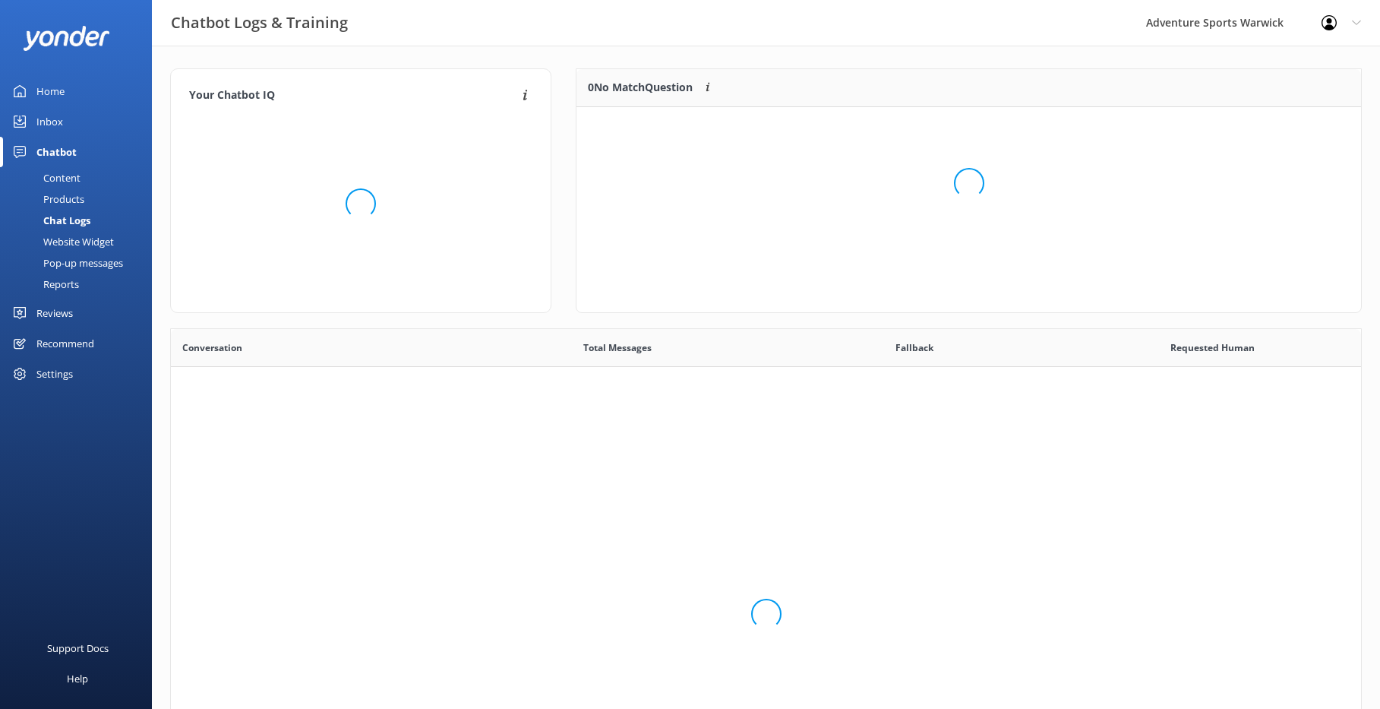
scroll to position [103, 773]
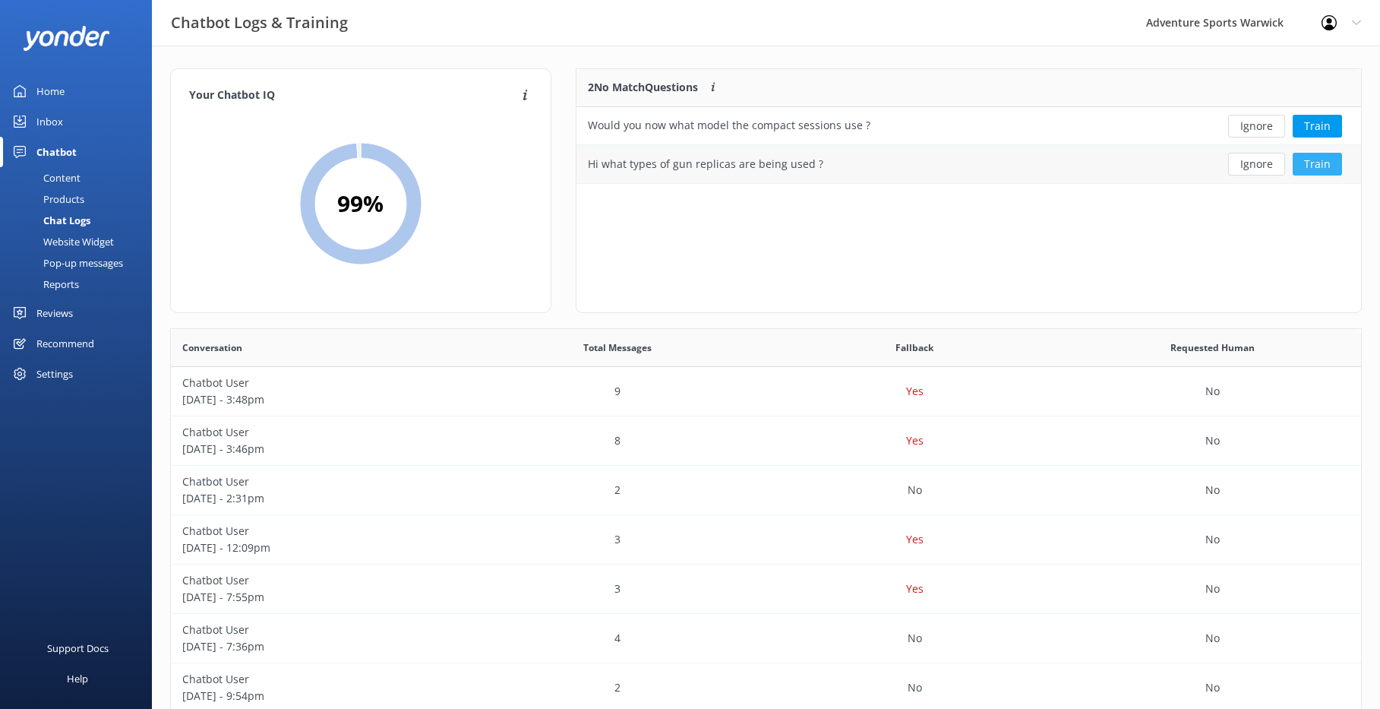
click at [1015, 164] on button "Train" at bounding box center [1317, 164] width 49 height 23
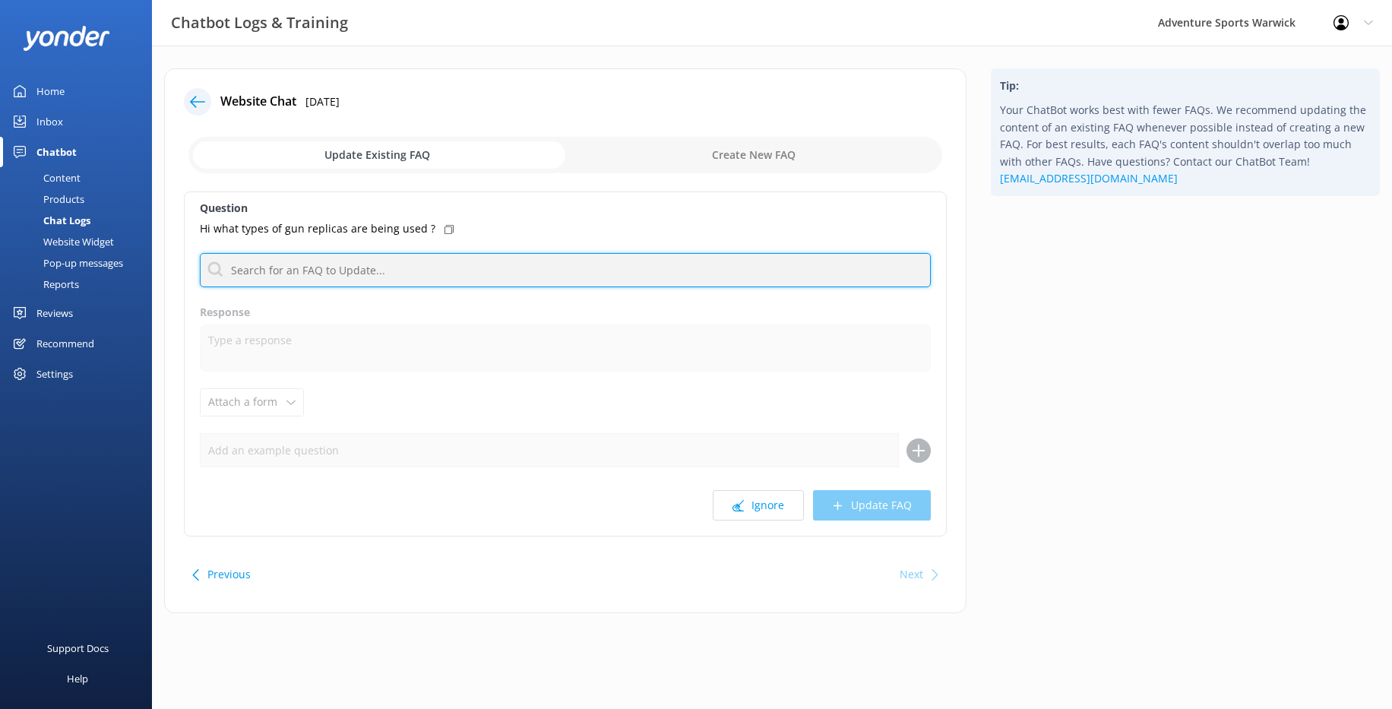
click at [295, 274] on input "text" at bounding box center [565, 270] width 731 height 34
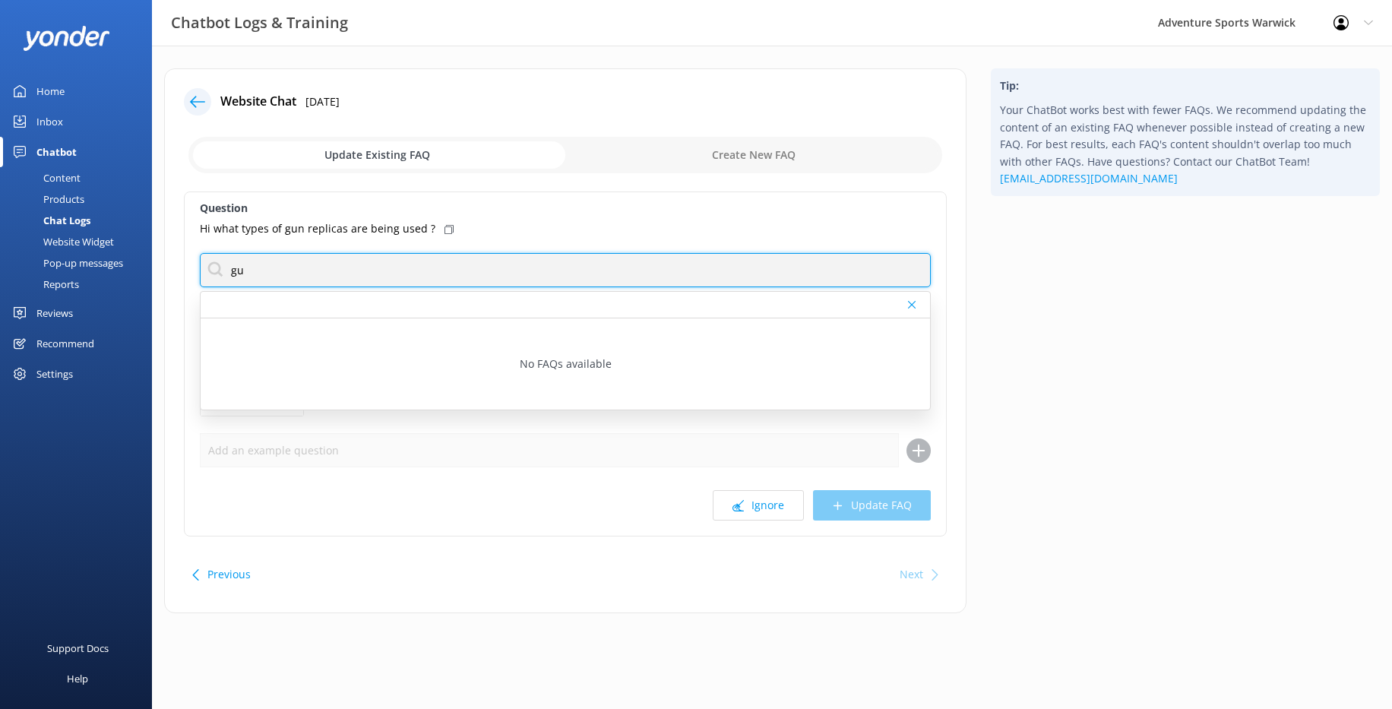
type input "g"
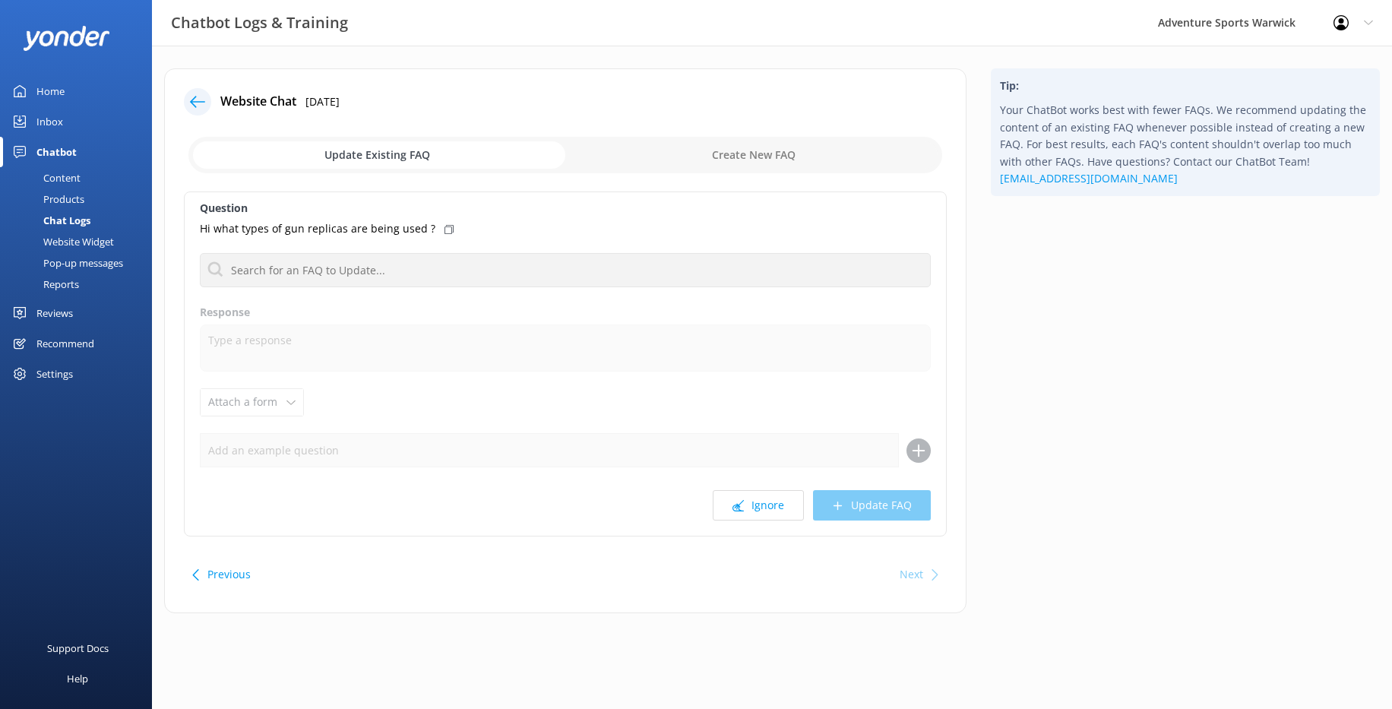
click at [779, 155] on input "checkbox" at bounding box center [565, 155] width 754 height 36
checkbox input "true"
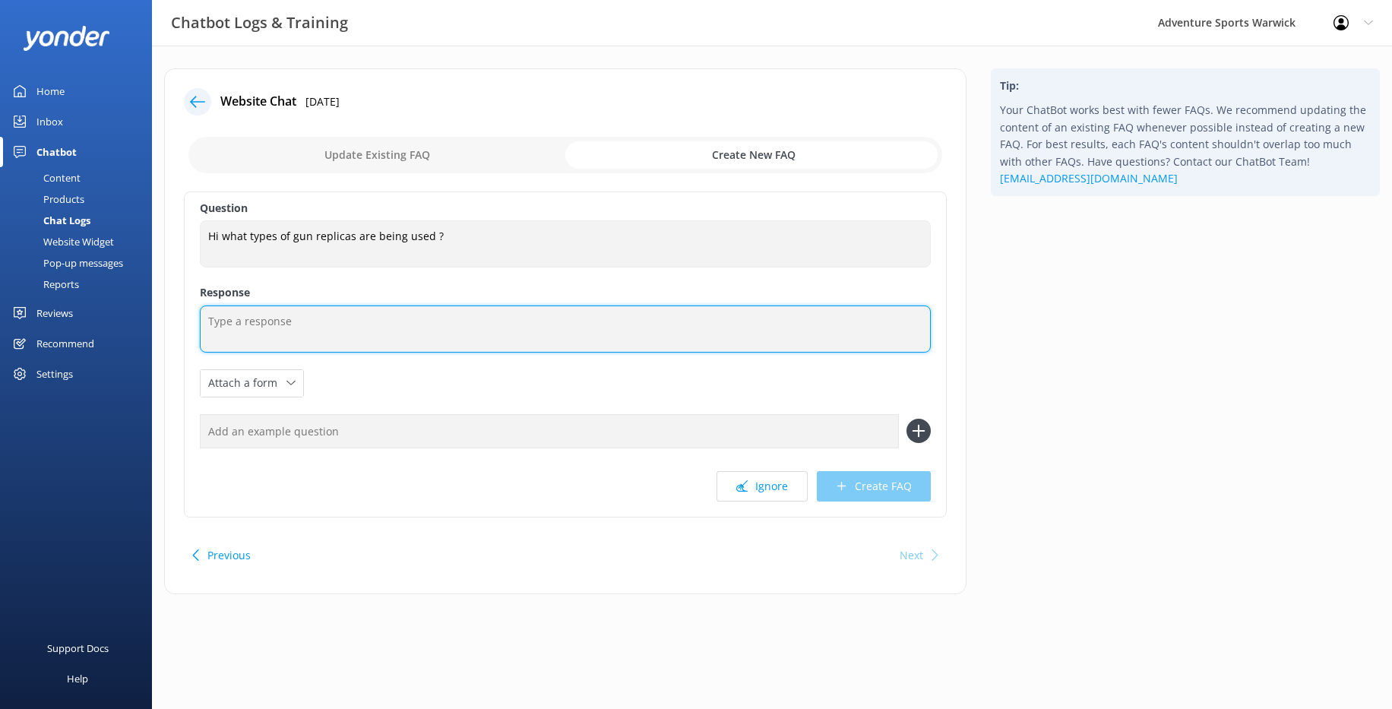
click at [255, 328] on textarea at bounding box center [565, 328] width 731 height 47
paste textarea "Hi — we use Tippmann FT-50 Lite rental markers in .50 calibre. These semi-autom…"
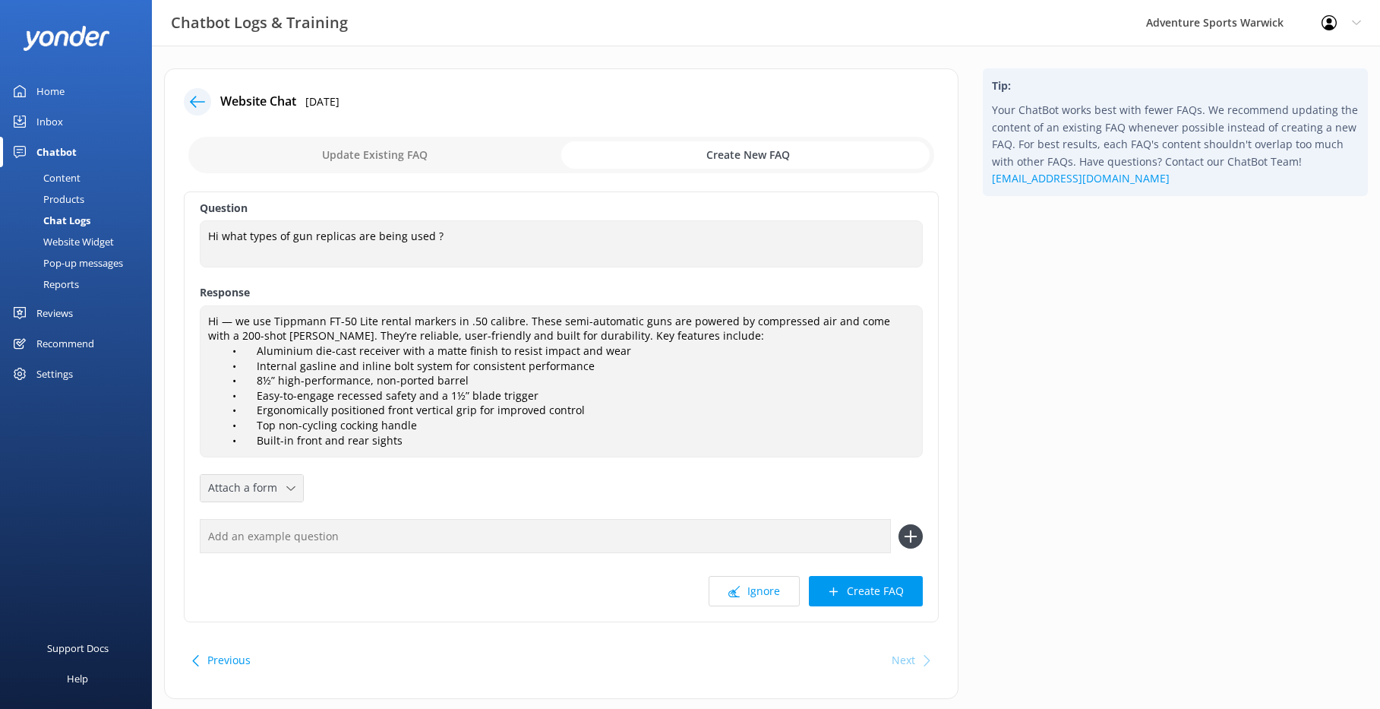
click at [289, 491] on icon at bounding box center [290, 488] width 9 height 9
click at [371, 477] on div "Question Hi what types of gun replicas are being used ? Hi what types of gun re…" at bounding box center [561, 406] width 755 height 431
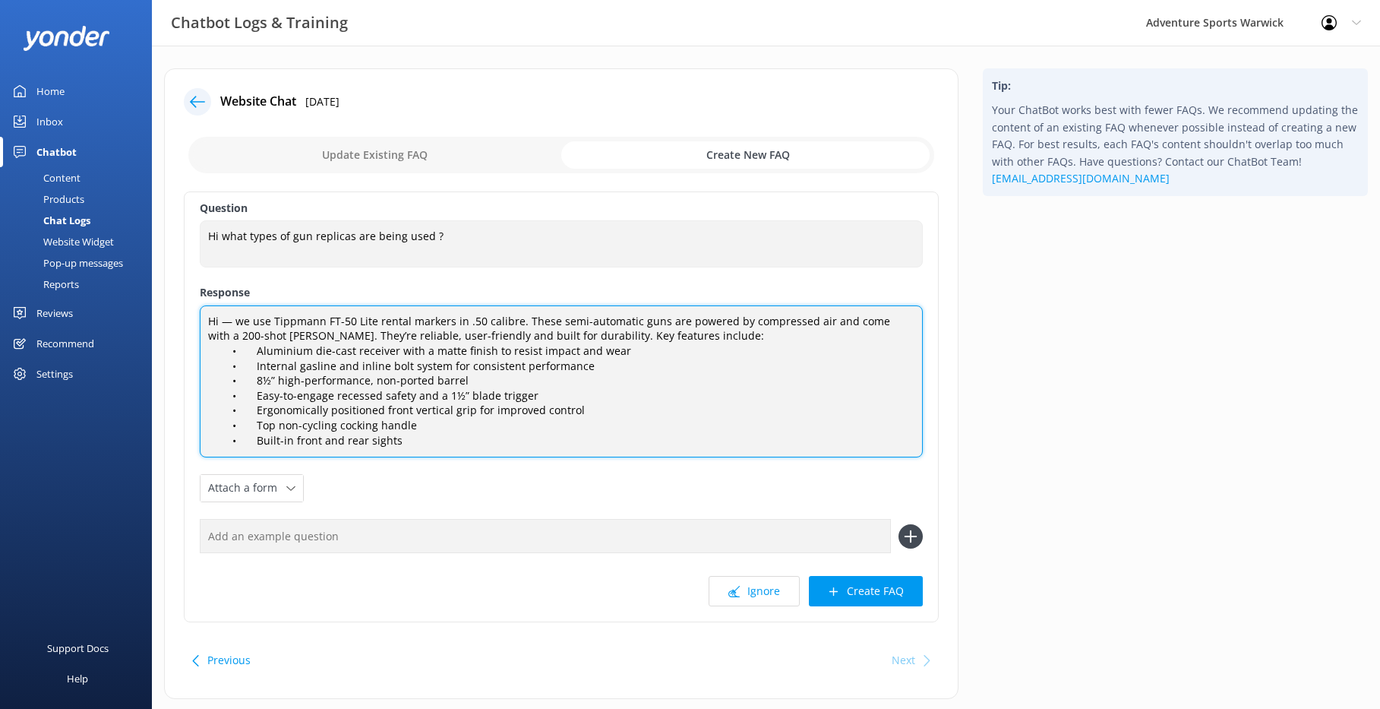
click at [233, 322] on textarea "Hi — we use Tippmann FT-50 Lite rental markers in .50 calibre. These semi-autom…" at bounding box center [561, 381] width 723 height 152
type textarea "We use Tippmann FT-50 Lite rental markers in .50 calibre. These semi-automatic …"
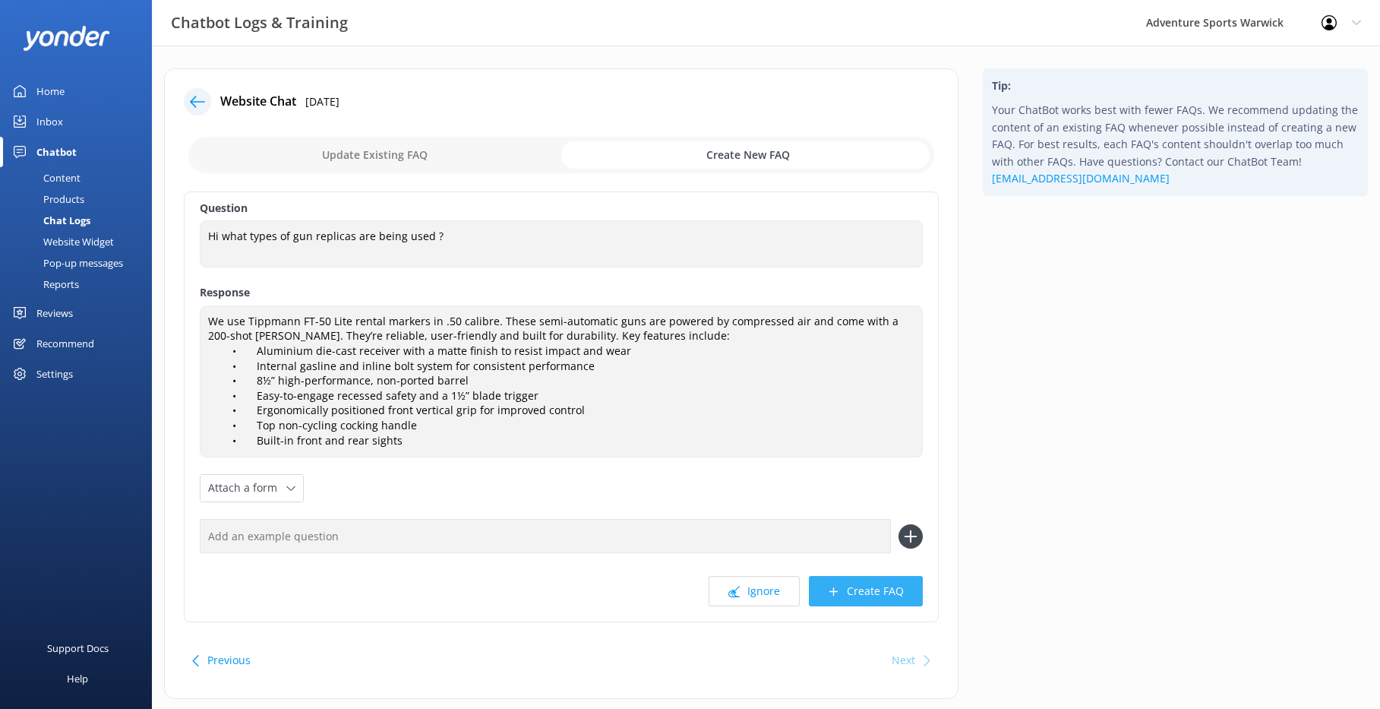
click at [858, 536] on button "Create FAQ" at bounding box center [866, 591] width 114 height 30
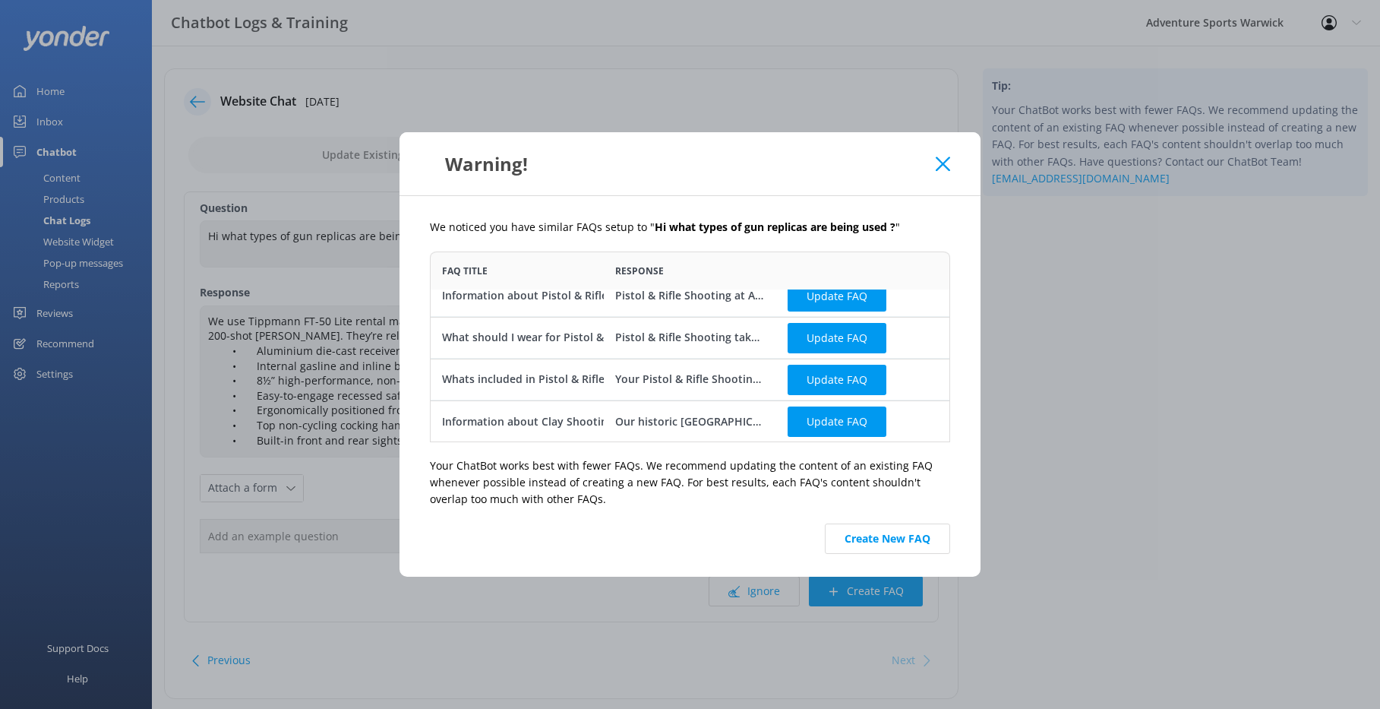
scroll to position [15, 0]
click at [912, 536] on button "Create New FAQ" at bounding box center [887, 538] width 125 height 30
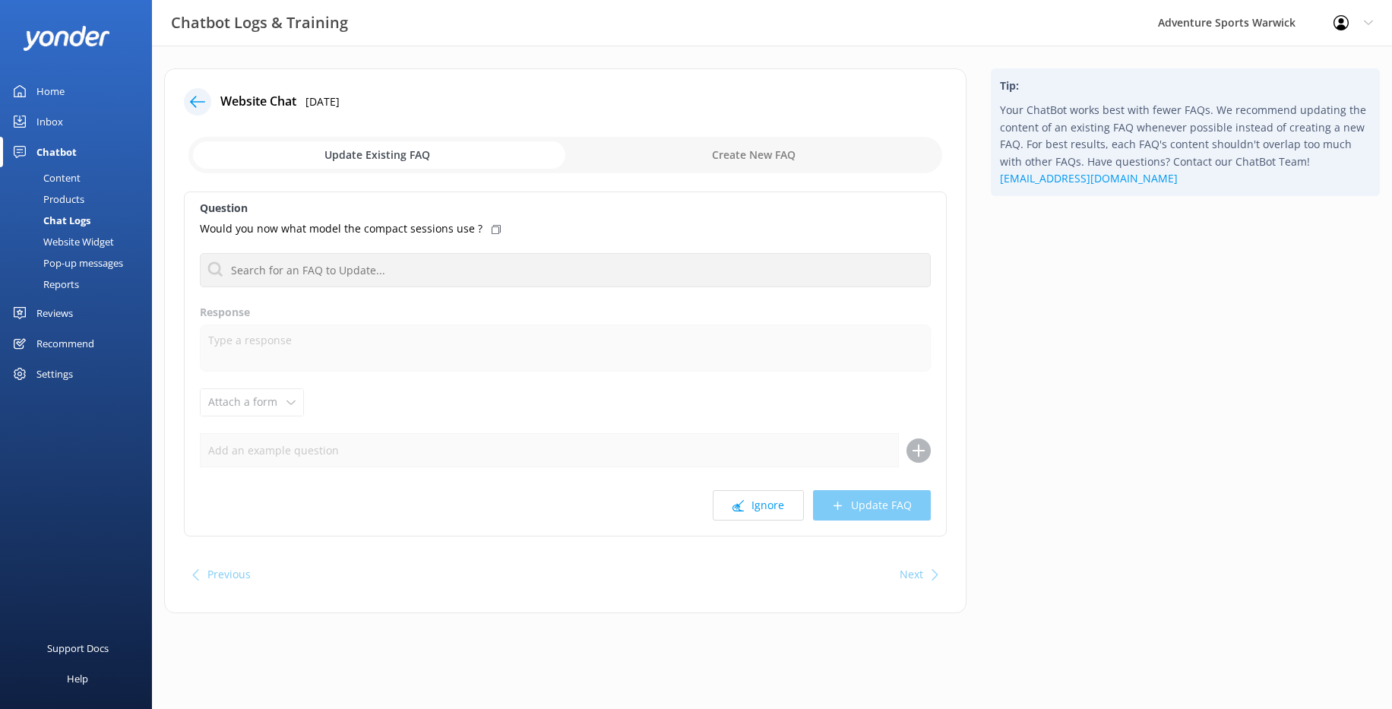
click at [394, 155] on input "checkbox" at bounding box center [565, 155] width 754 height 36
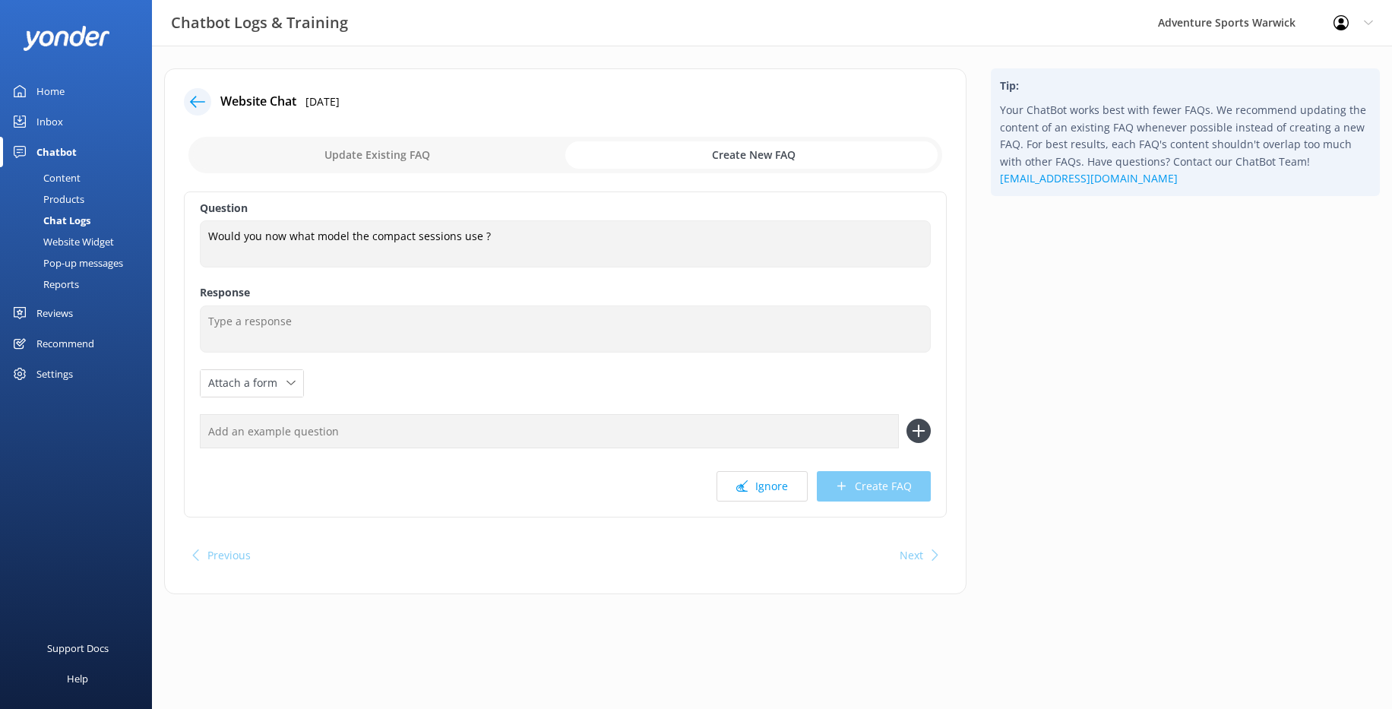
click at [406, 159] on input "checkbox" at bounding box center [565, 155] width 754 height 36
checkbox input "false"
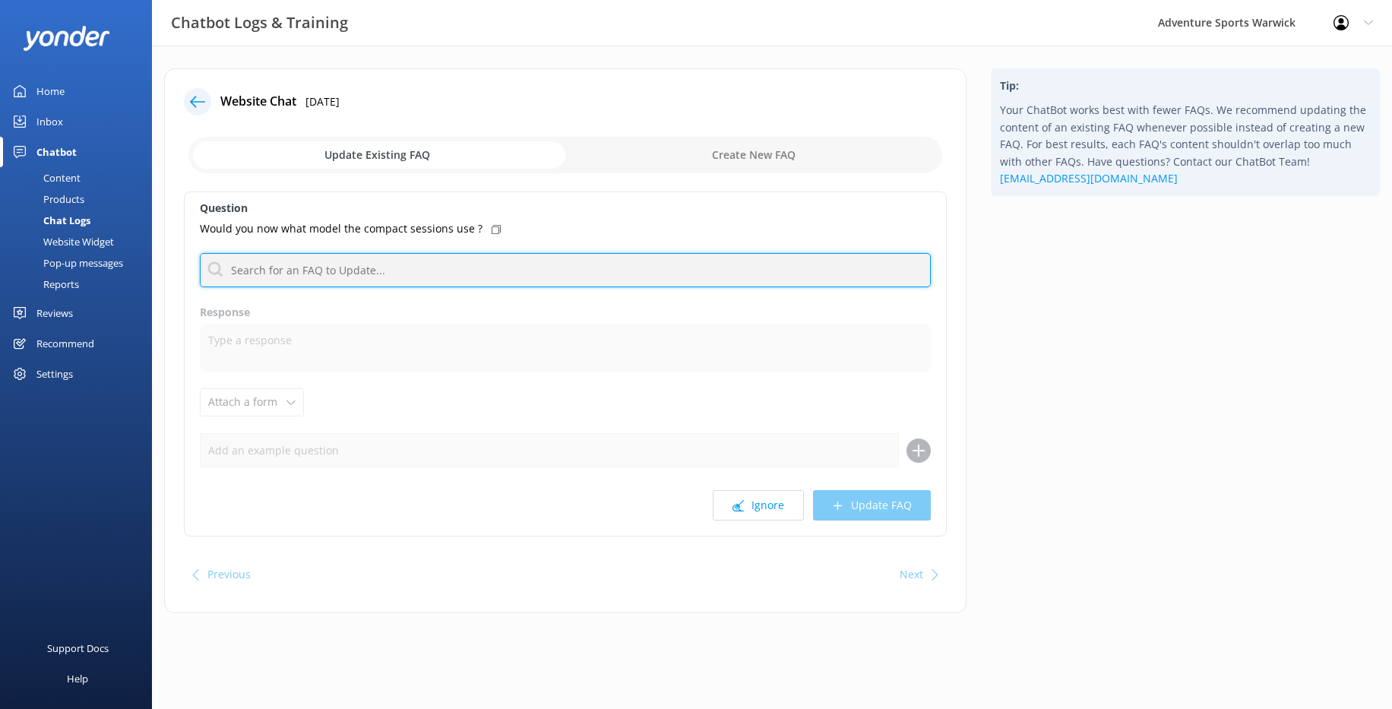
click at [278, 271] on input "text" at bounding box center [565, 270] width 731 height 34
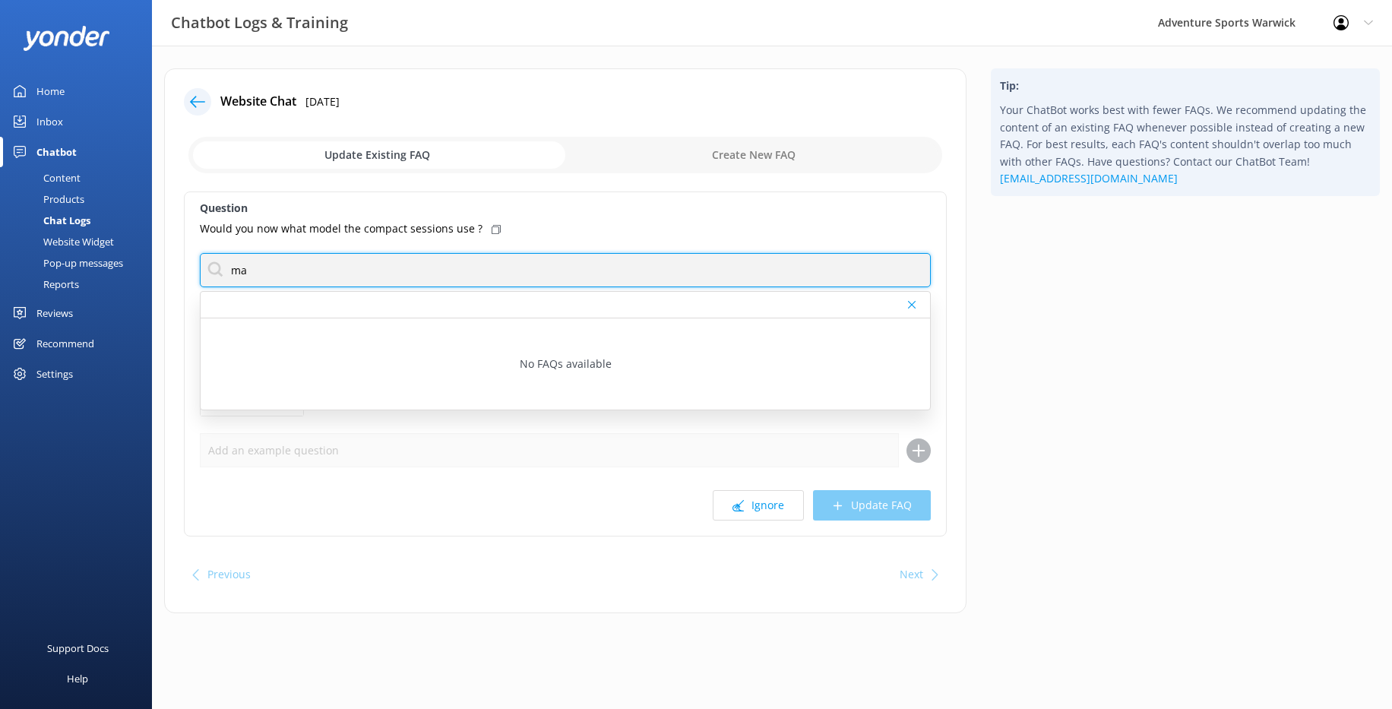
type input "m"
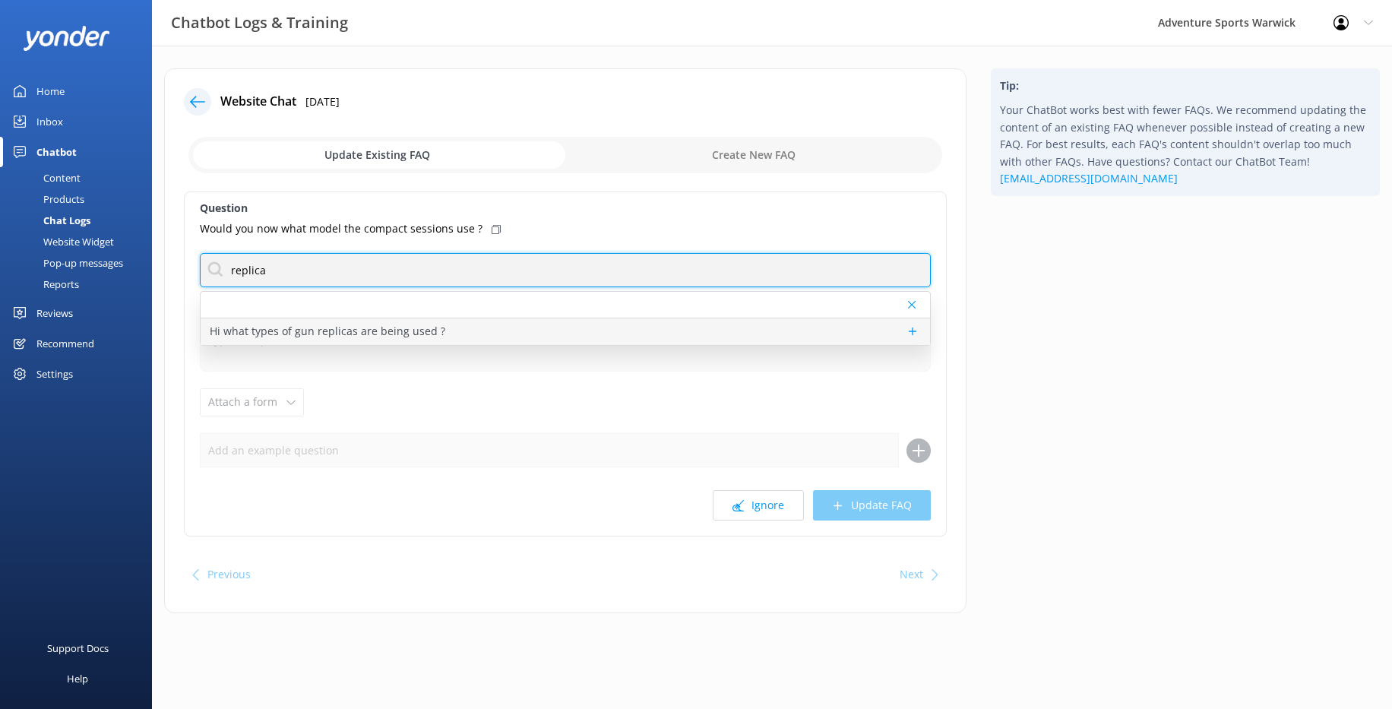
type input "replica"
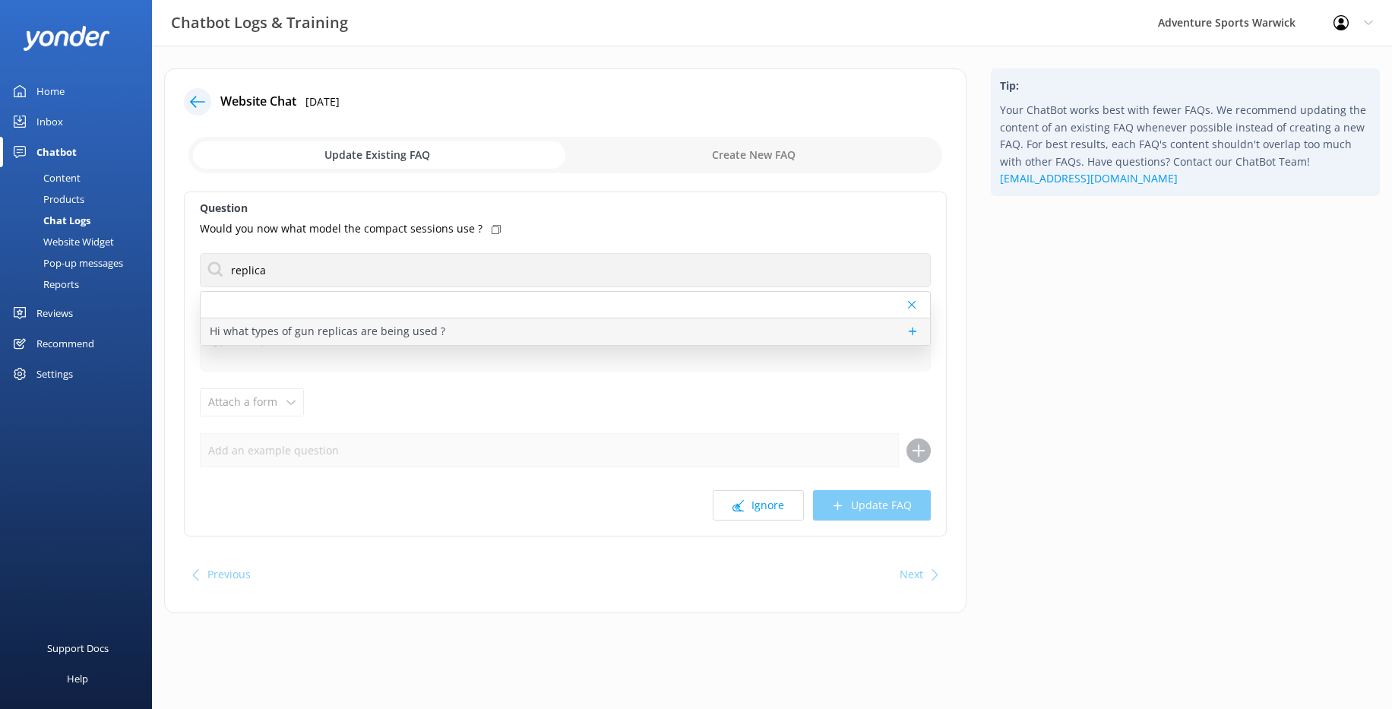
click at [276, 331] on p "Hi what types of gun replicas are being used ?" at bounding box center [327, 331] width 235 height 17
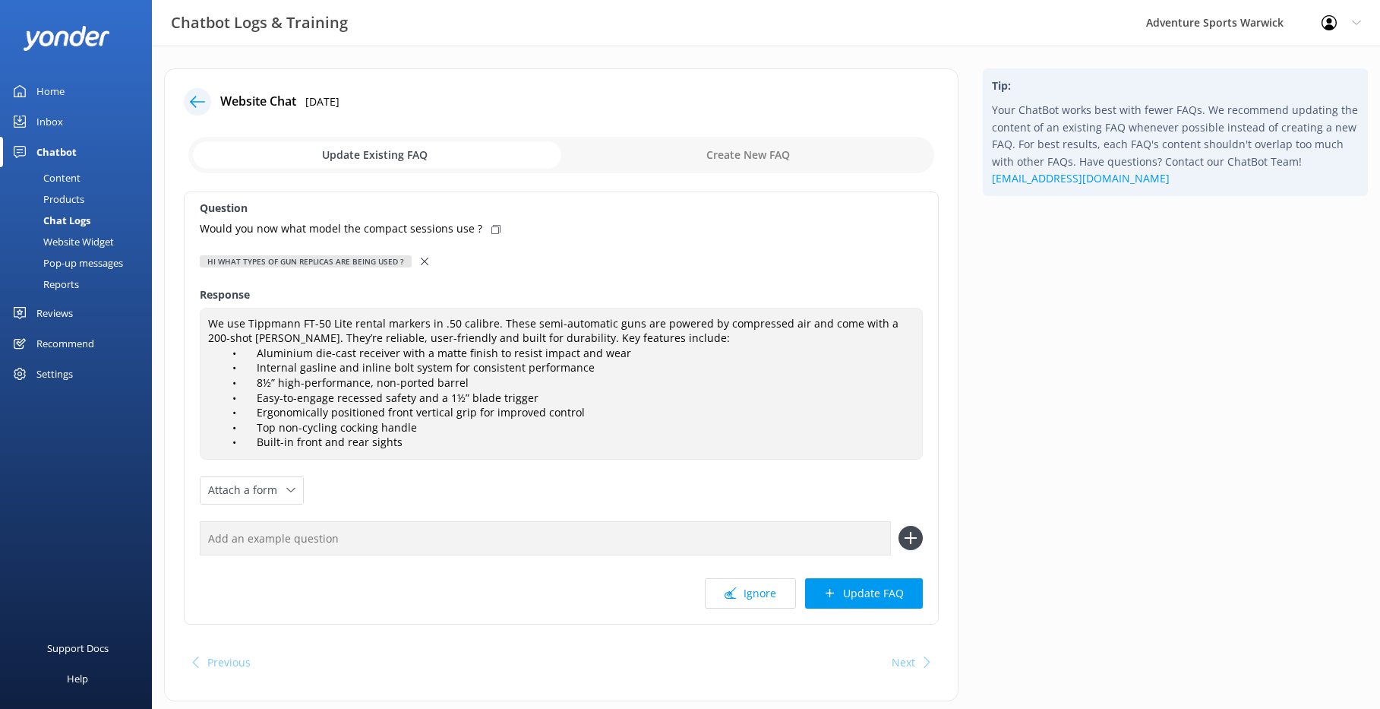
click at [408, 231] on p "Would you now what model the compact sessions use ?" at bounding box center [341, 228] width 283 height 17
click at [406, 230] on p "Would you now what model the compact sessions use ?" at bounding box center [341, 228] width 283 height 17
click at [426, 228] on p "Would you now what model the compact sessions use ?" at bounding box center [341, 228] width 283 height 17
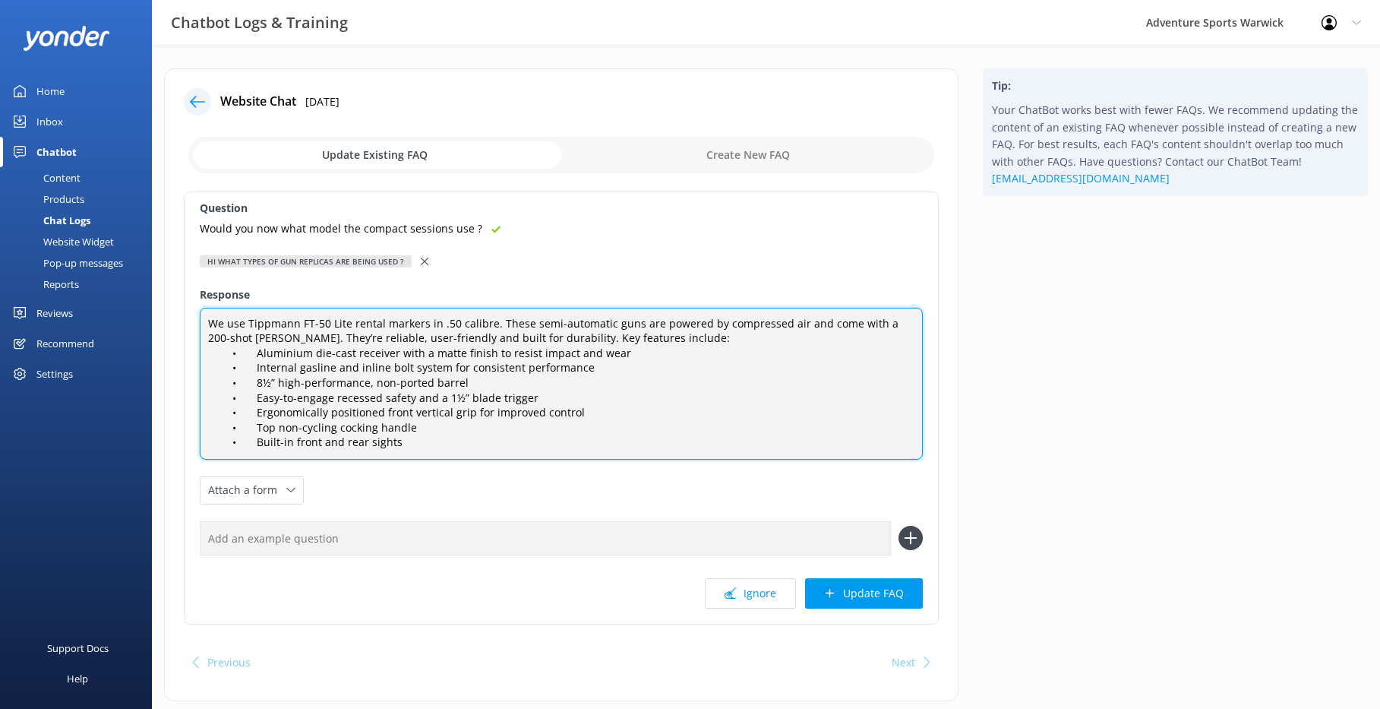
click at [210, 323] on textarea "We use Tippmann FT-50 Lite rental markers in .50 calibre. These semi-automatic …" at bounding box center [561, 384] width 723 height 152
type textarea "For Compact Paintball, we use Tippmann FT-50 Lite rental markers in .50 calibre…"
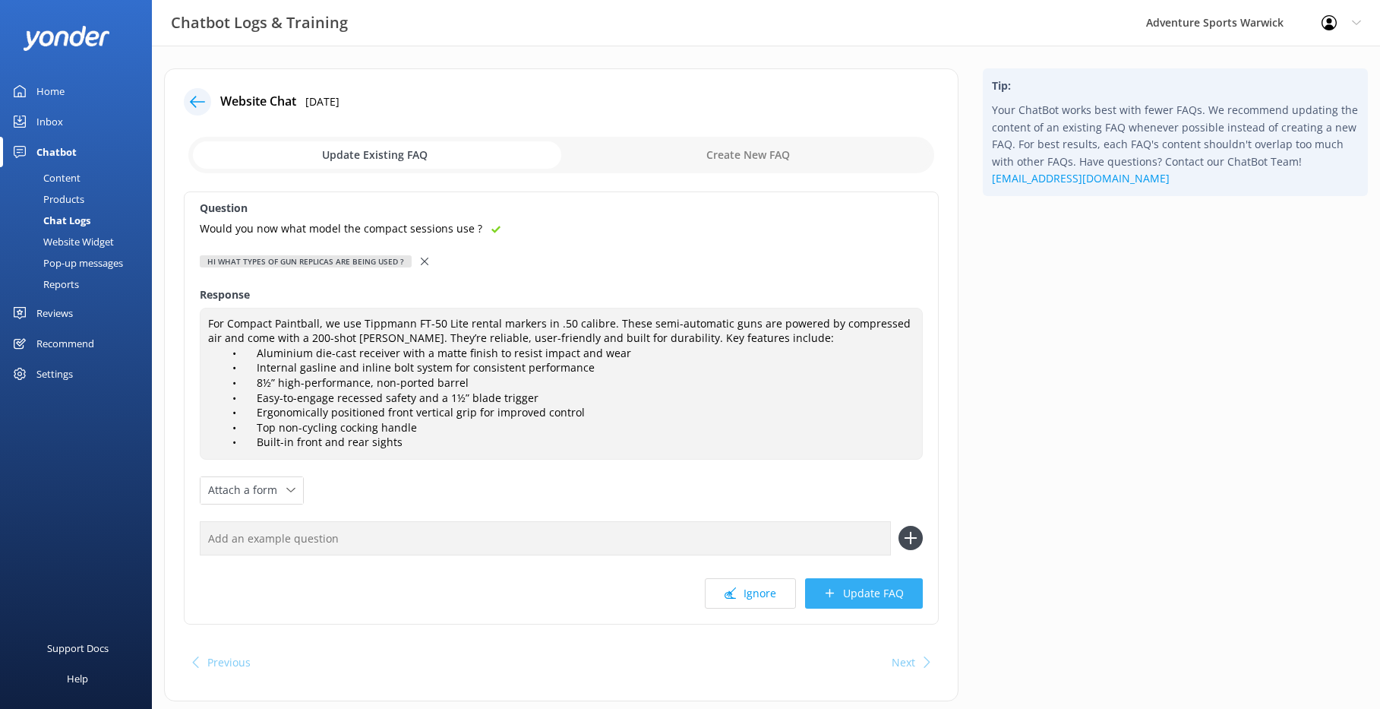
click at [855, 536] on button "Update FAQ" at bounding box center [864, 593] width 118 height 30
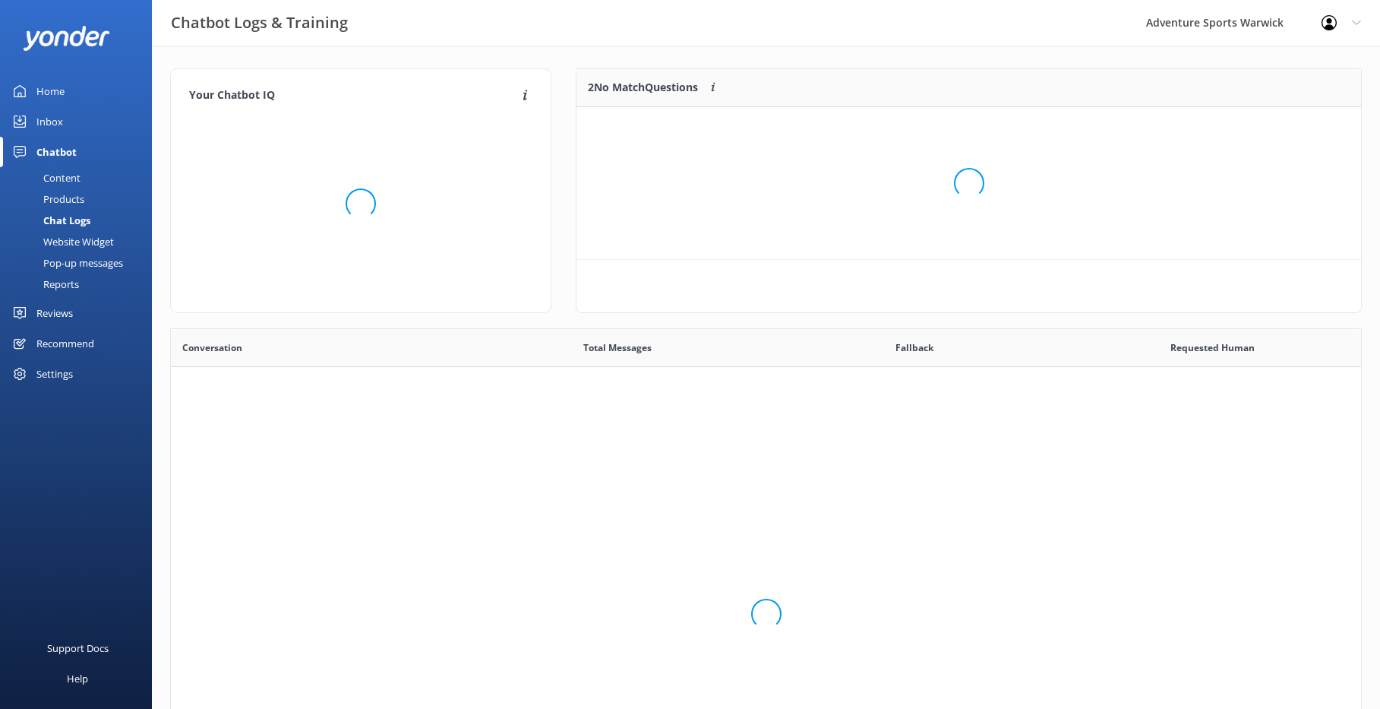
scroll to position [179, 773]
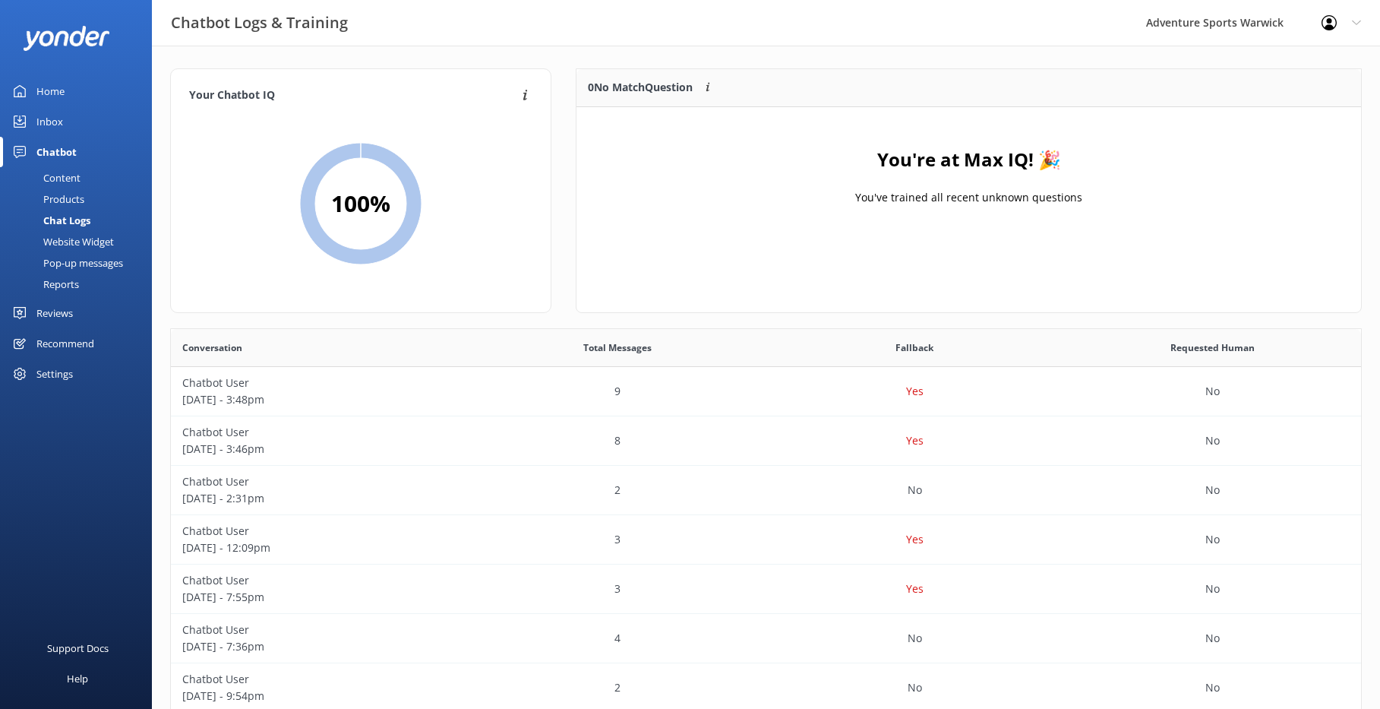
click at [56, 94] on div "Home" at bounding box center [50, 91] width 28 height 30
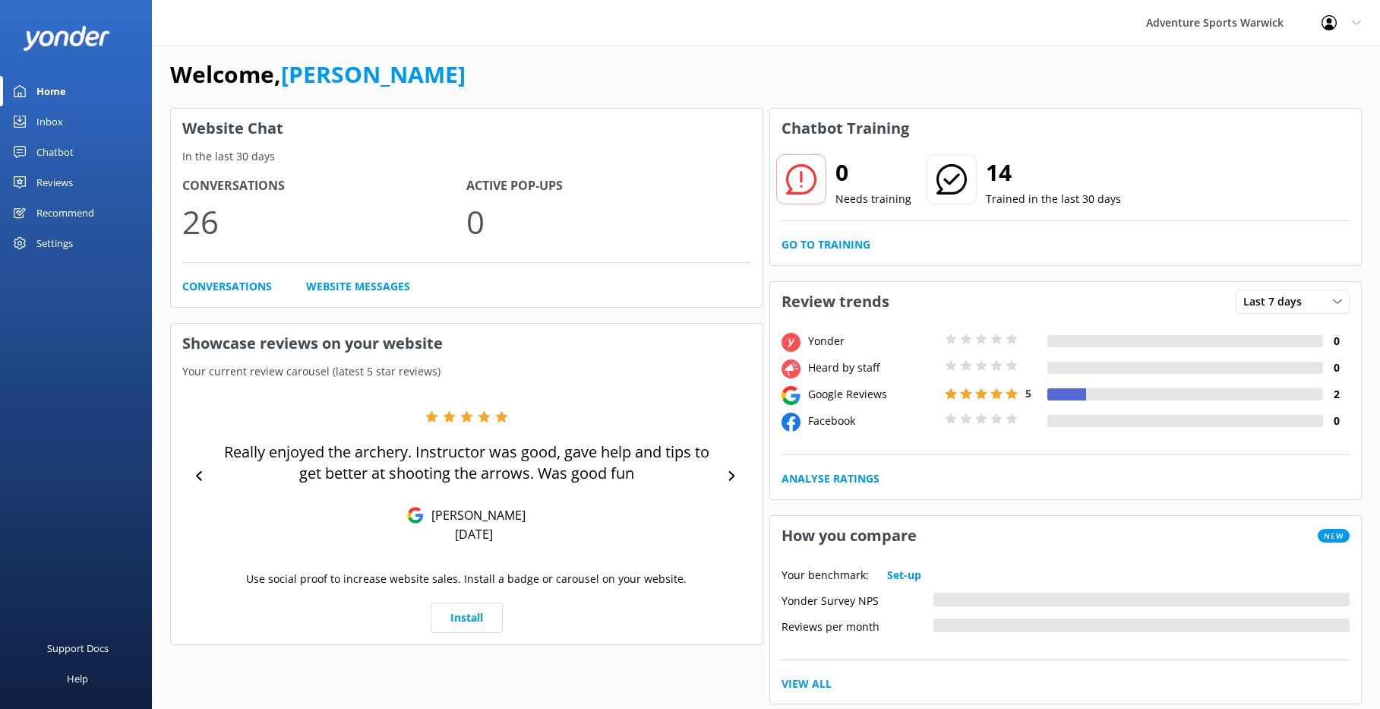
scroll to position [24, 0]
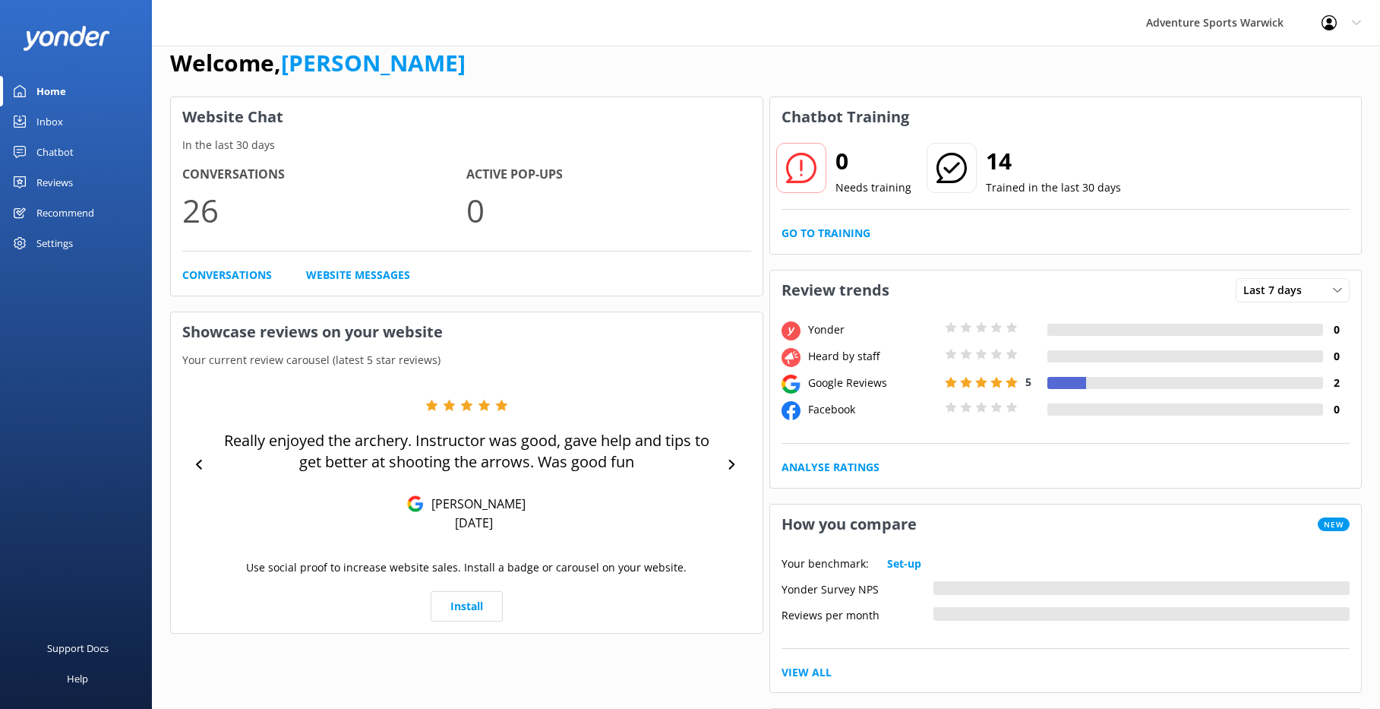
click at [50, 88] on div "Home" at bounding box center [51, 91] width 30 height 30
